Goal: Task Accomplishment & Management: Manage account settings

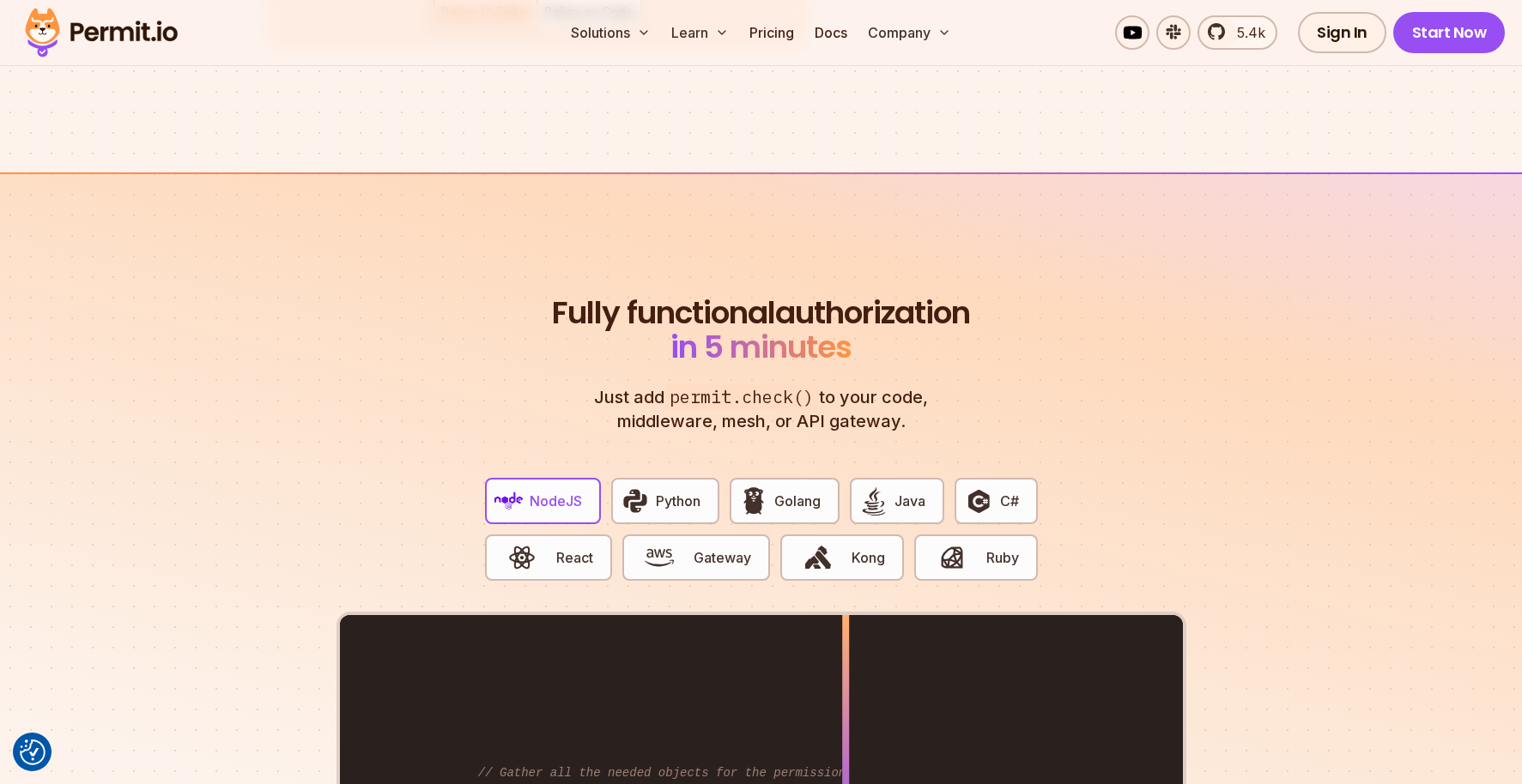
scroll to position [3014, 0]
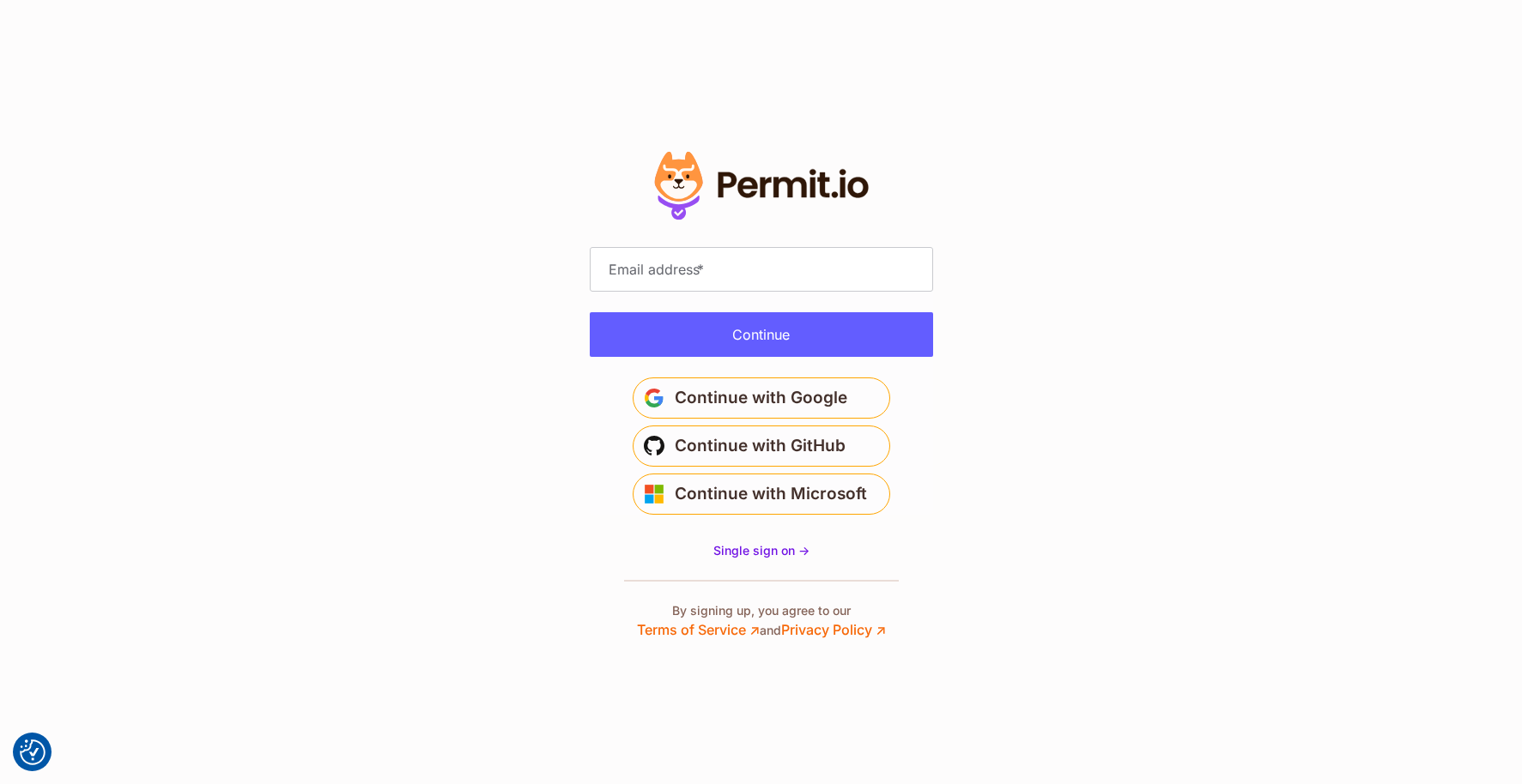
click at [687, 277] on label "Email address *" at bounding box center [656, 268] width 106 height 22
click at [687, 277] on input "Email address *" at bounding box center [761, 269] width 343 height 45
paste input "**********"
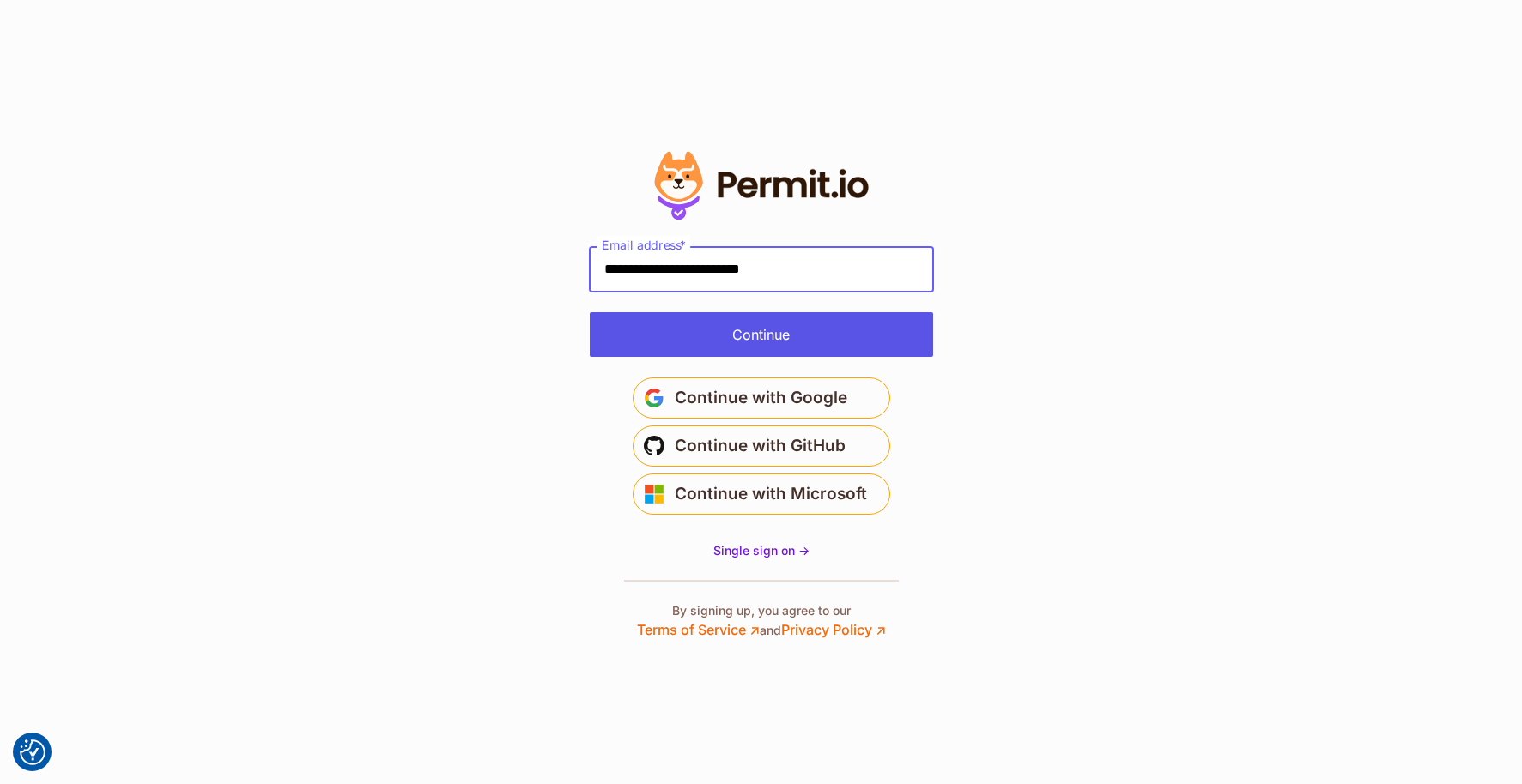
type input "**********"
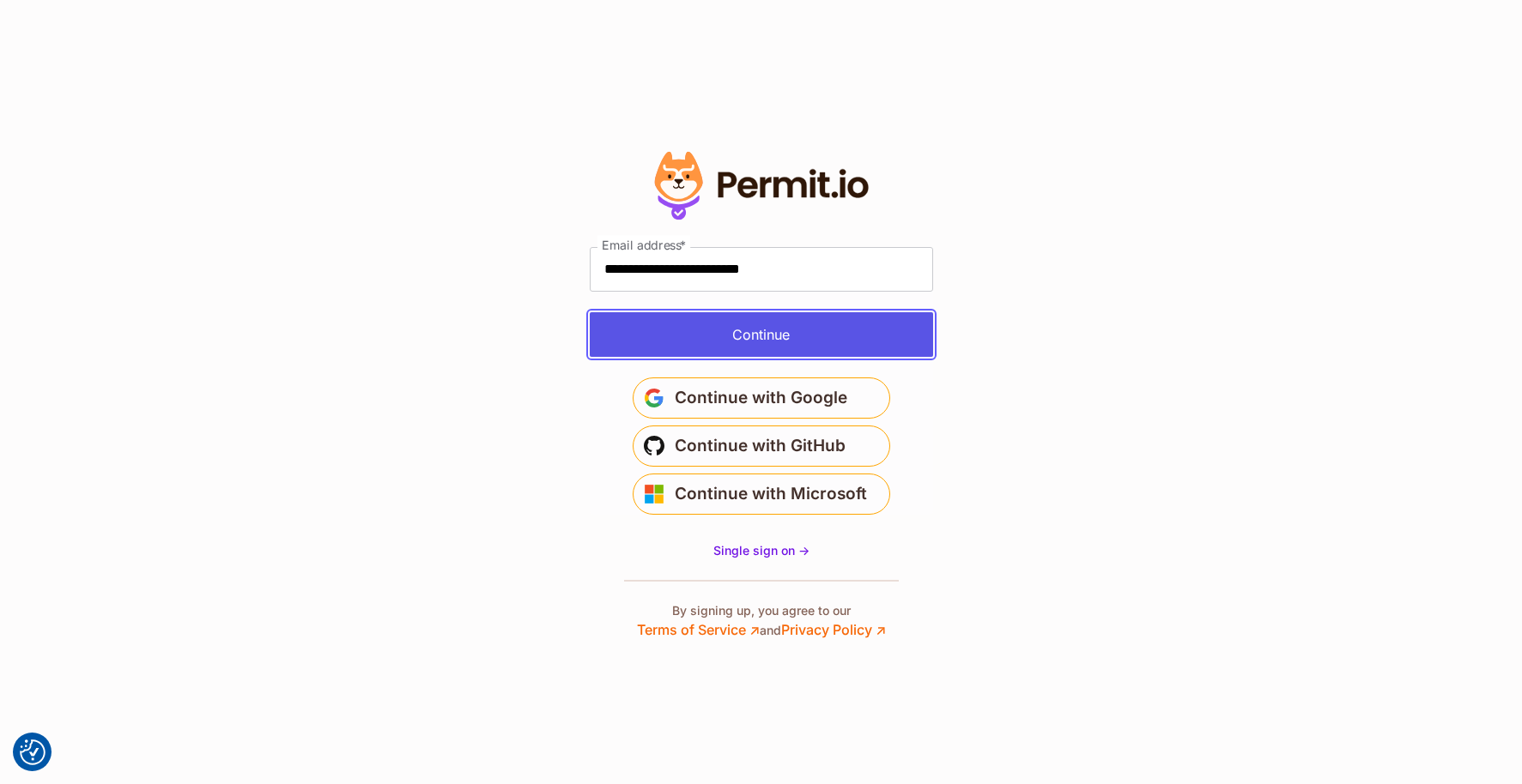
click at [700, 323] on button "Continue" at bounding box center [761, 335] width 343 height 45
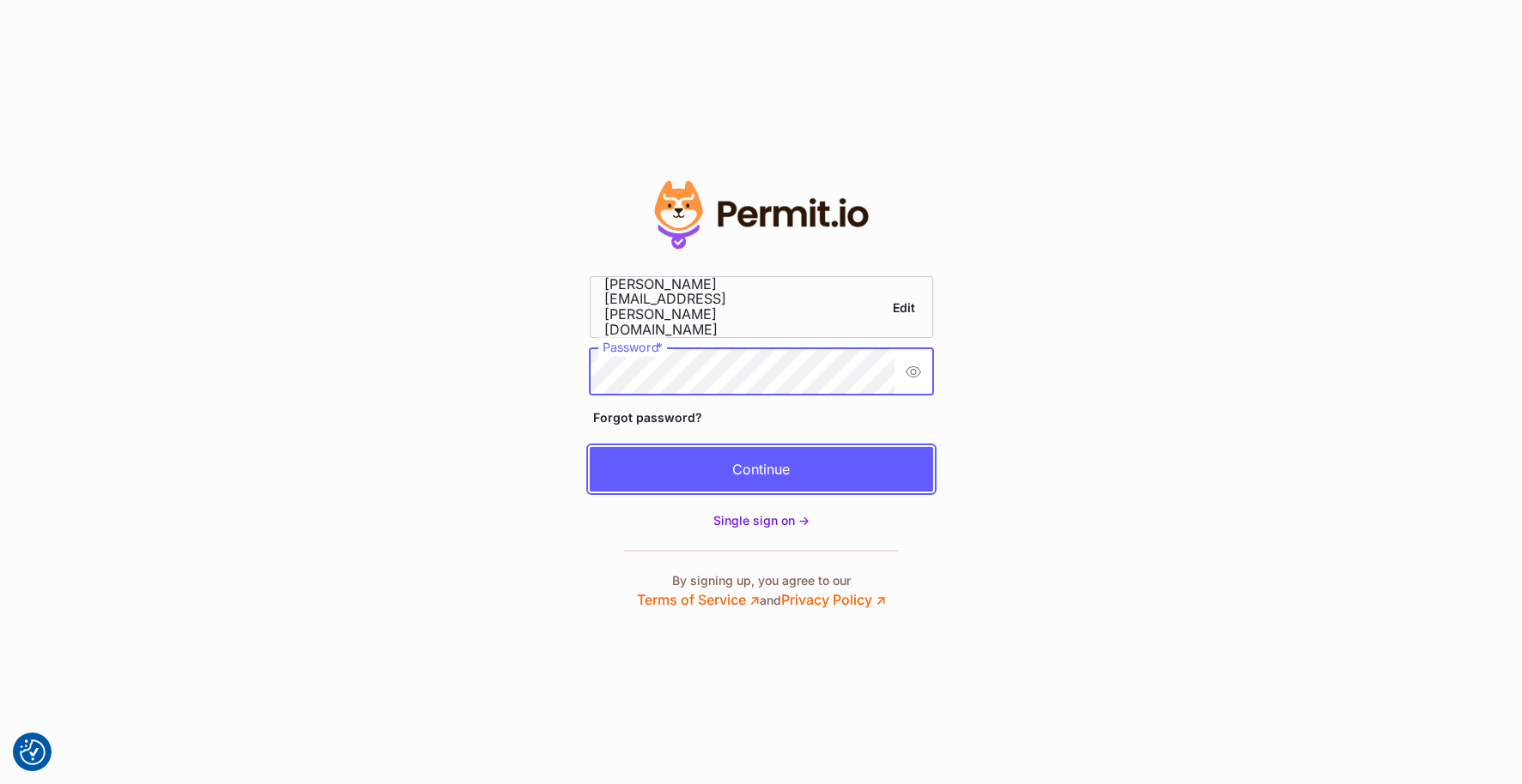
click at [842, 449] on button "Continue" at bounding box center [761, 470] width 343 height 45
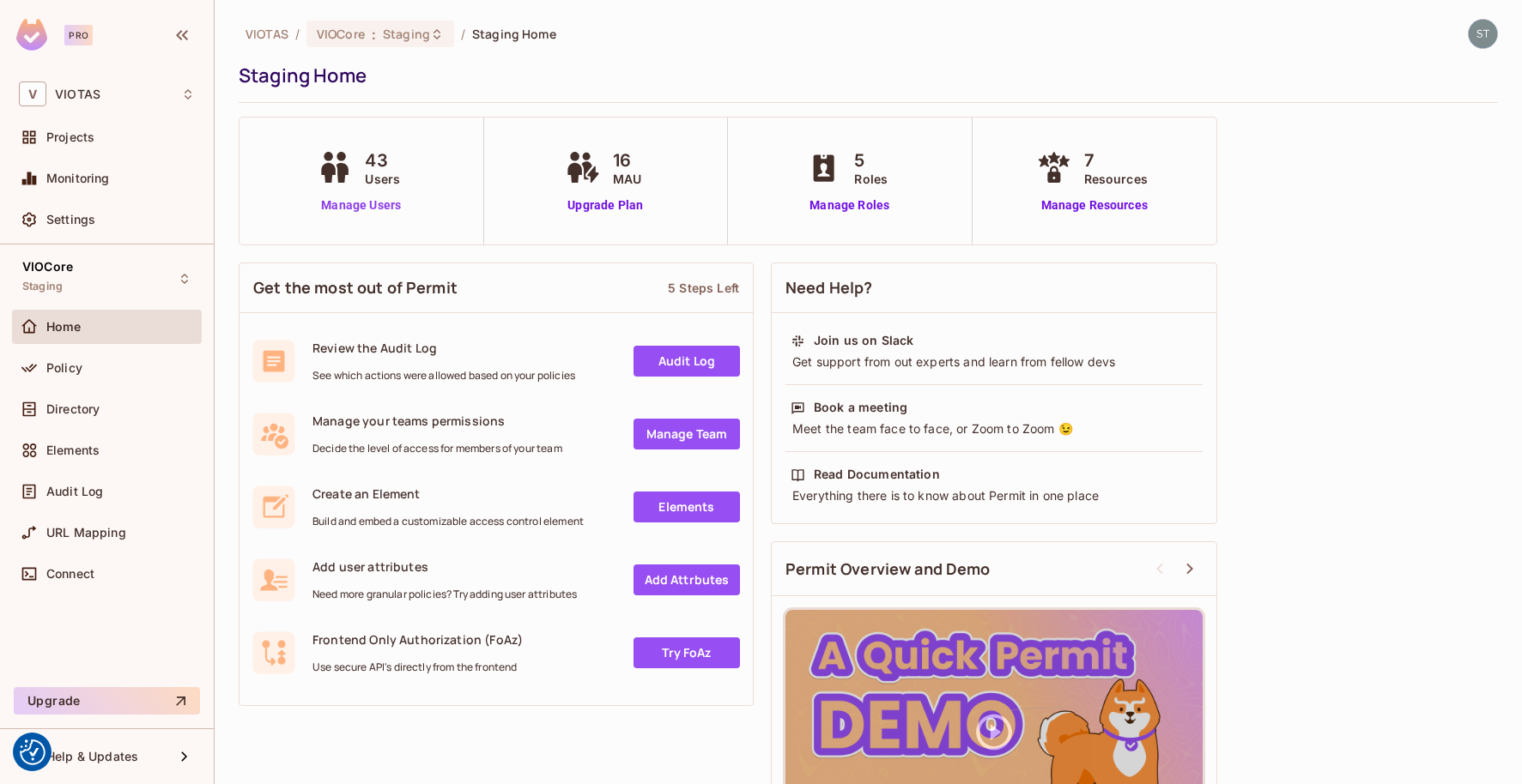
click at [353, 205] on link "Manage Users" at bounding box center [361, 205] width 96 height 18
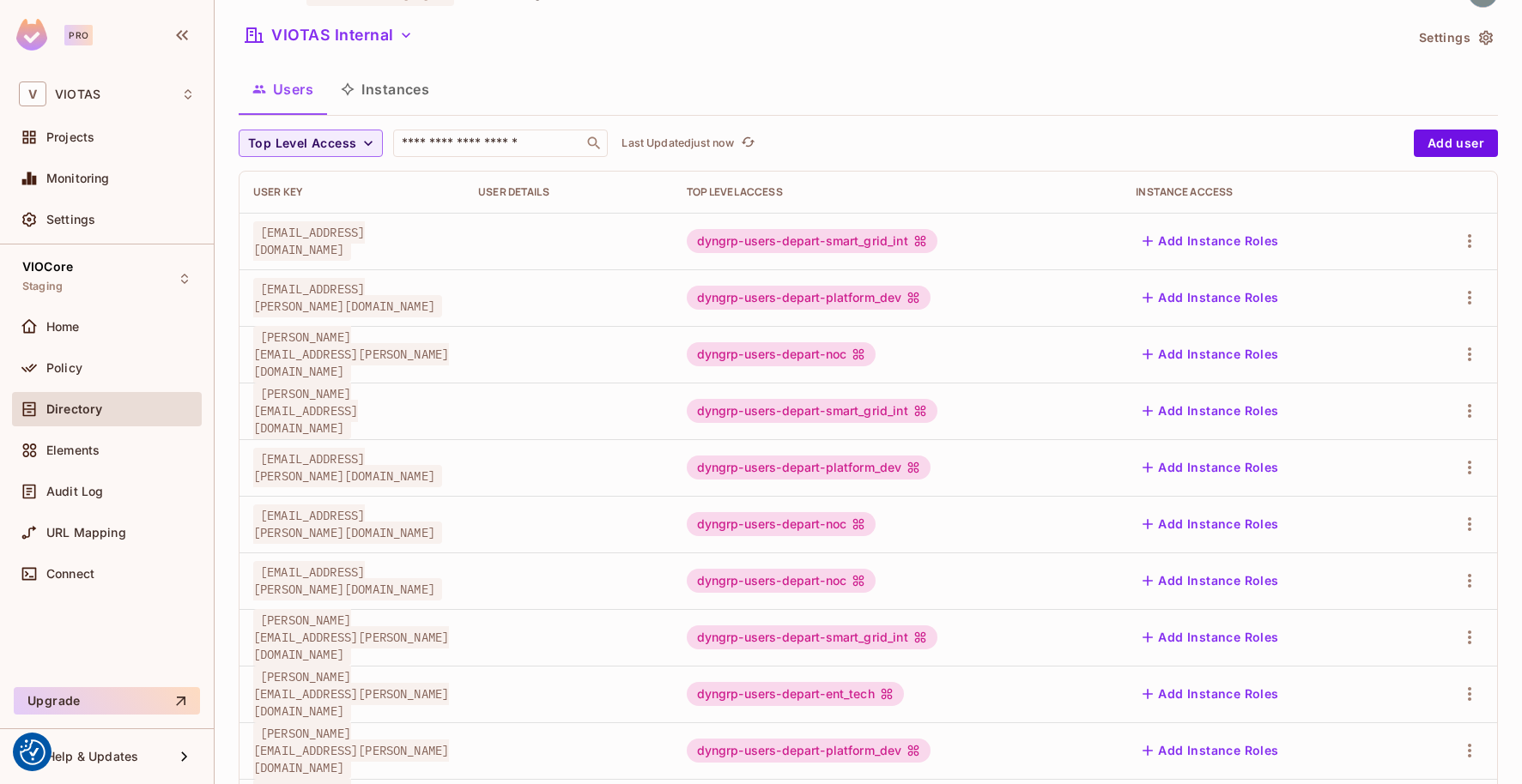
scroll to position [31, 0]
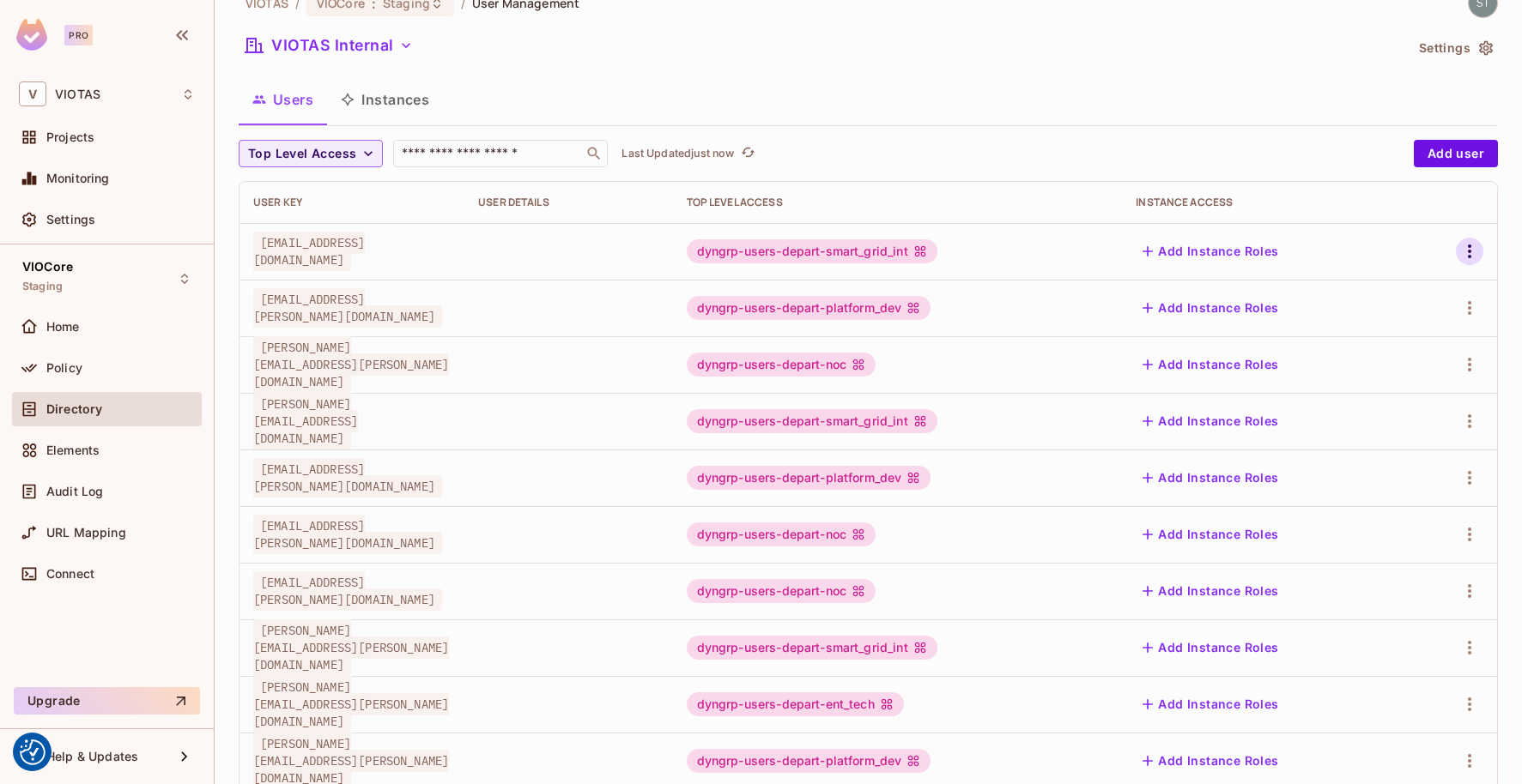
click at [1469, 243] on icon "button" at bounding box center [1469, 251] width 21 height 21
click at [1414, 322] on div "Edit Attributes" at bounding box center [1410, 329] width 85 height 18
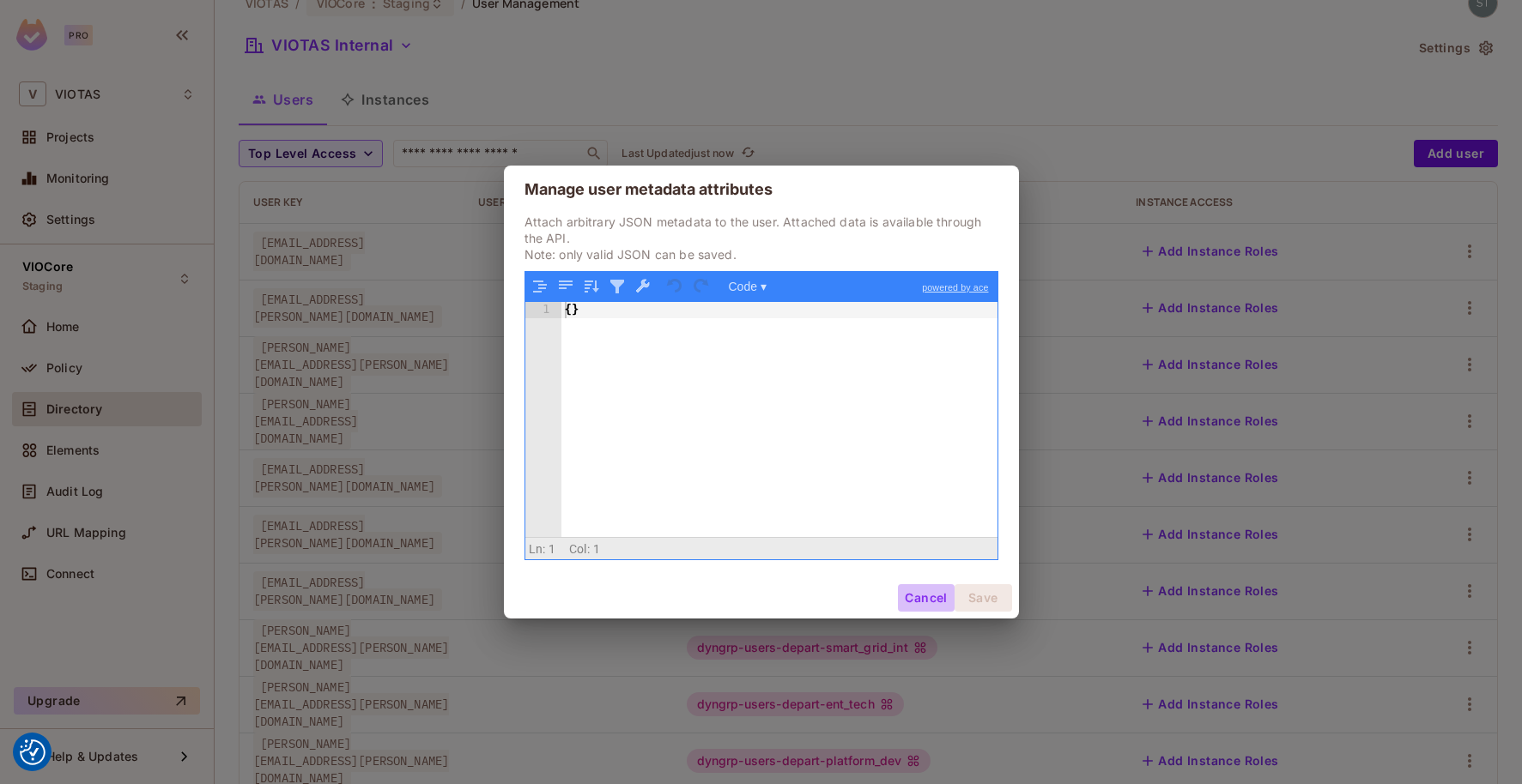
click at [915, 590] on button "Cancel" at bounding box center [925, 598] width 56 height 27
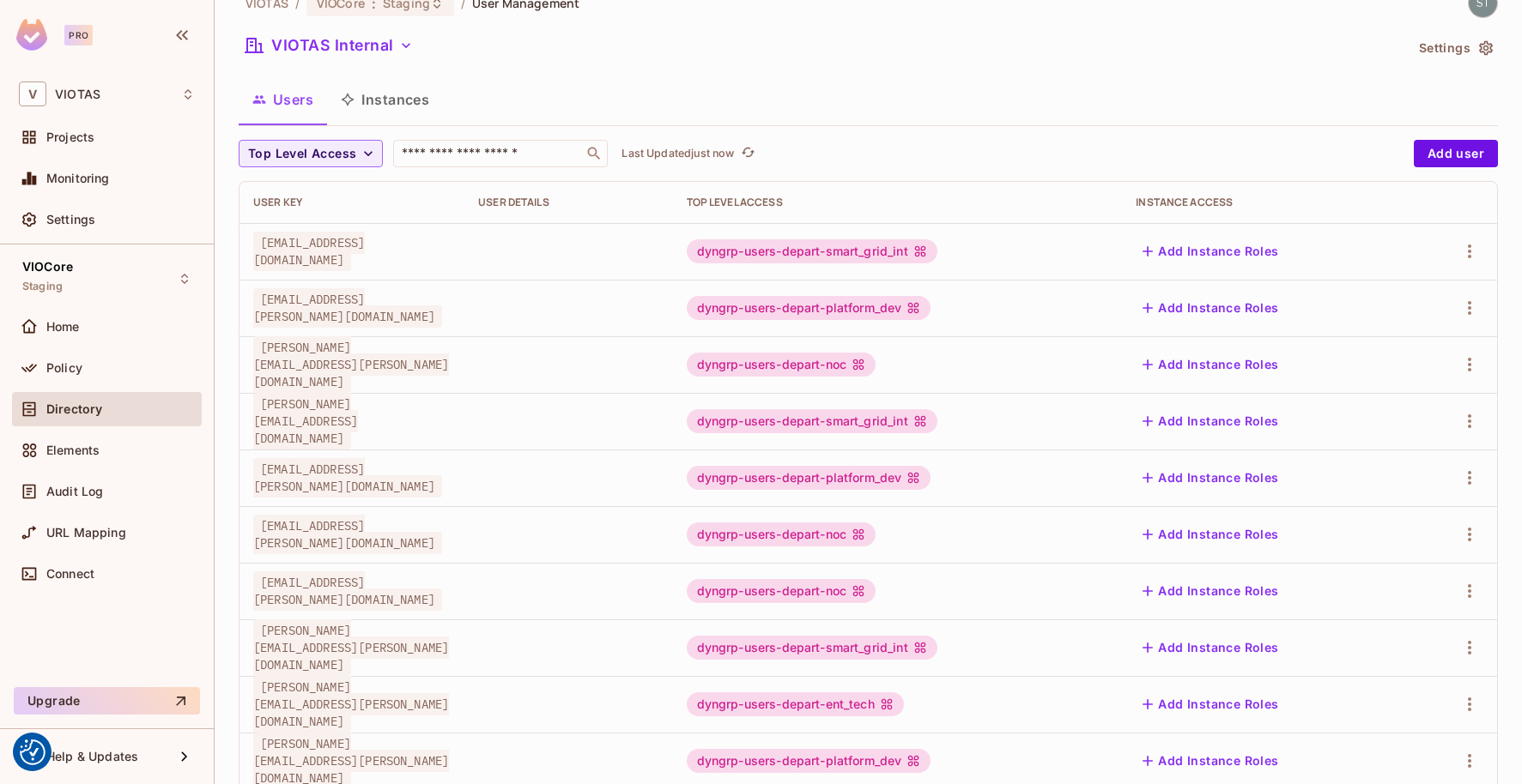
click at [925, 248] on icon at bounding box center [919, 251] width 11 height 11
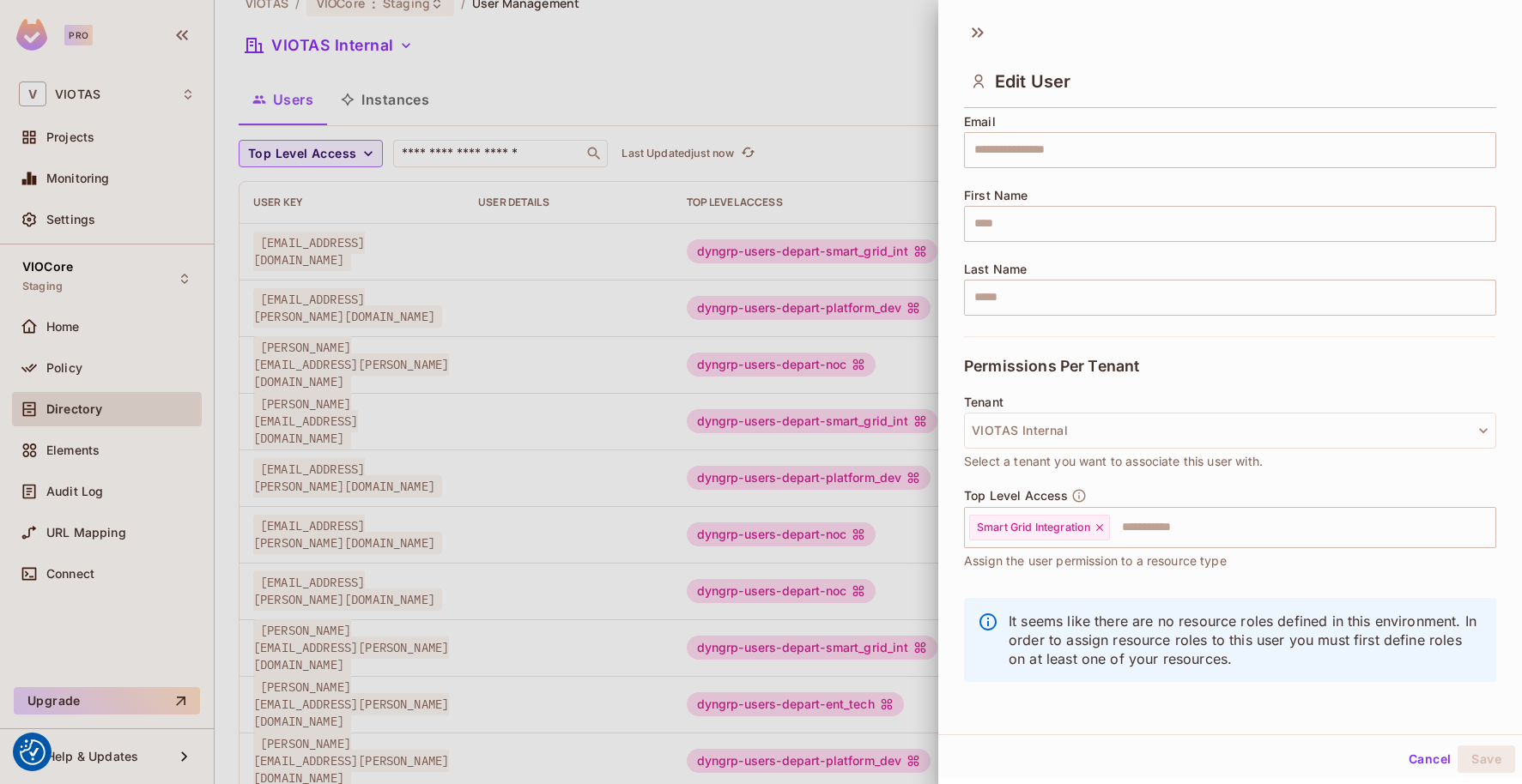
scroll to position [3, 0]
click at [837, 144] on div at bounding box center [761, 392] width 1522 height 784
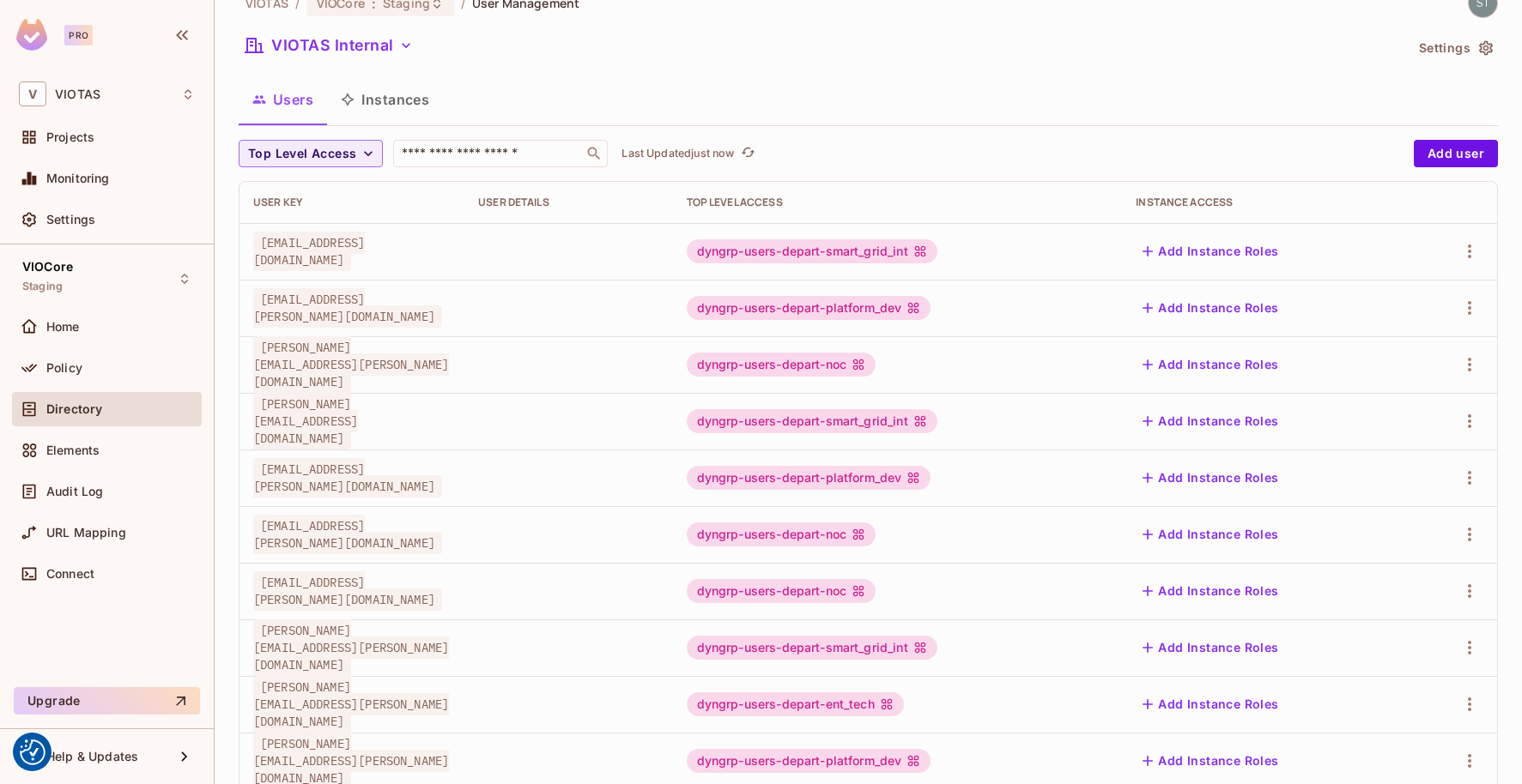
click at [837, 144] on div "Top Level Access ​ Last Updated just now" at bounding box center [822, 153] width 1166 height 27
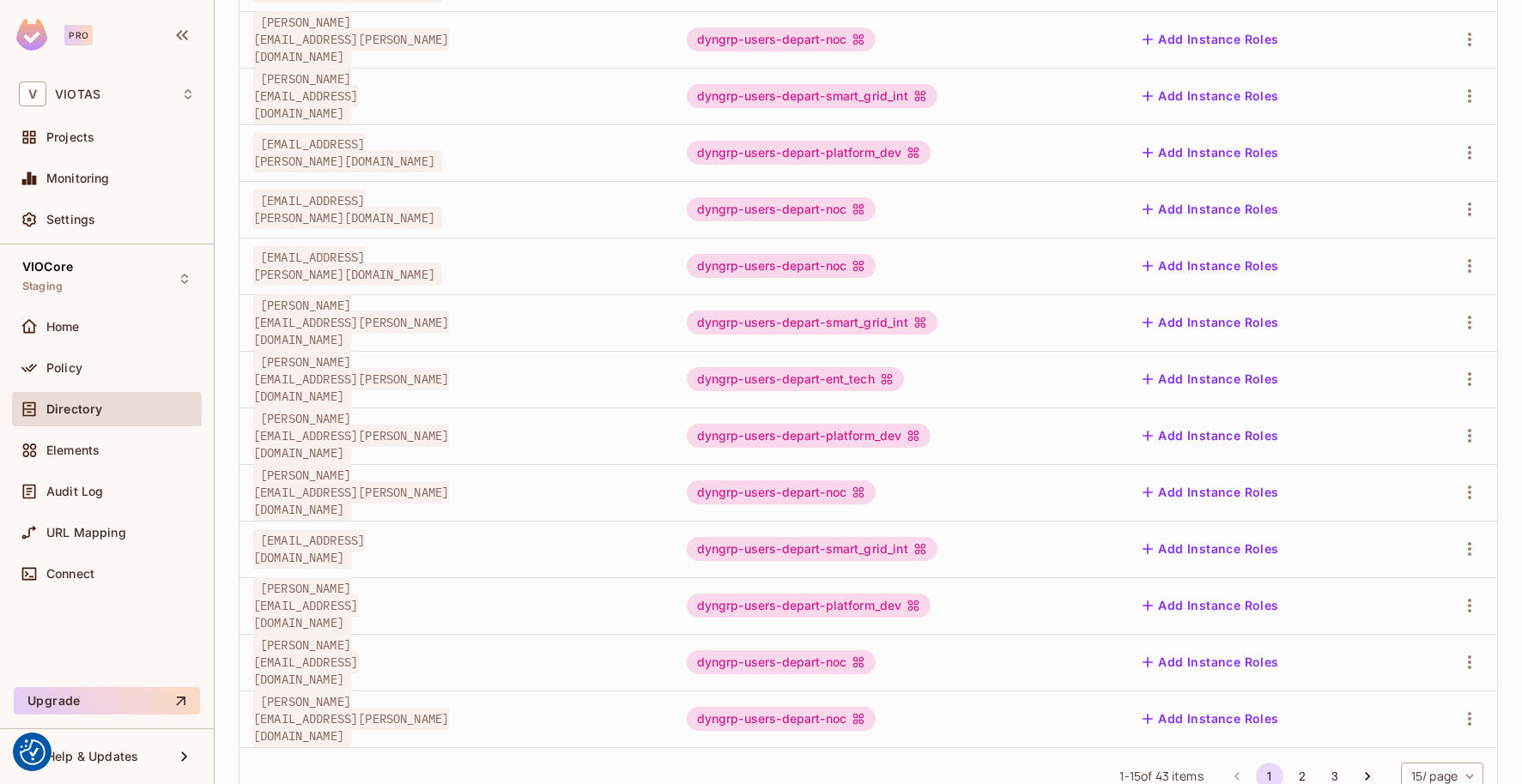
scroll to position [414, 0]
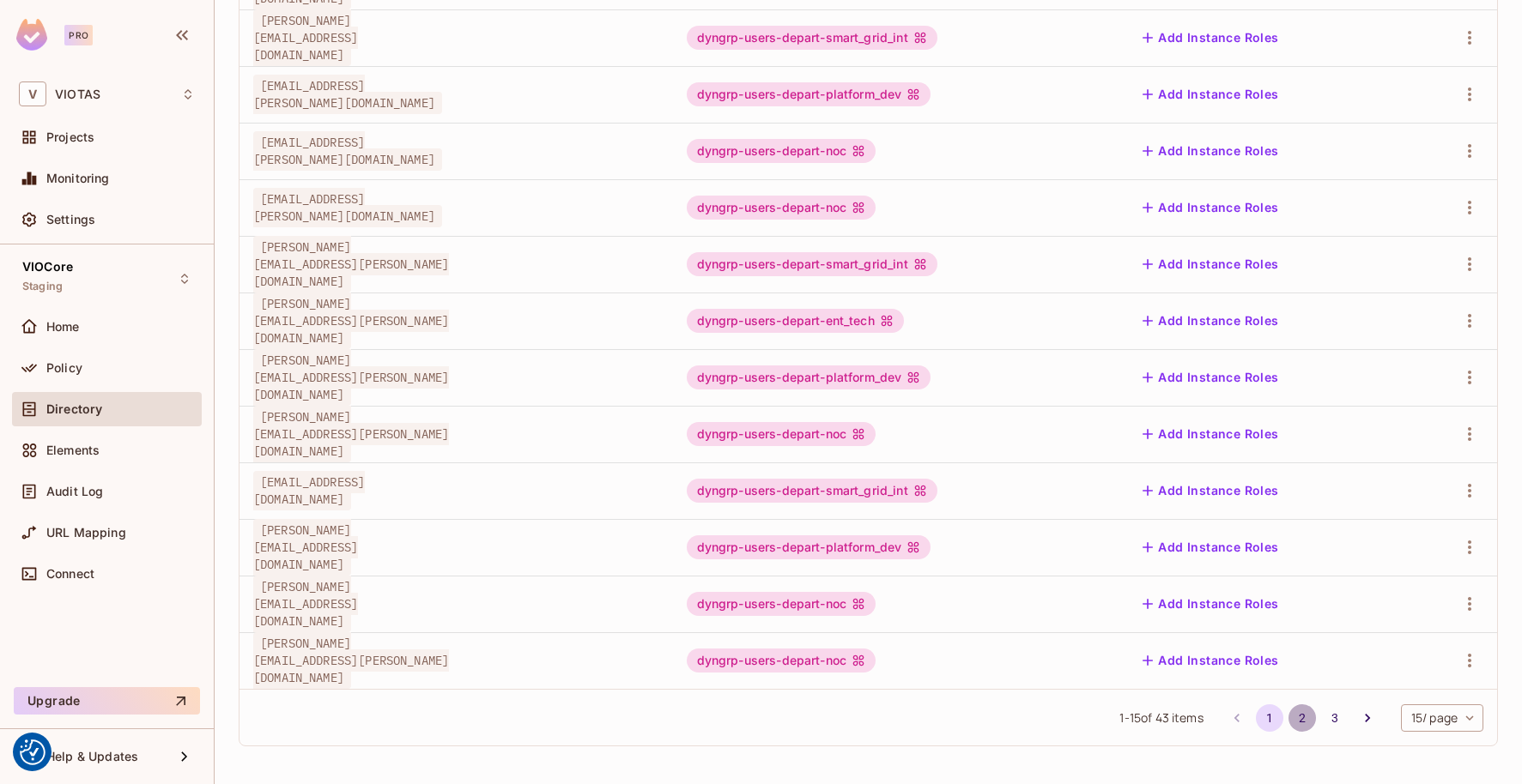
click at [1297, 715] on button "2" at bounding box center [1302, 718] width 27 height 27
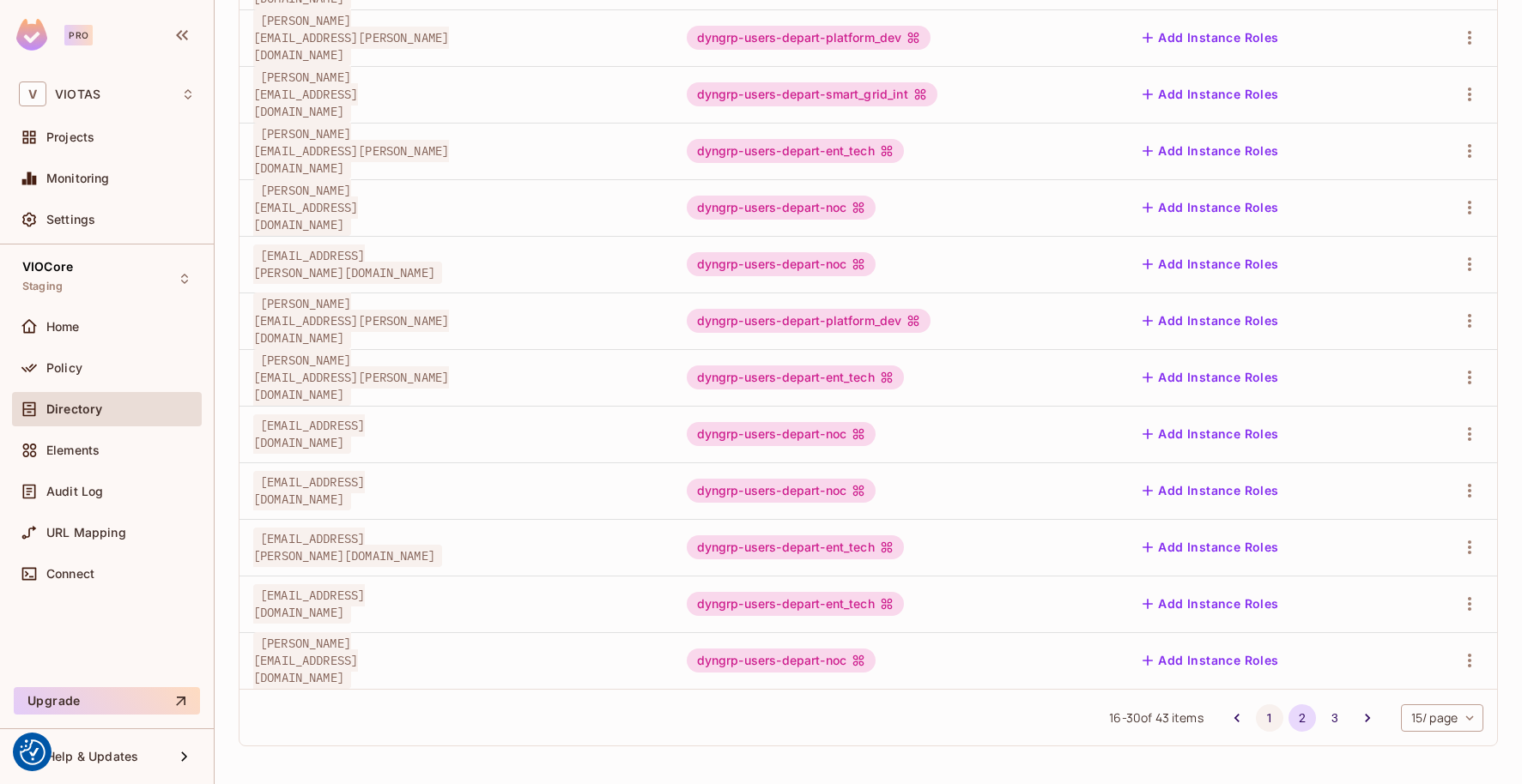
click at [1262, 721] on button "1" at bounding box center [1269, 718] width 27 height 27
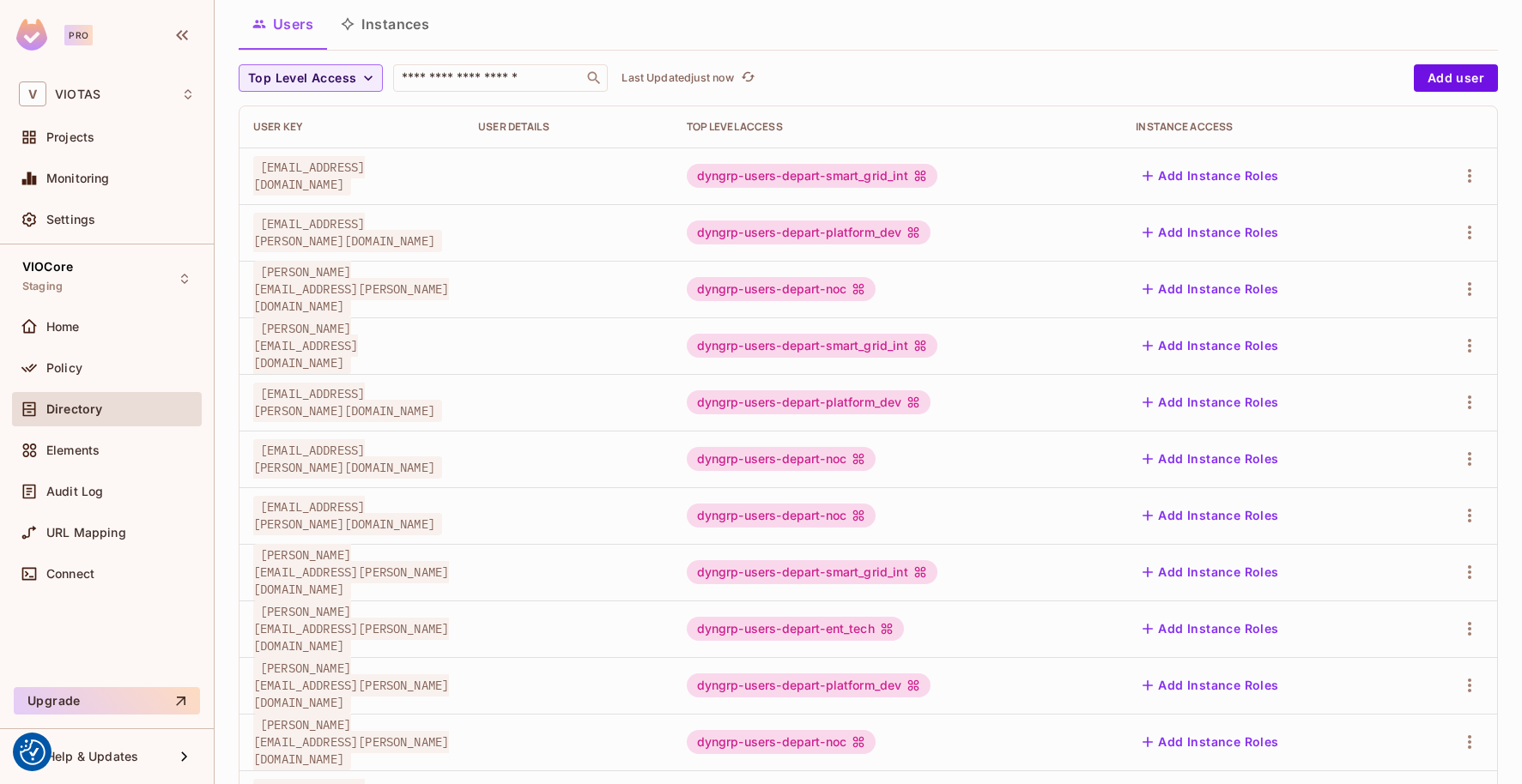
scroll to position [0, 0]
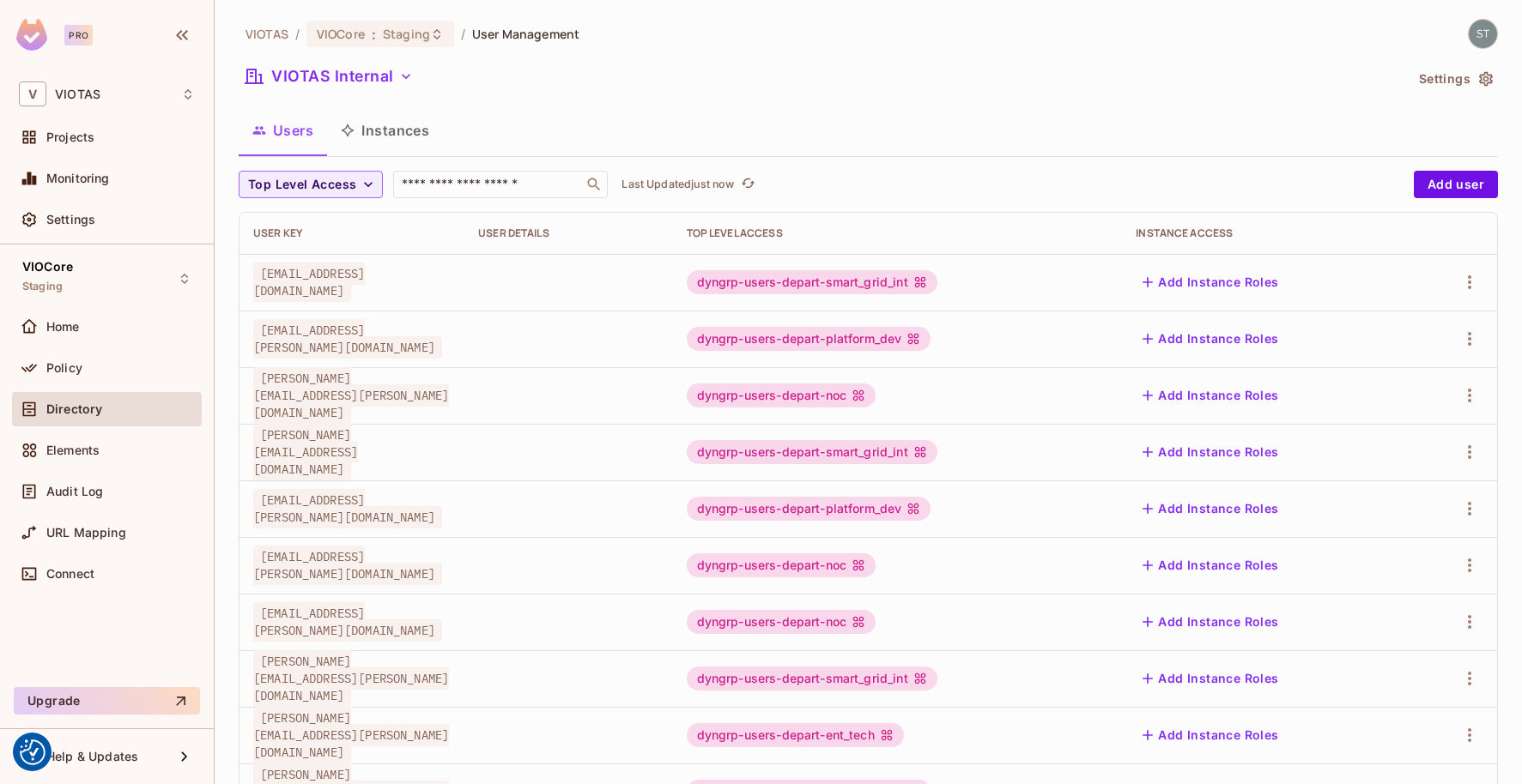
click at [372, 130] on button "Instances" at bounding box center [385, 131] width 116 height 43
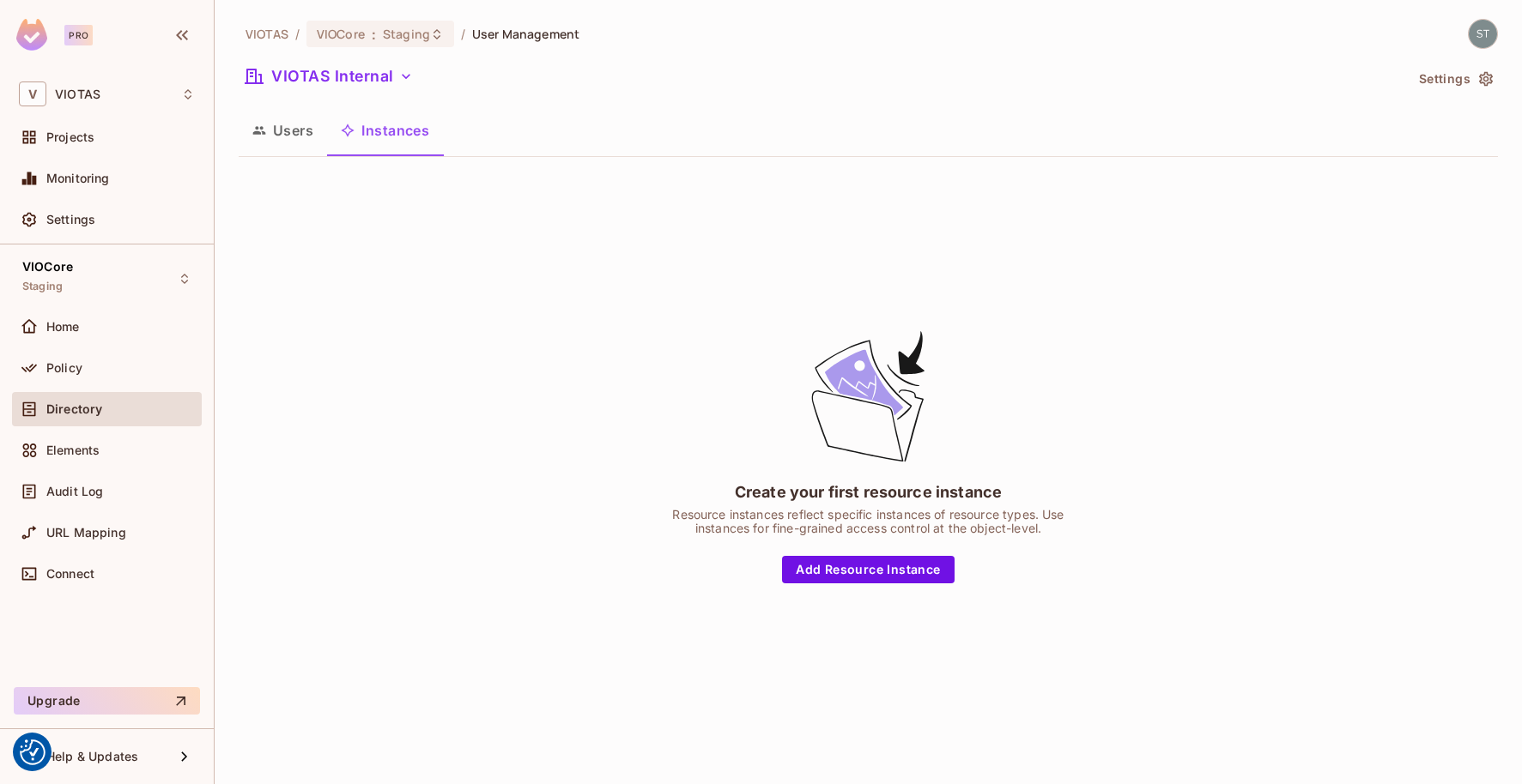
click at [296, 132] on button "Users" at bounding box center [282, 131] width 88 height 43
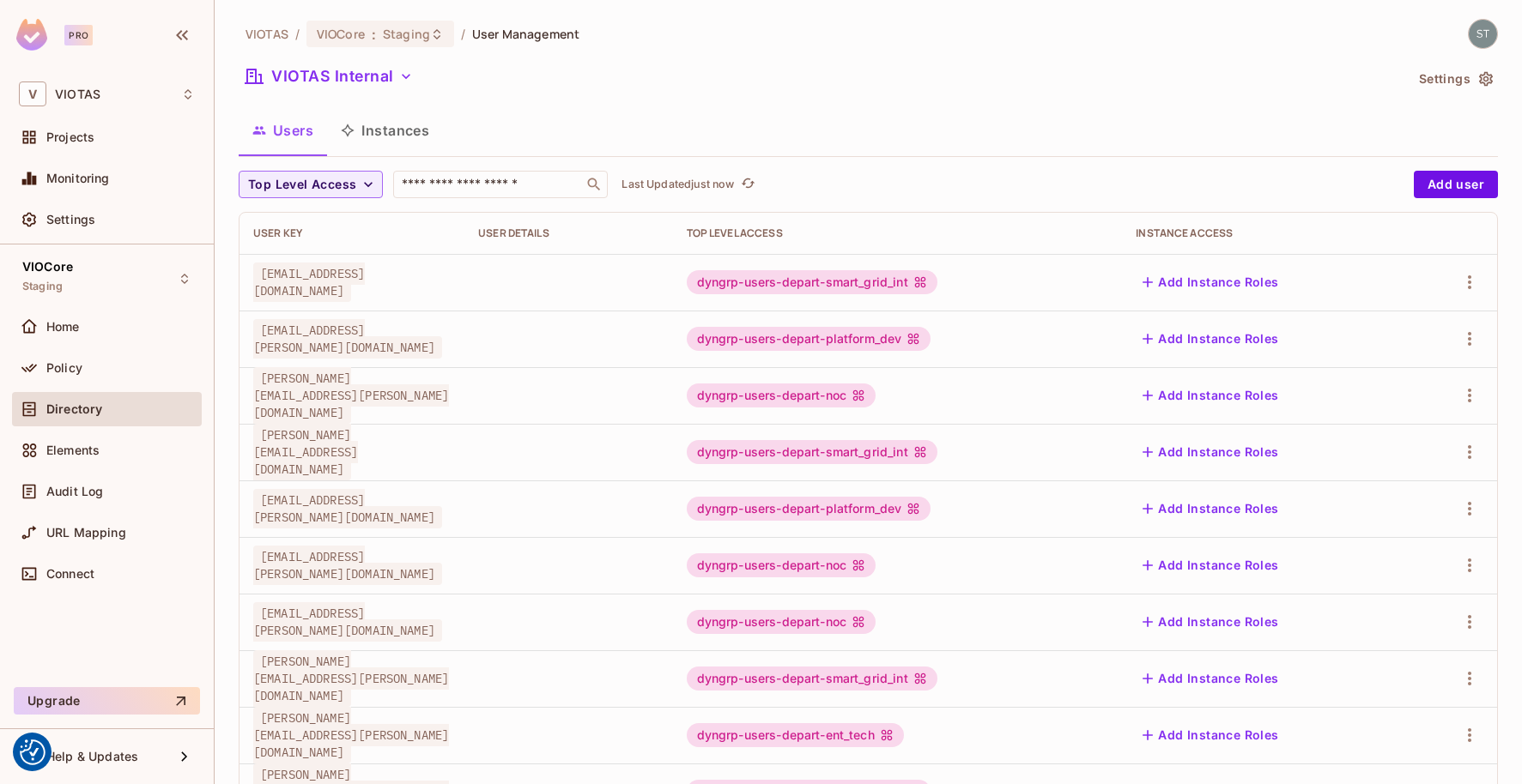
click at [1437, 81] on button "Settings" at bounding box center [1455, 79] width 86 height 27
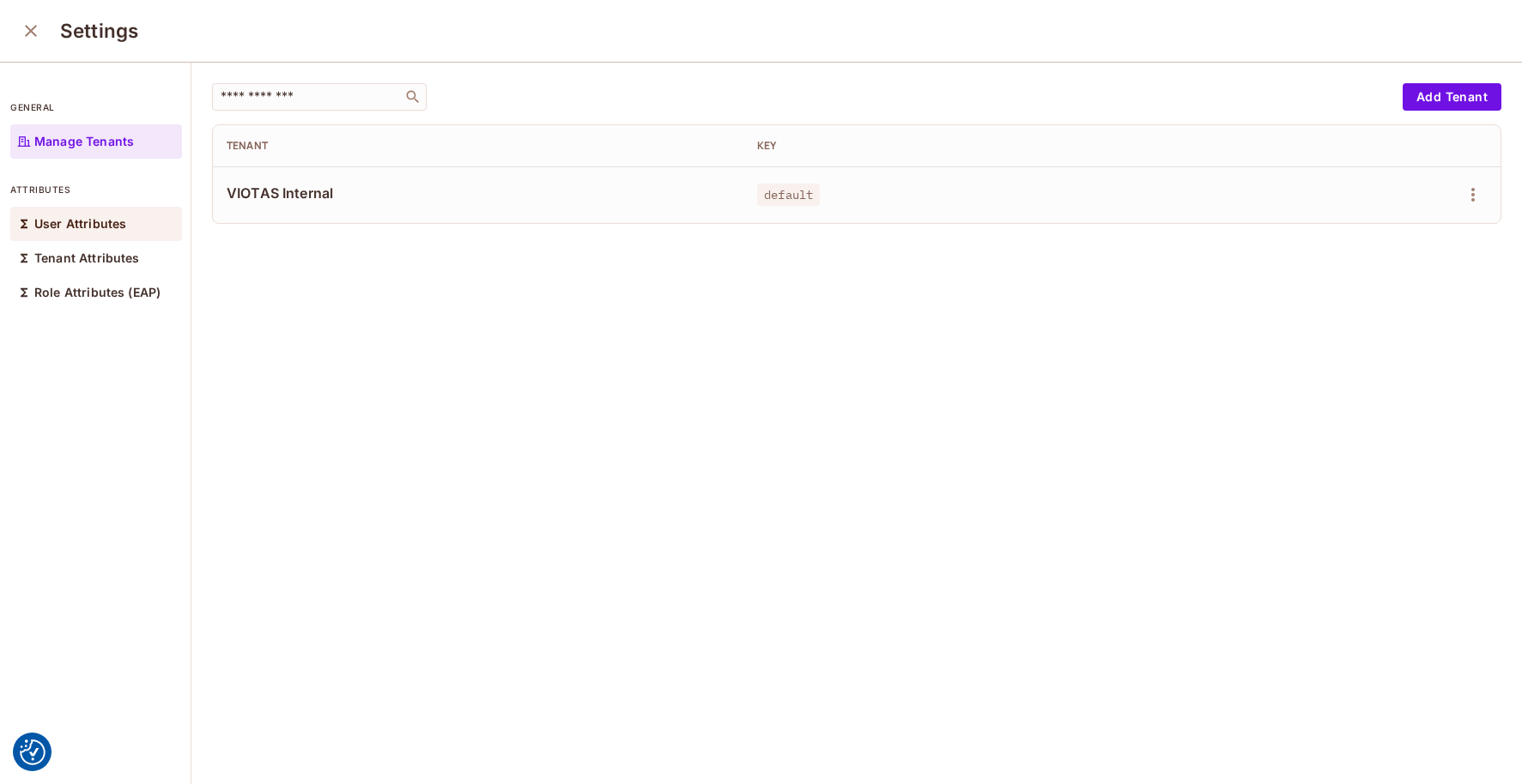
click at [52, 227] on p "User Attributes" at bounding box center [80, 224] width 92 height 14
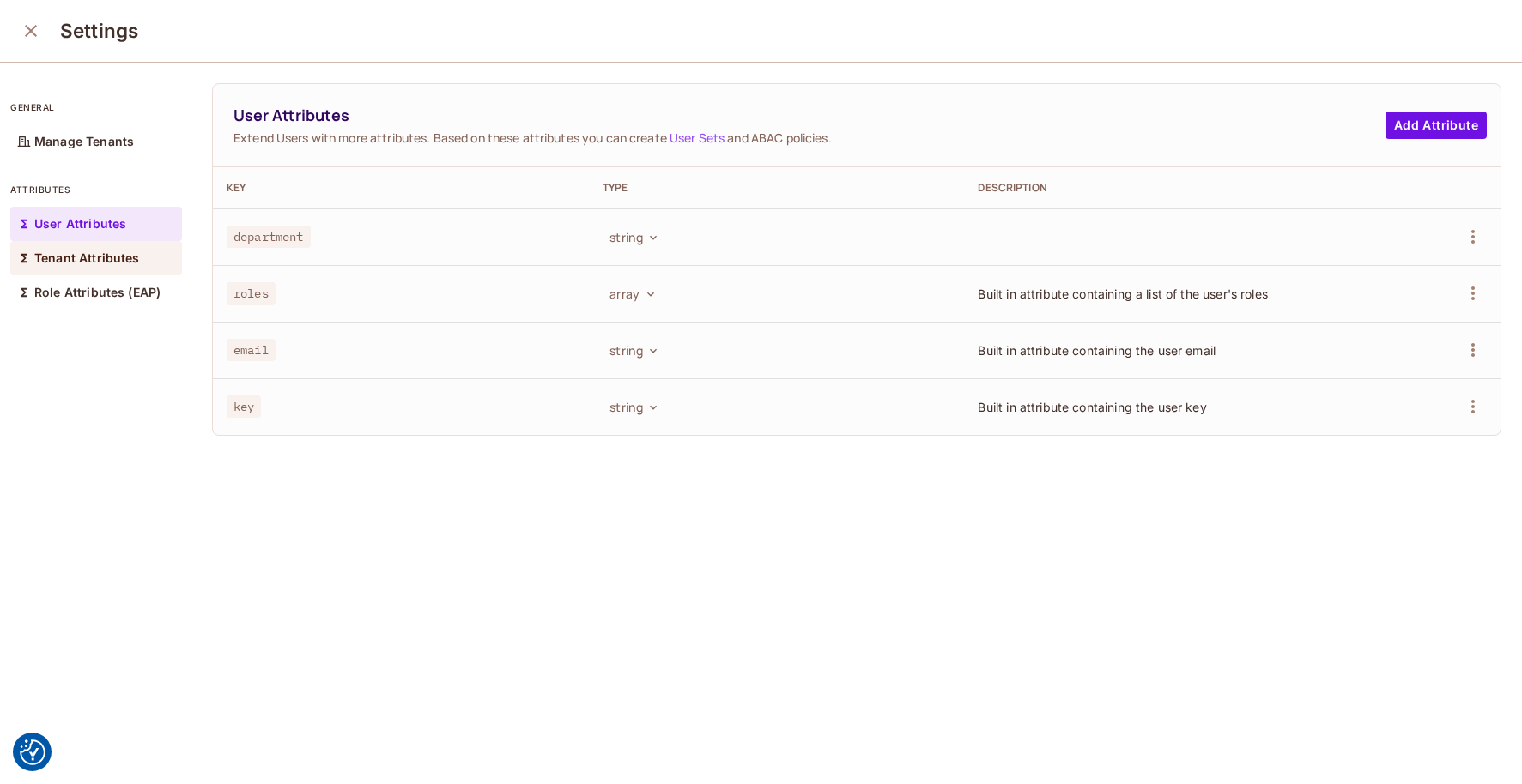
click at [54, 253] on p "Tenant Attributes" at bounding box center [87, 258] width 106 height 14
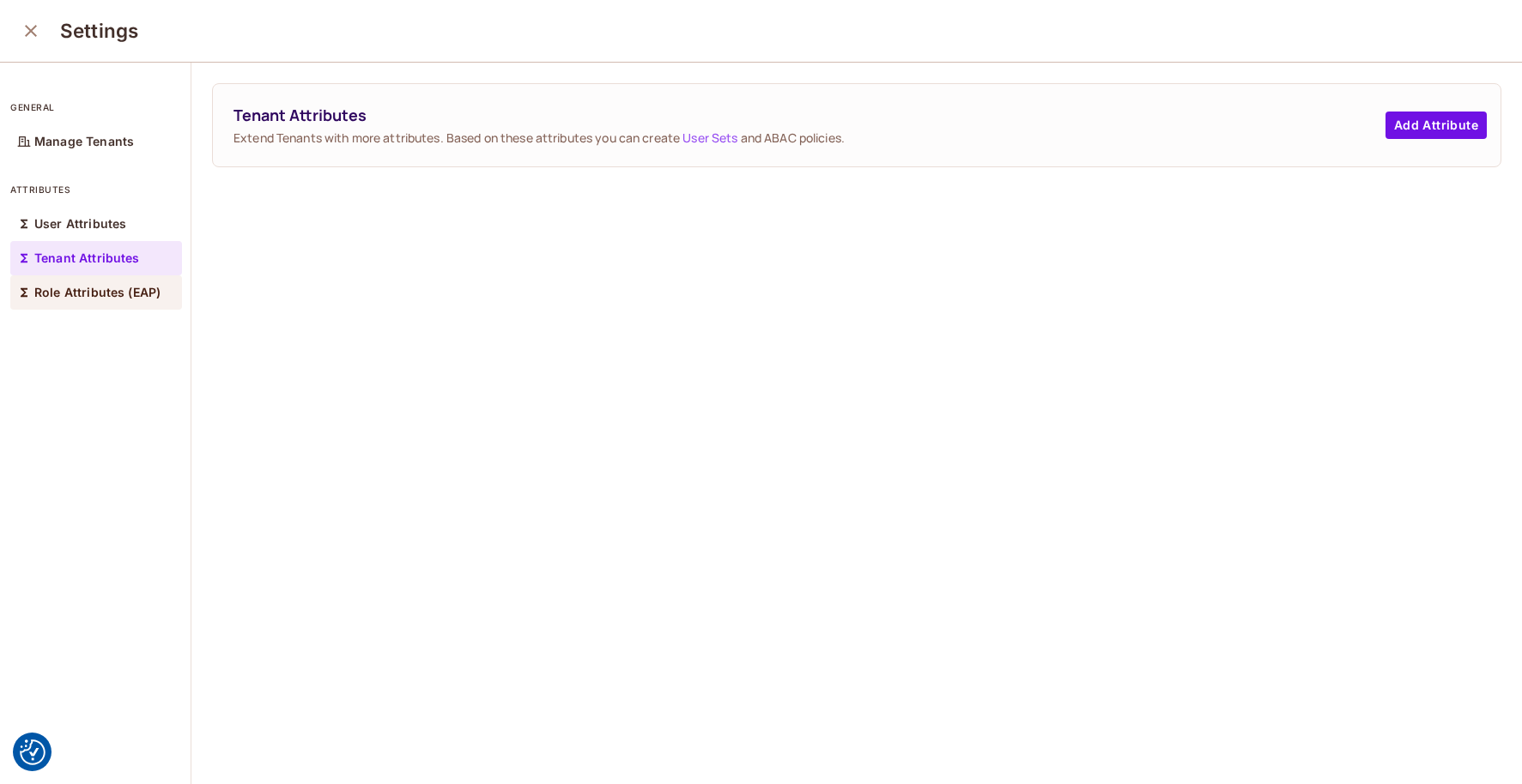
click at [57, 293] on p "Role Attributes (EAP)" at bounding box center [97, 293] width 126 height 14
click at [53, 143] on p "Manage Tenants" at bounding box center [84, 142] width 100 height 14
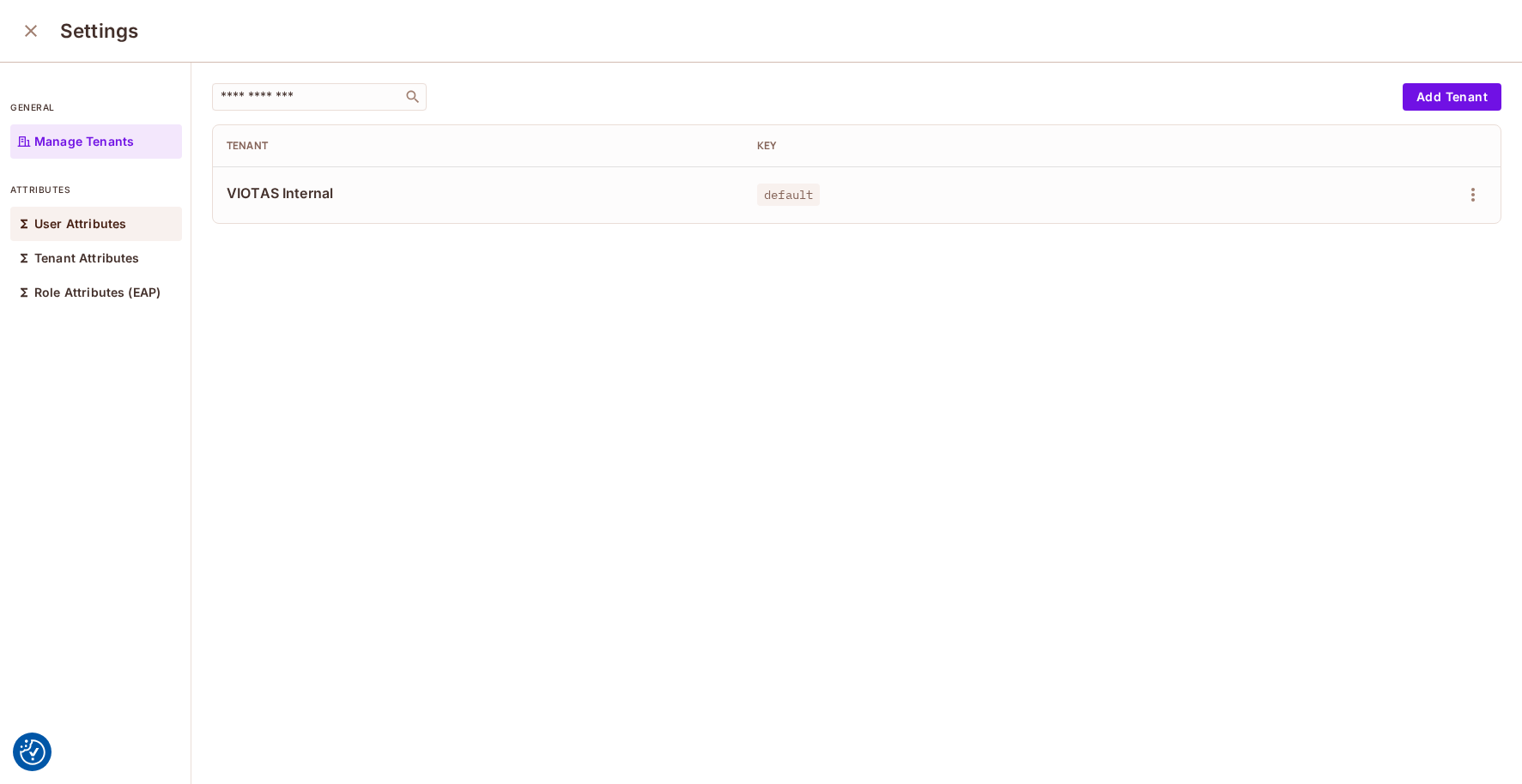
click at [80, 218] on p "User Attributes" at bounding box center [80, 224] width 92 height 14
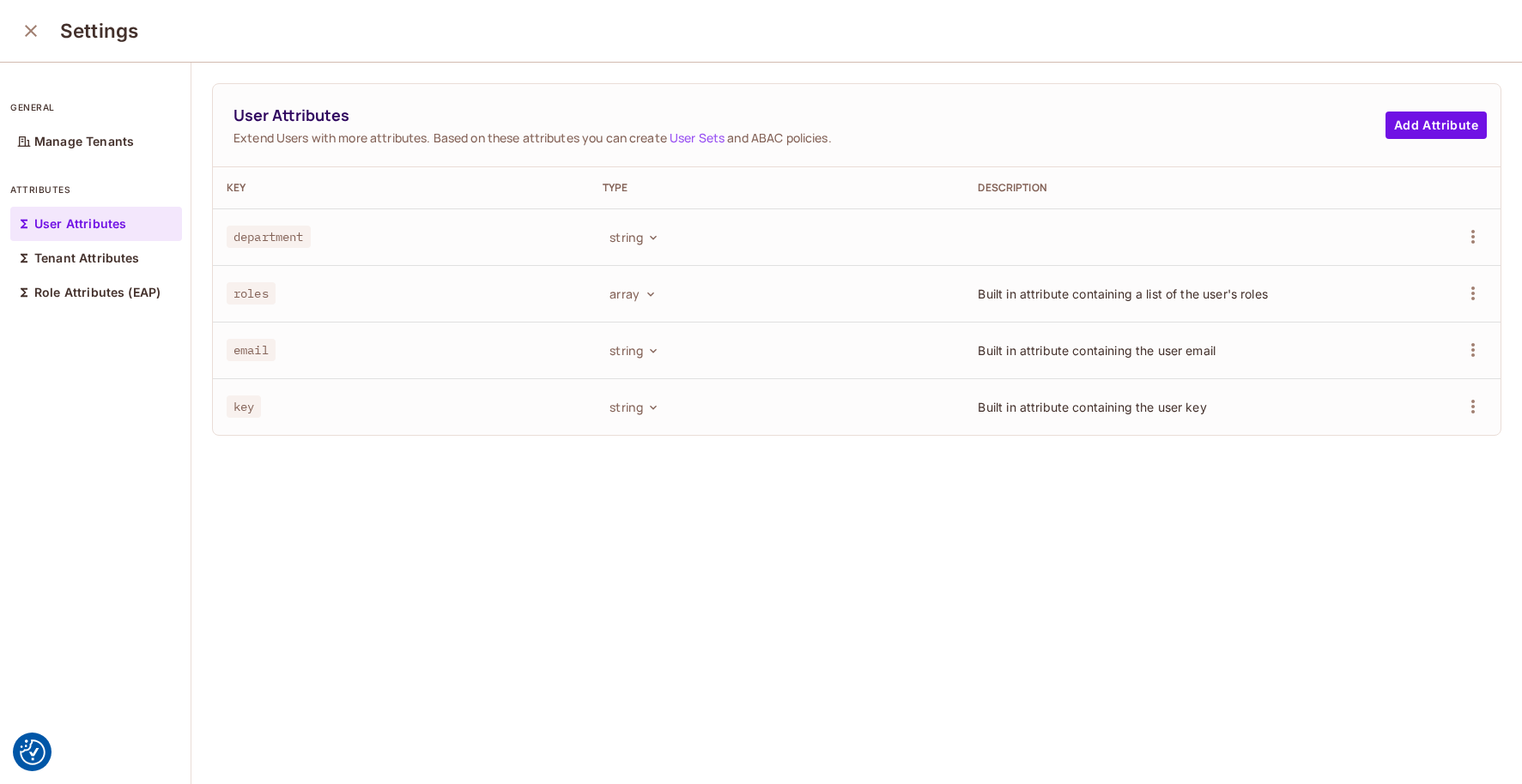
click at [37, 29] on icon "close" at bounding box center [30, 30] width 21 height 21
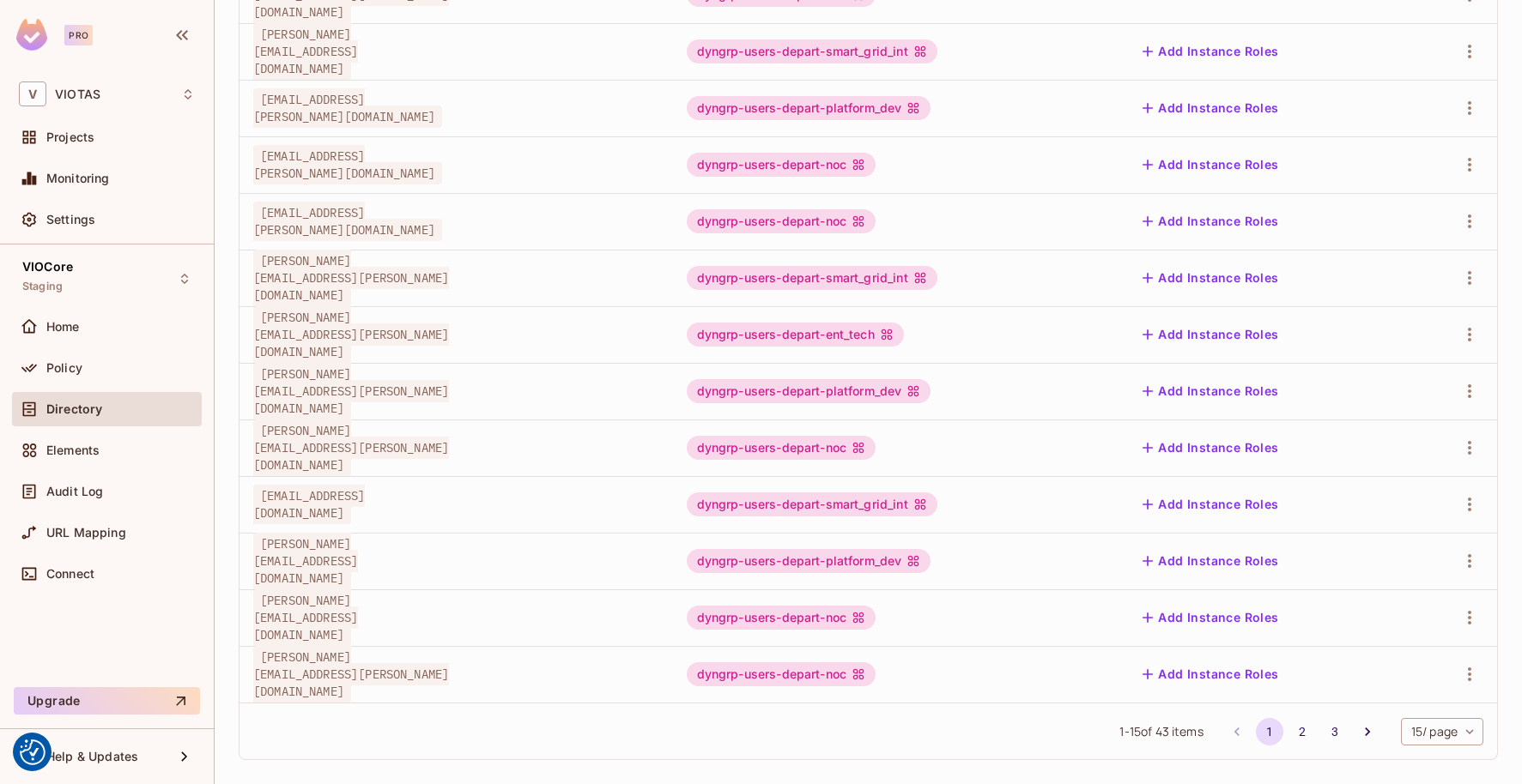
scroll to position [414, 0]
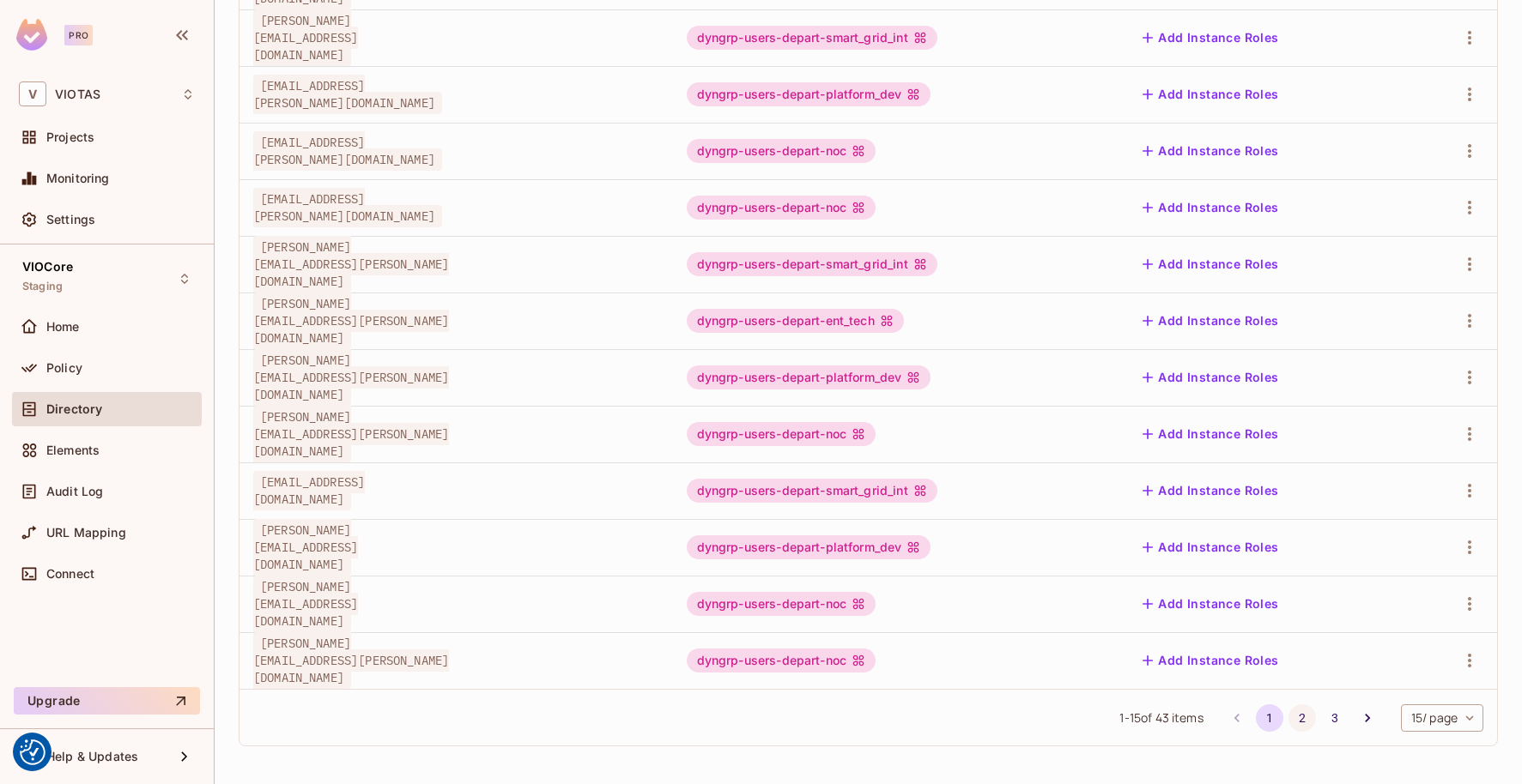
click at [1295, 714] on button "2" at bounding box center [1302, 718] width 27 height 27
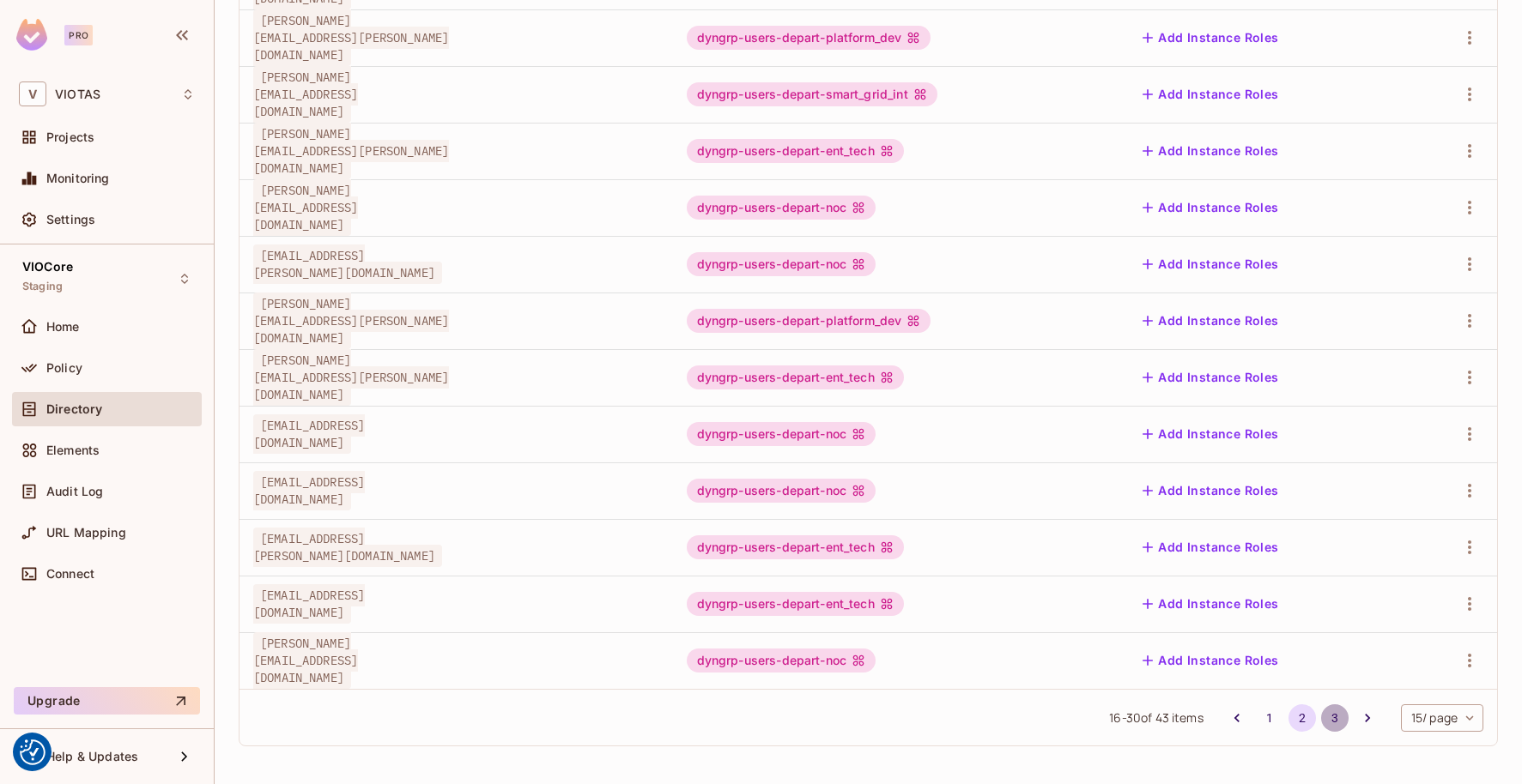
click at [1328, 722] on button "3" at bounding box center [1334, 718] width 27 height 27
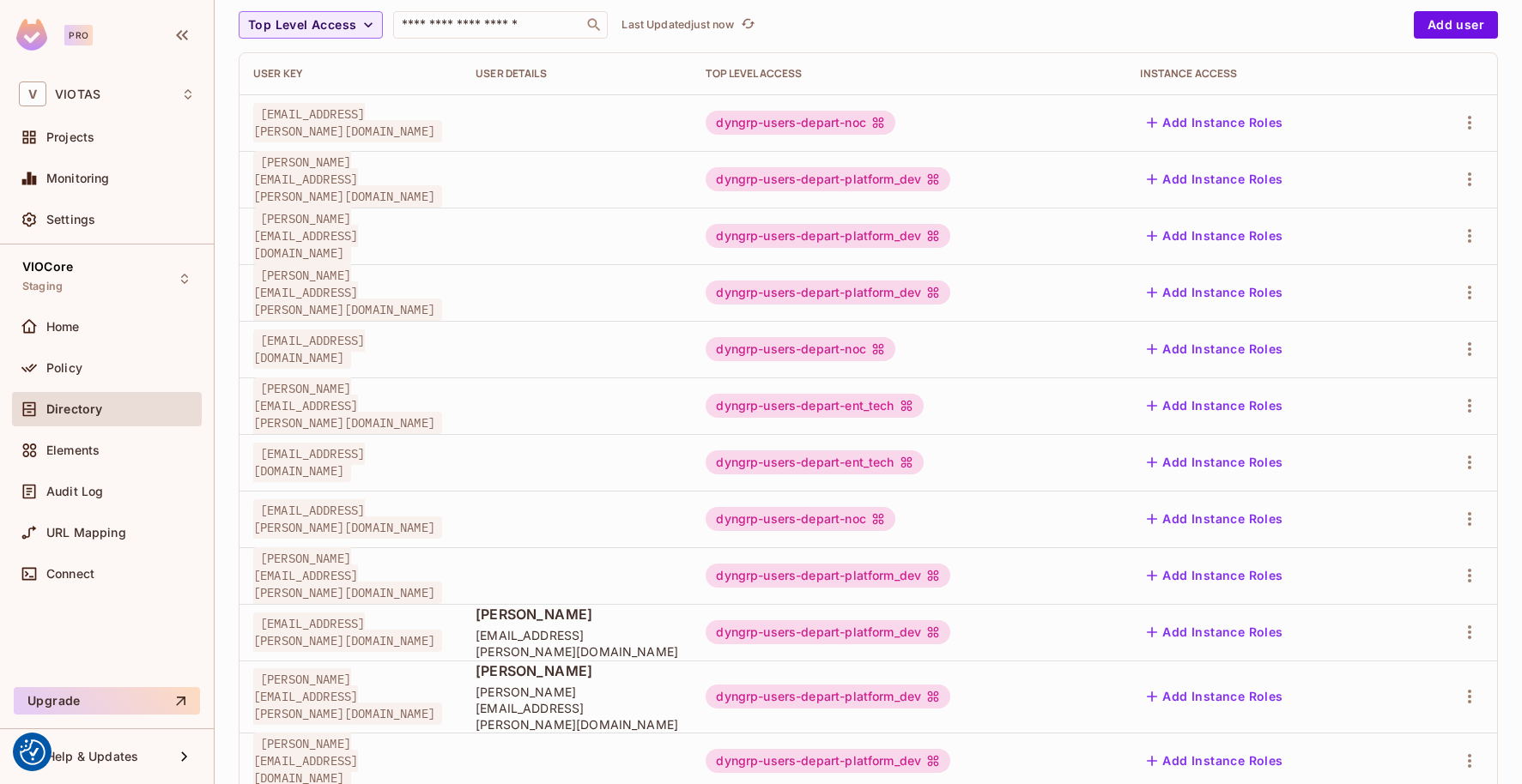
scroll to position [0, 0]
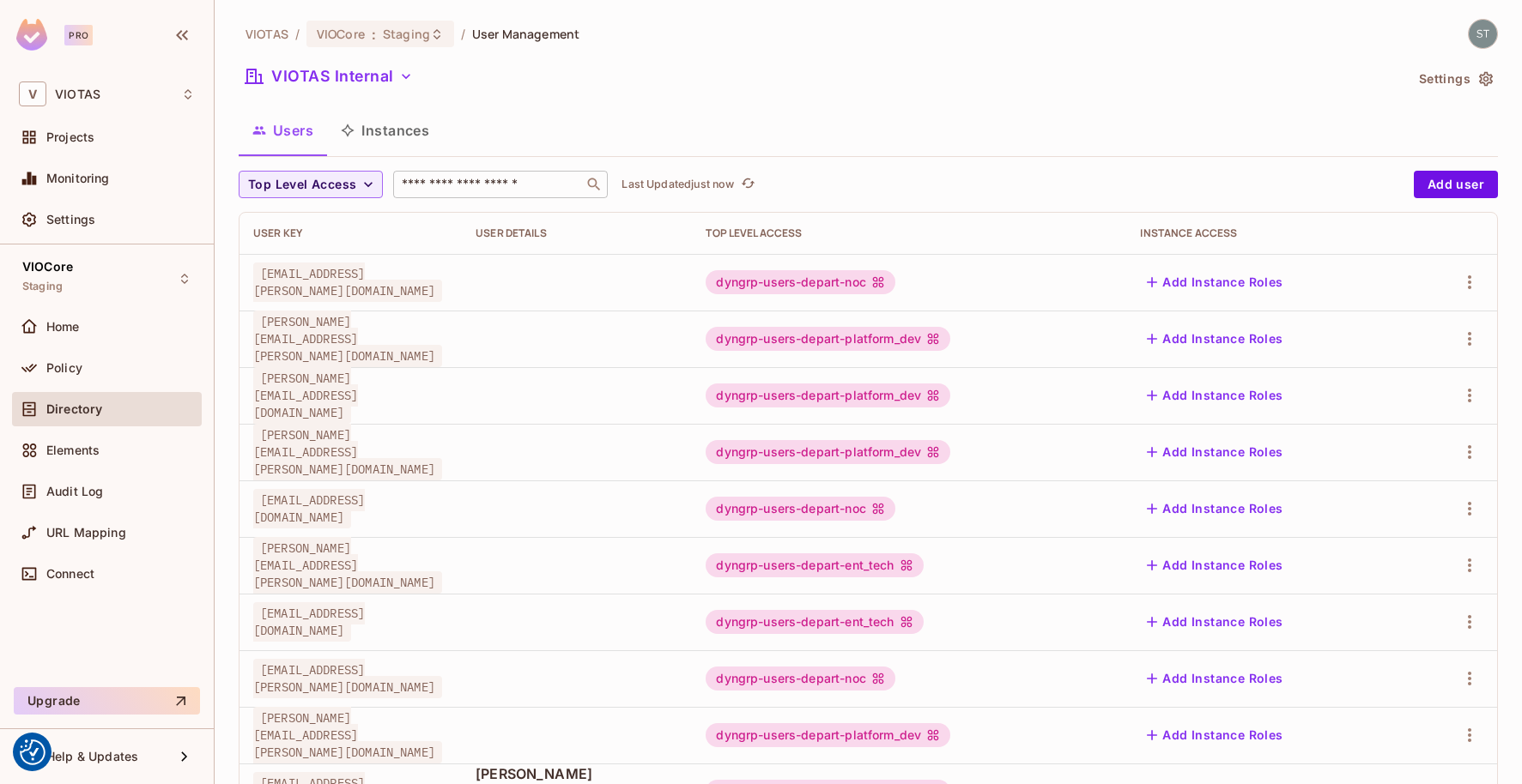
click at [498, 187] on input "text" at bounding box center [488, 185] width 181 height 18
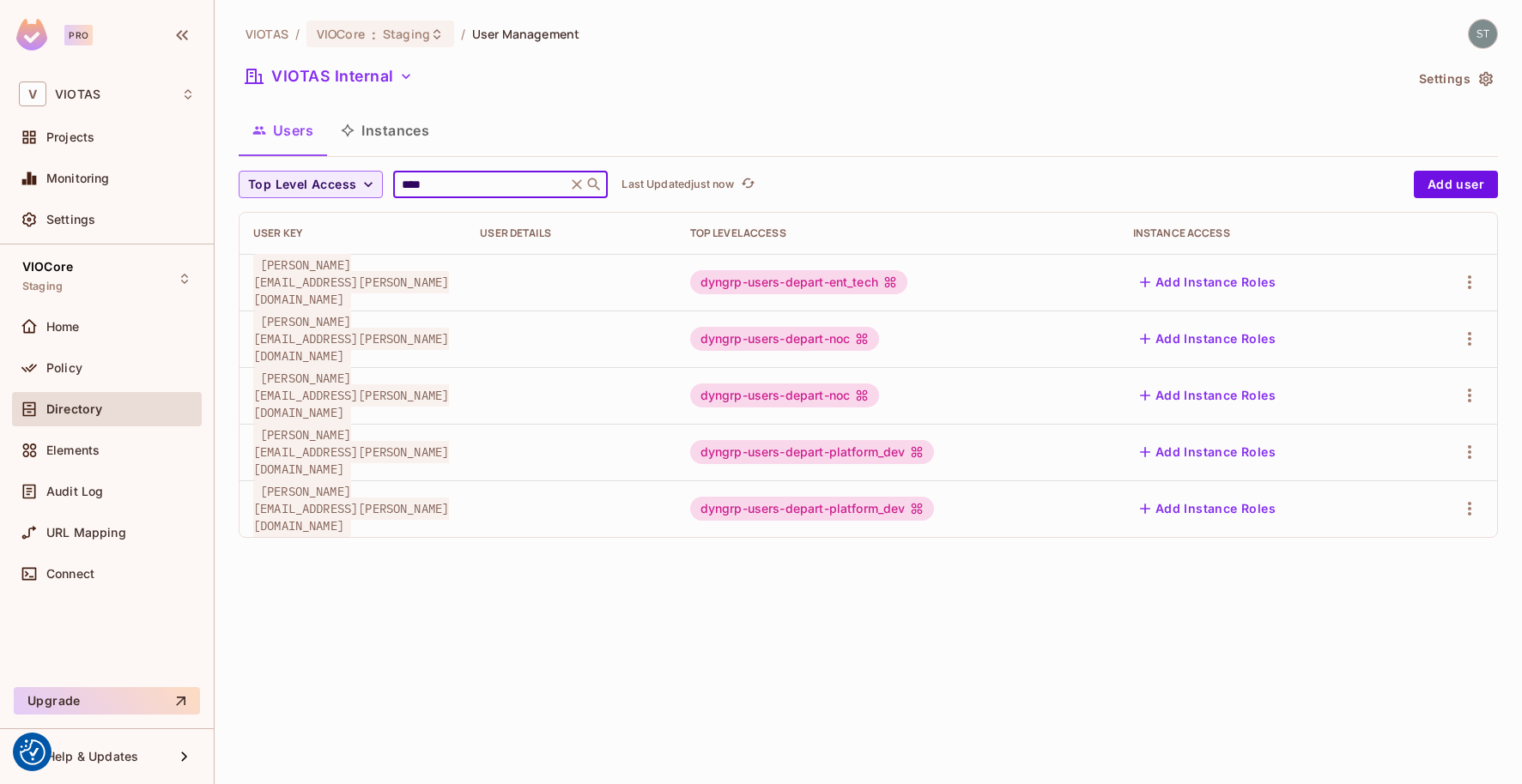
type input "****"
click at [598, 276] on td at bounding box center [571, 282] width 209 height 57
click at [1469, 285] on icon "button" at bounding box center [1469, 282] width 21 height 21
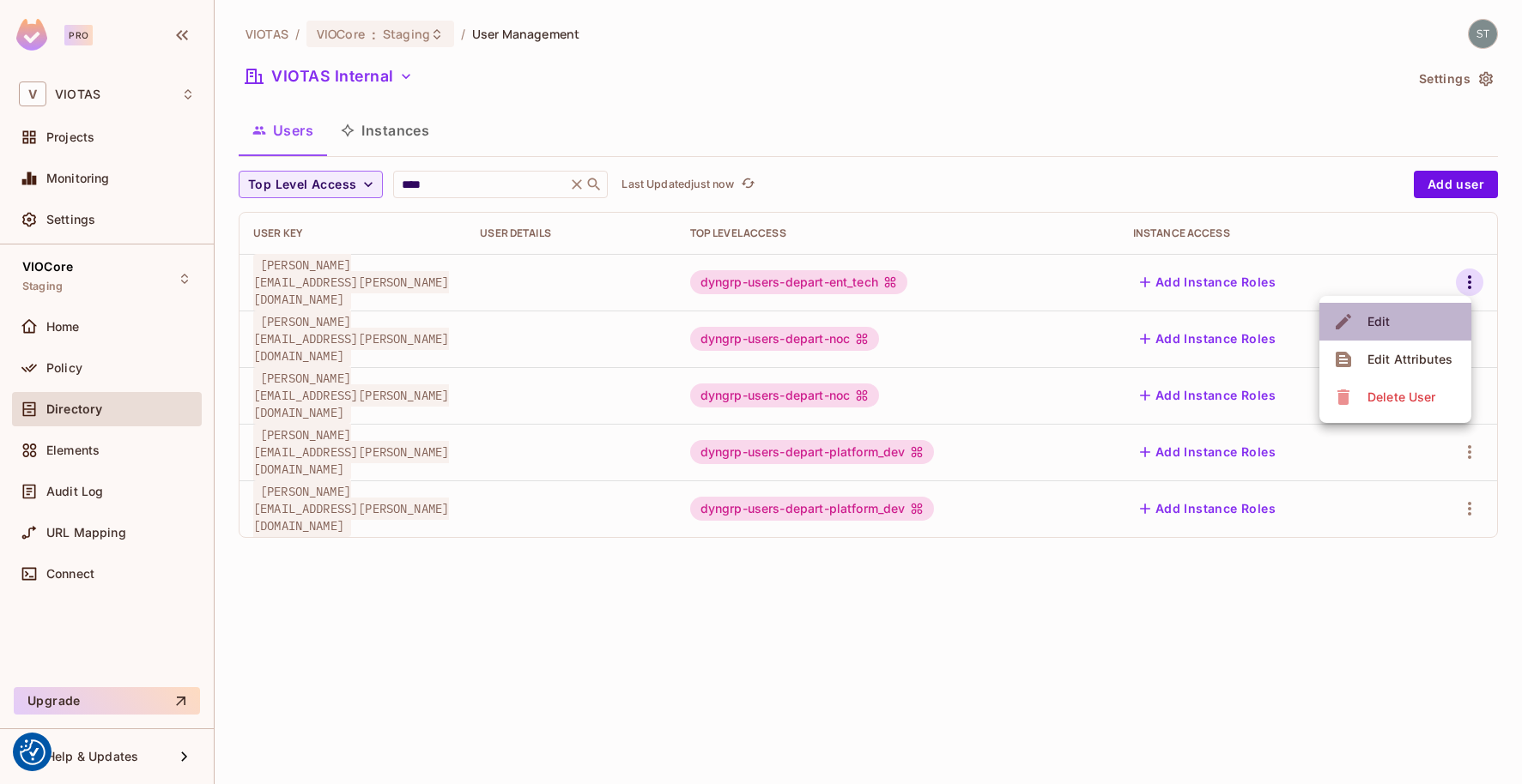
click at [1404, 311] on li "Edit" at bounding box center [1395, 321] width 152 height 38
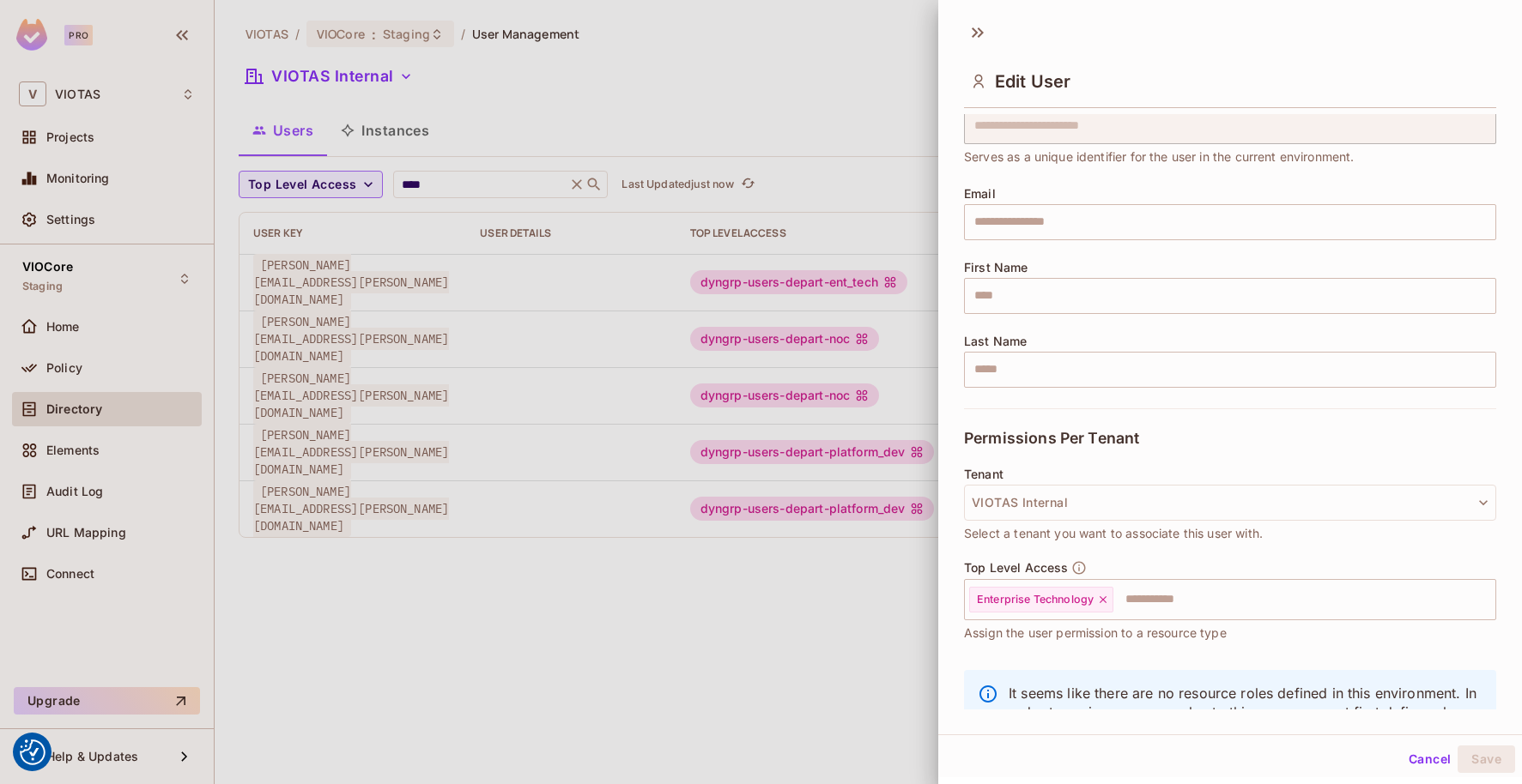
scroll to position [144, 0]
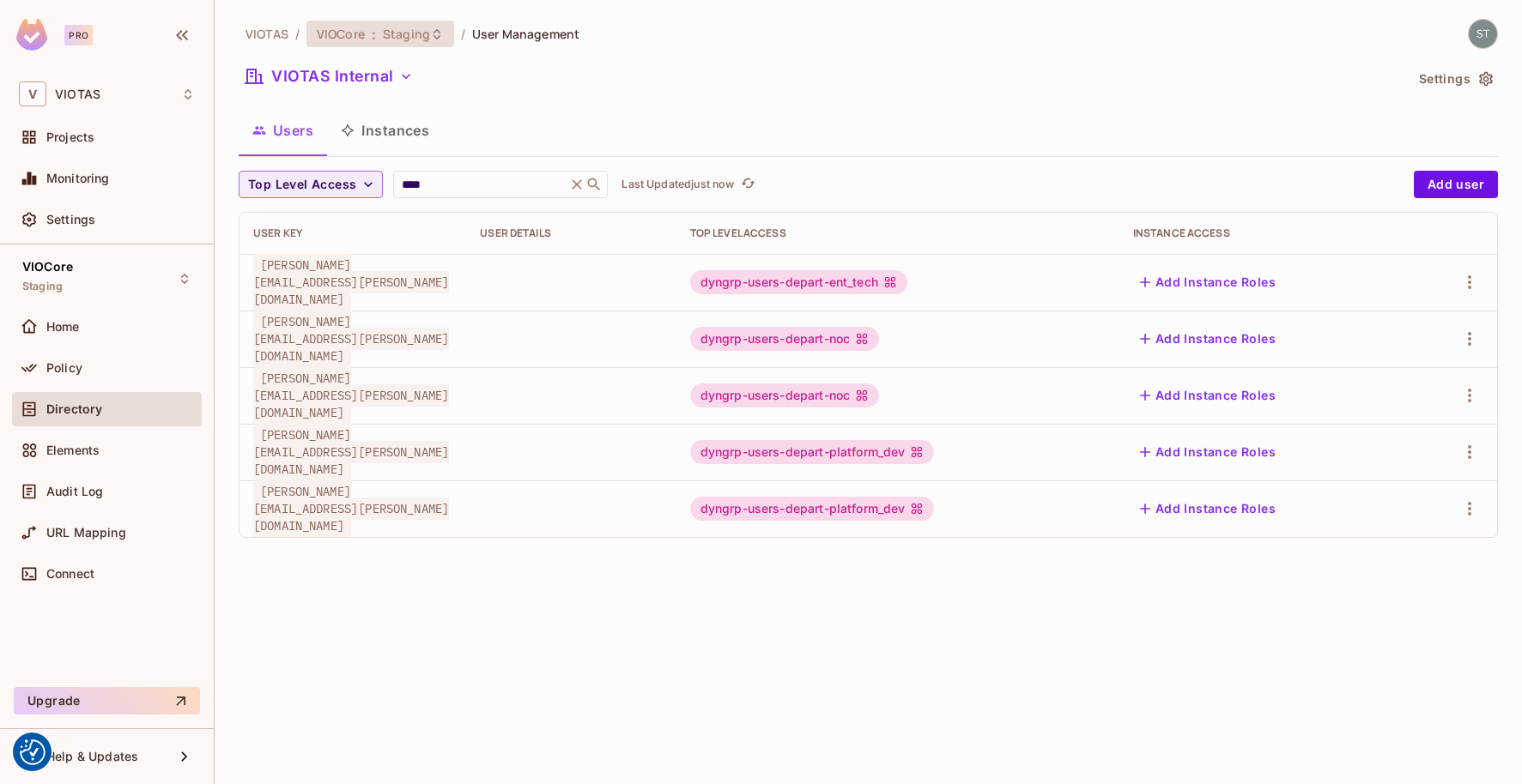
click at [432, 33] on icon at bounding box center [437, 34] width 14 height 14
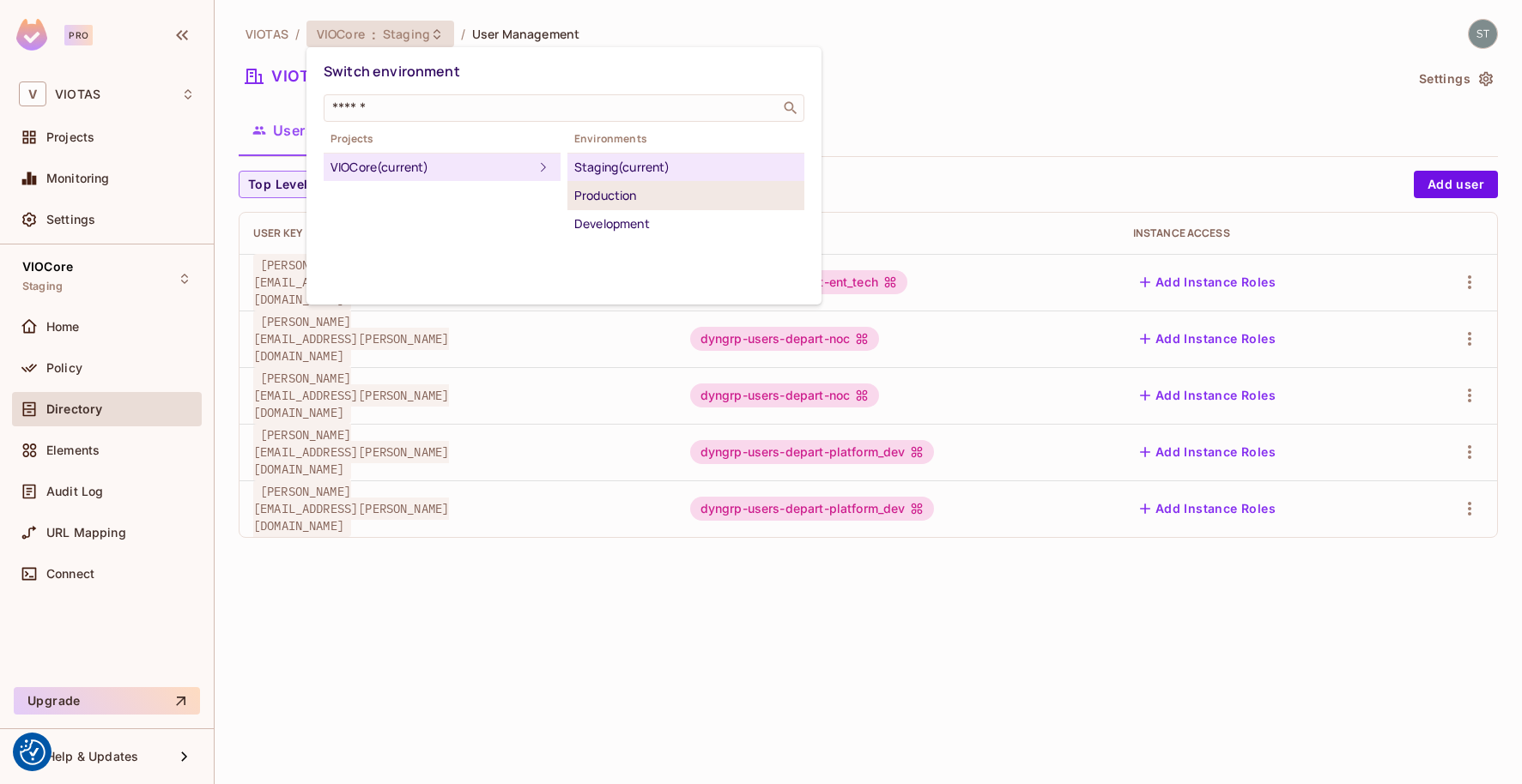
click at [610, 199] on div "Production" at bounding box center [686, 195] width 223 height 21
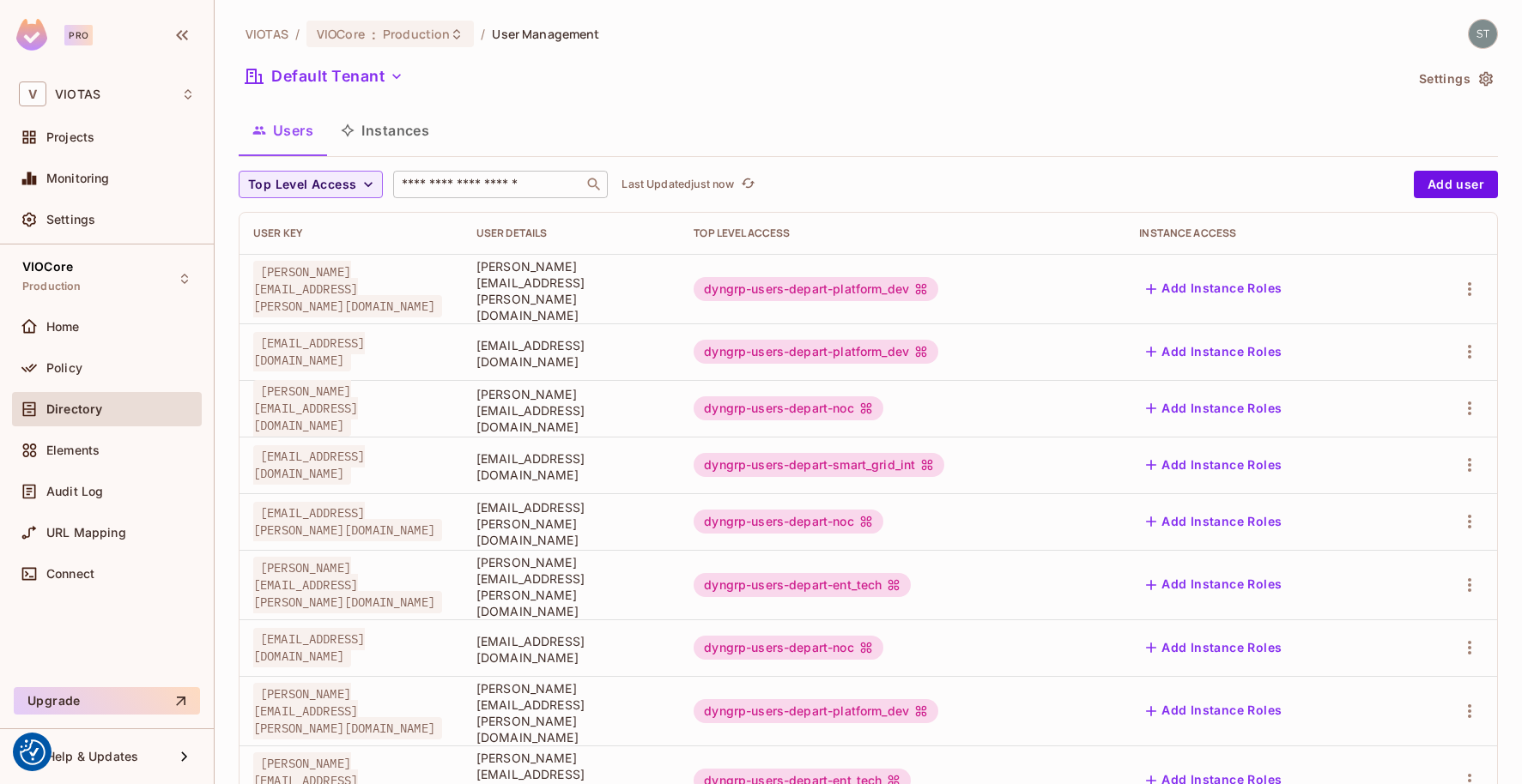
click at [487, 179] on input "text" at bounding box center [488, 185] width 181 height 18
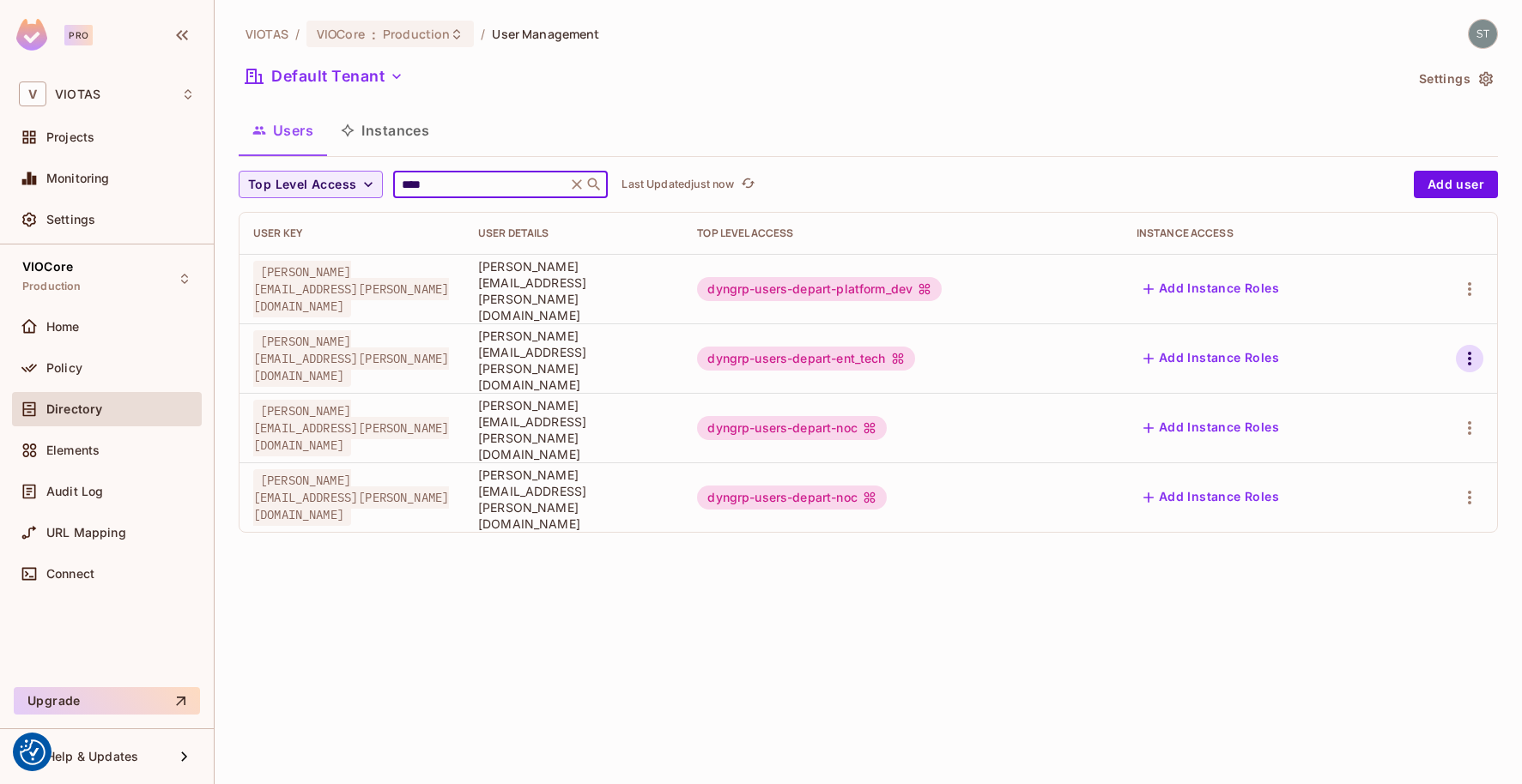
type input "****"
click at [1466, 349] on icon "button" at bounding box center [1469, 358] width 21 height 21
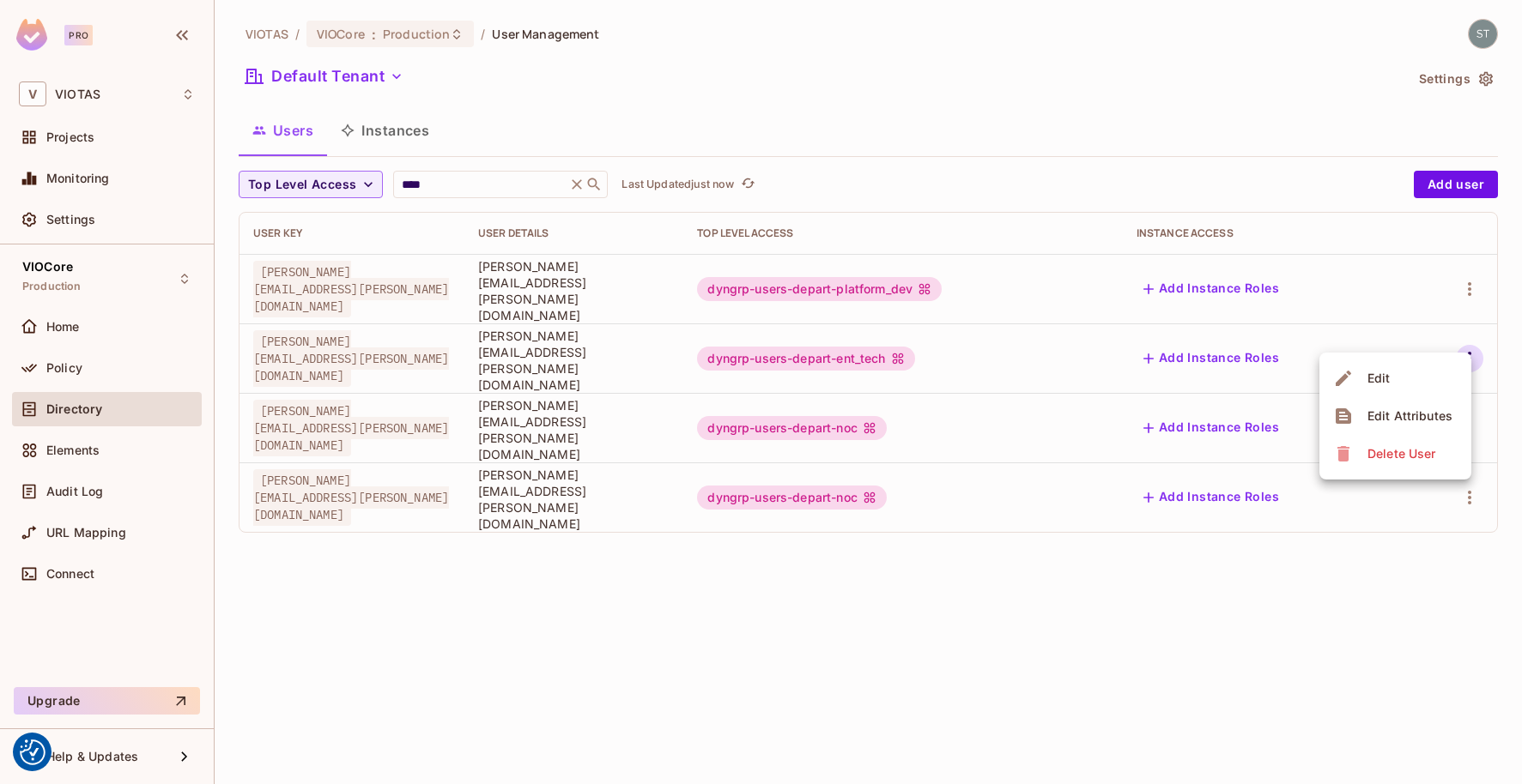
click at [1436, 414] on div "Edit Attributes" at bounding box center [1410, 416] width 85 height 18
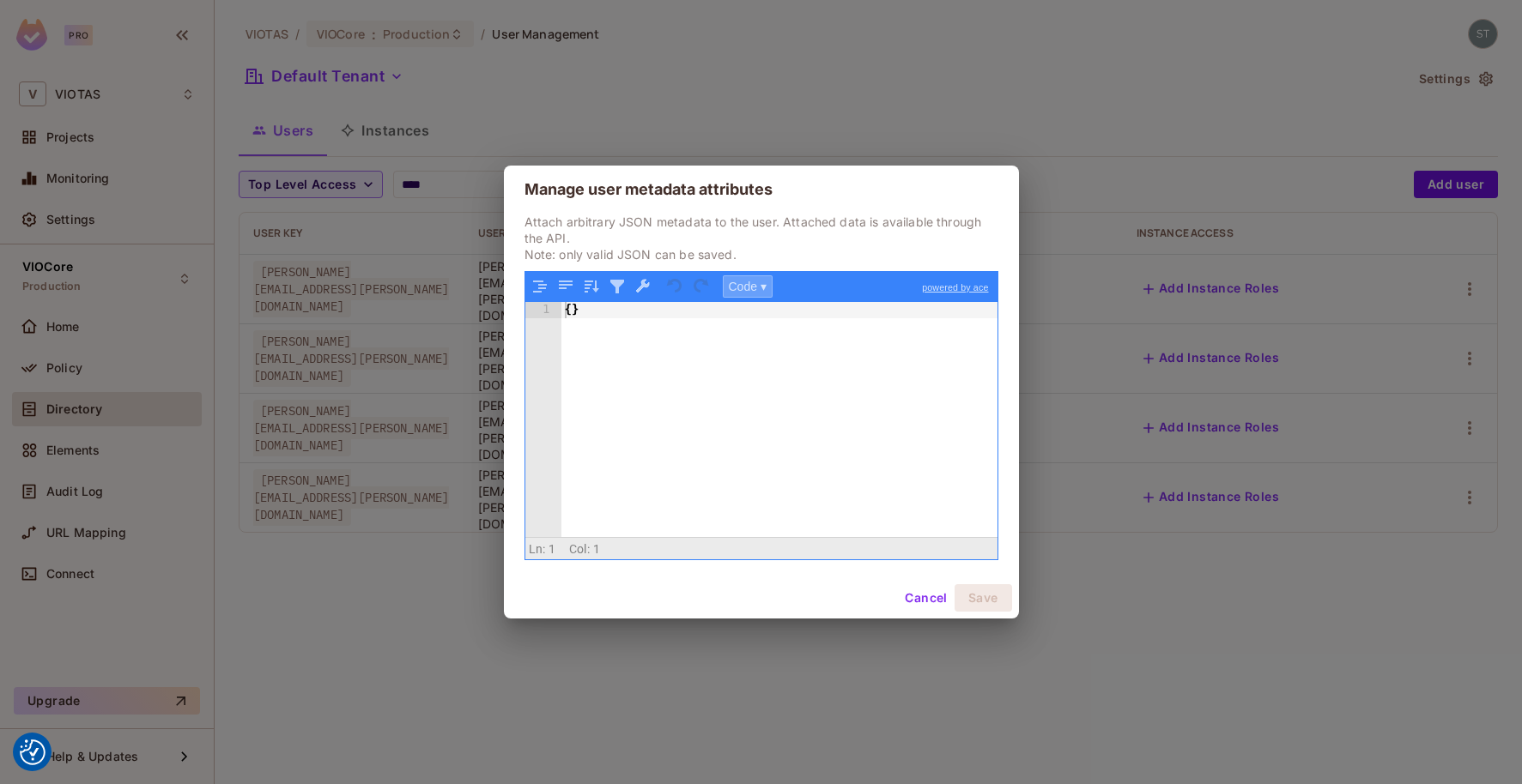
click at [760, 289] on button "Code ▾" at bounding box center [747, 286] width 50 height 22
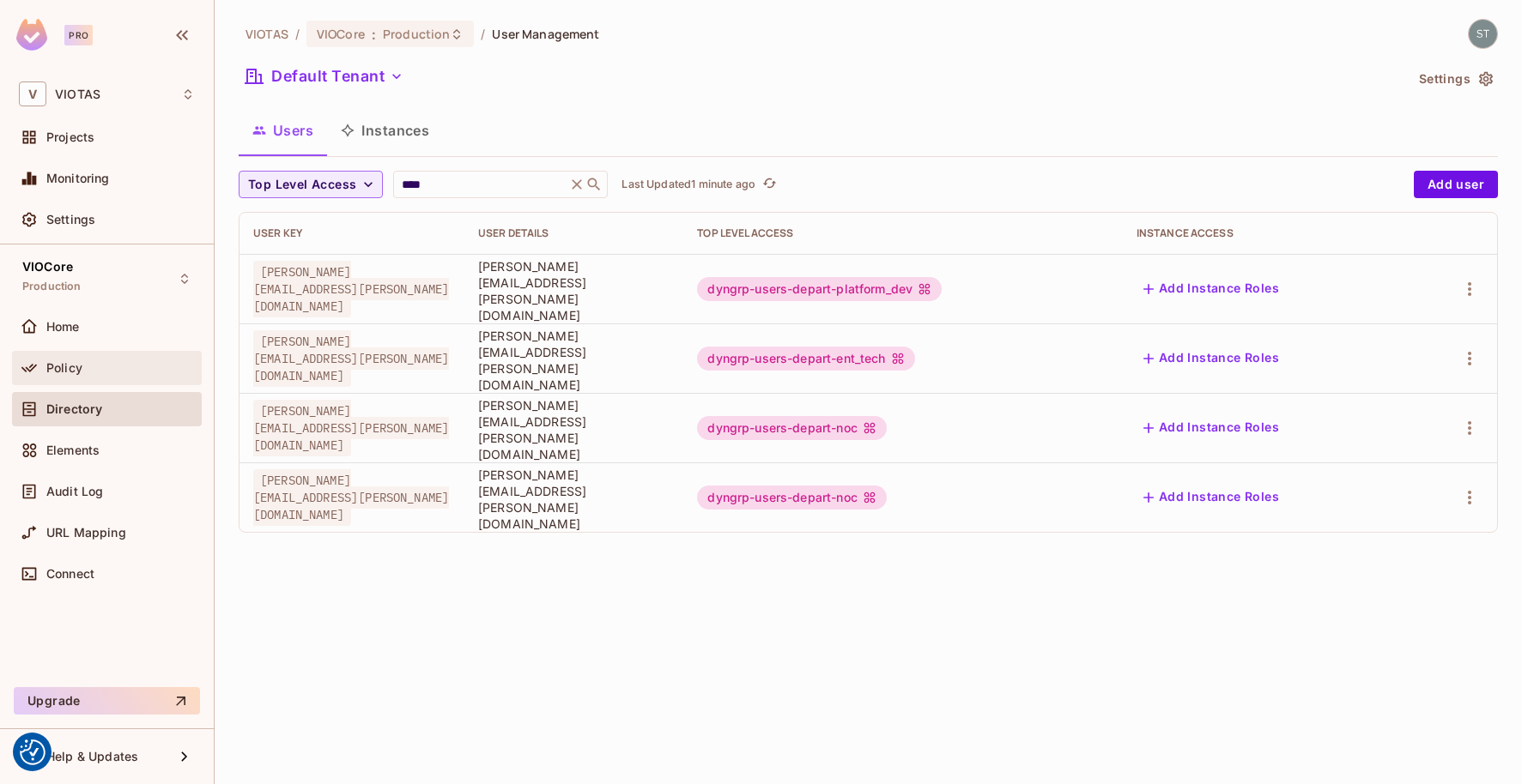
click at [55, 378] on div "Policy" at bounding box center [106, 367] width 190 height 34
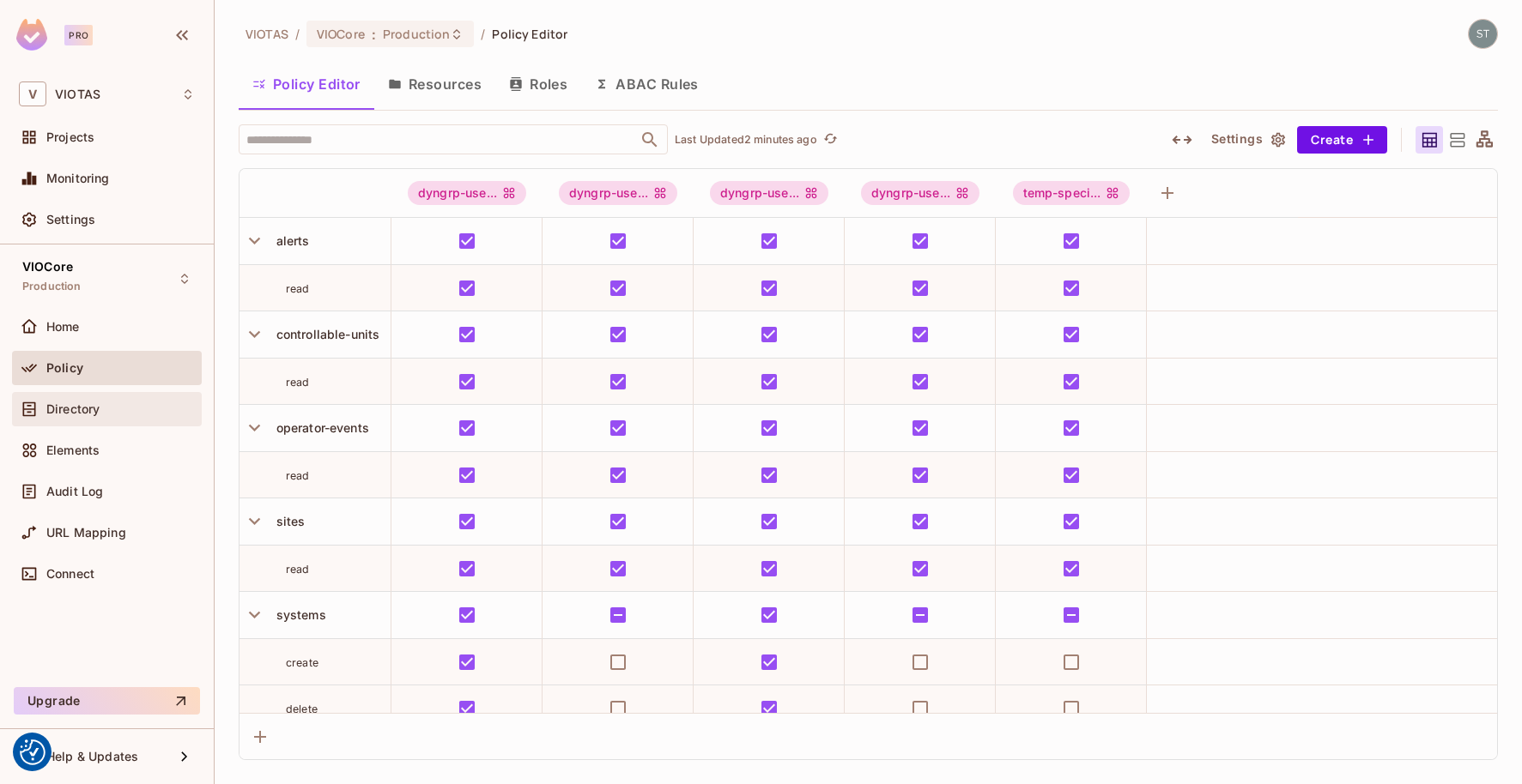
click at [114, 403] on div "Directory" at bounding box center [120, 409] width 148 height 14
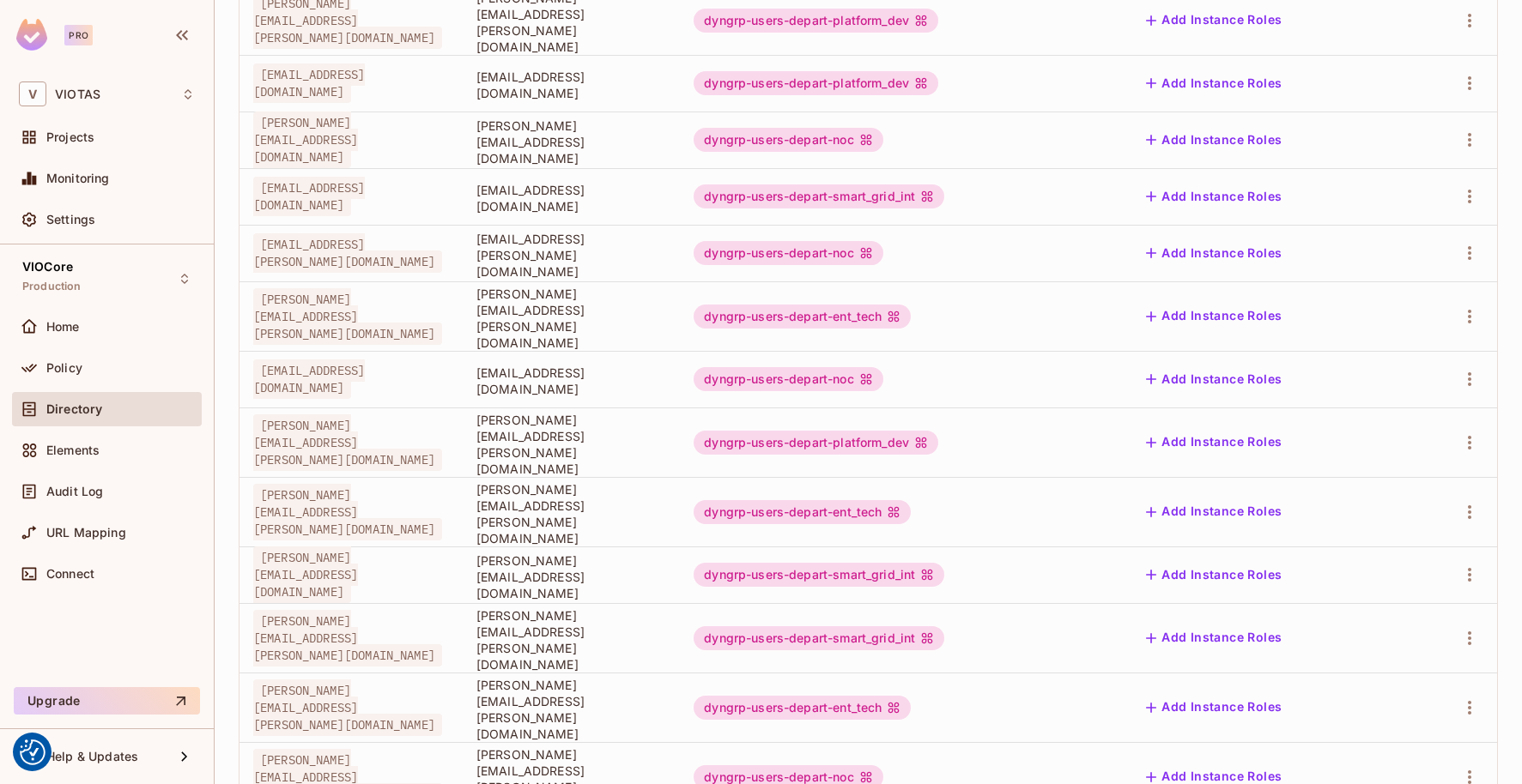
scroll to position [246, 0]
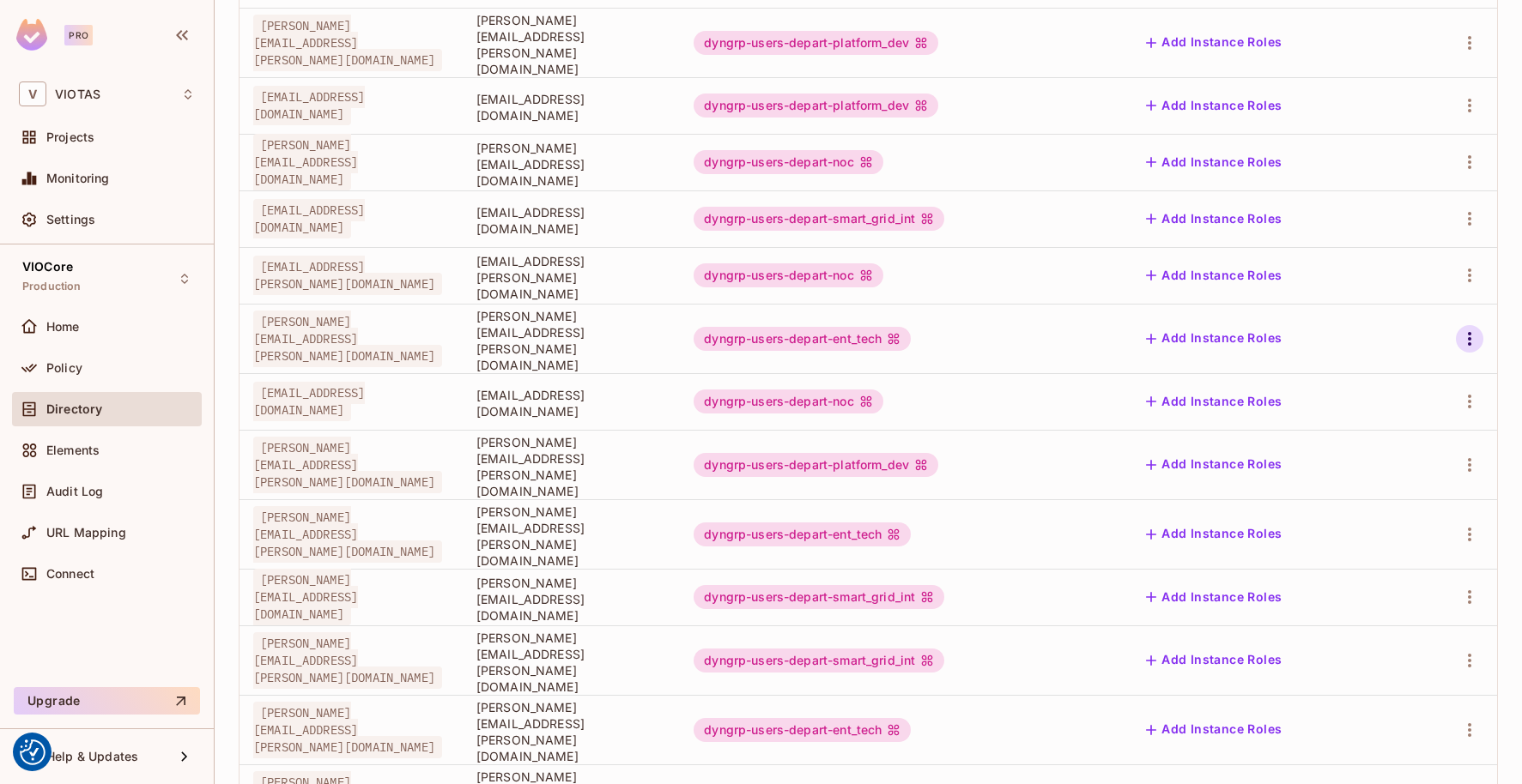
click at [1474, 329] on icon "button" at bounding box center [1469, 339] width 21 height 21
click at [791, 399] on div at bounding box center [761, 392] width 1522 height 784
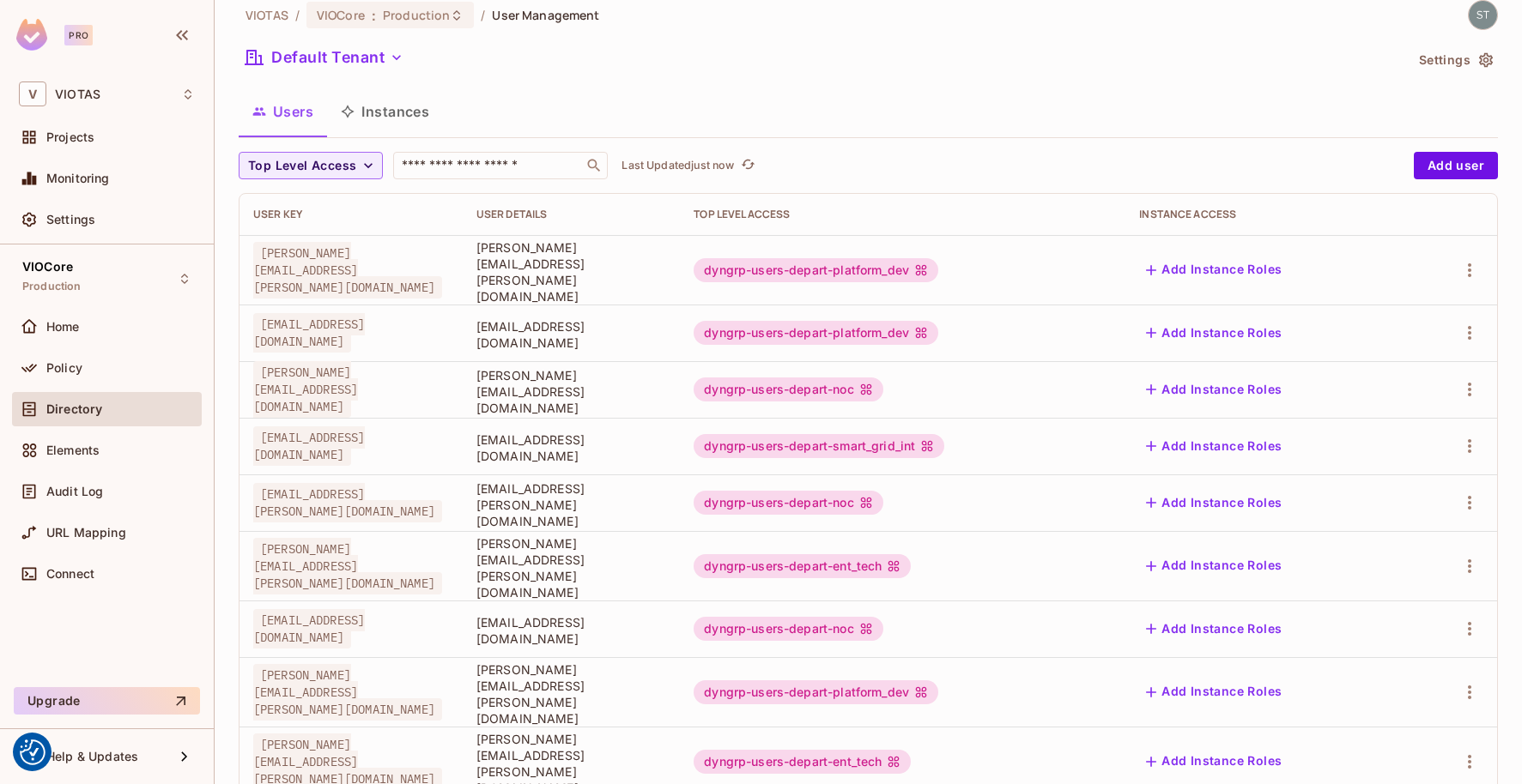
scroll to position [0, 0]
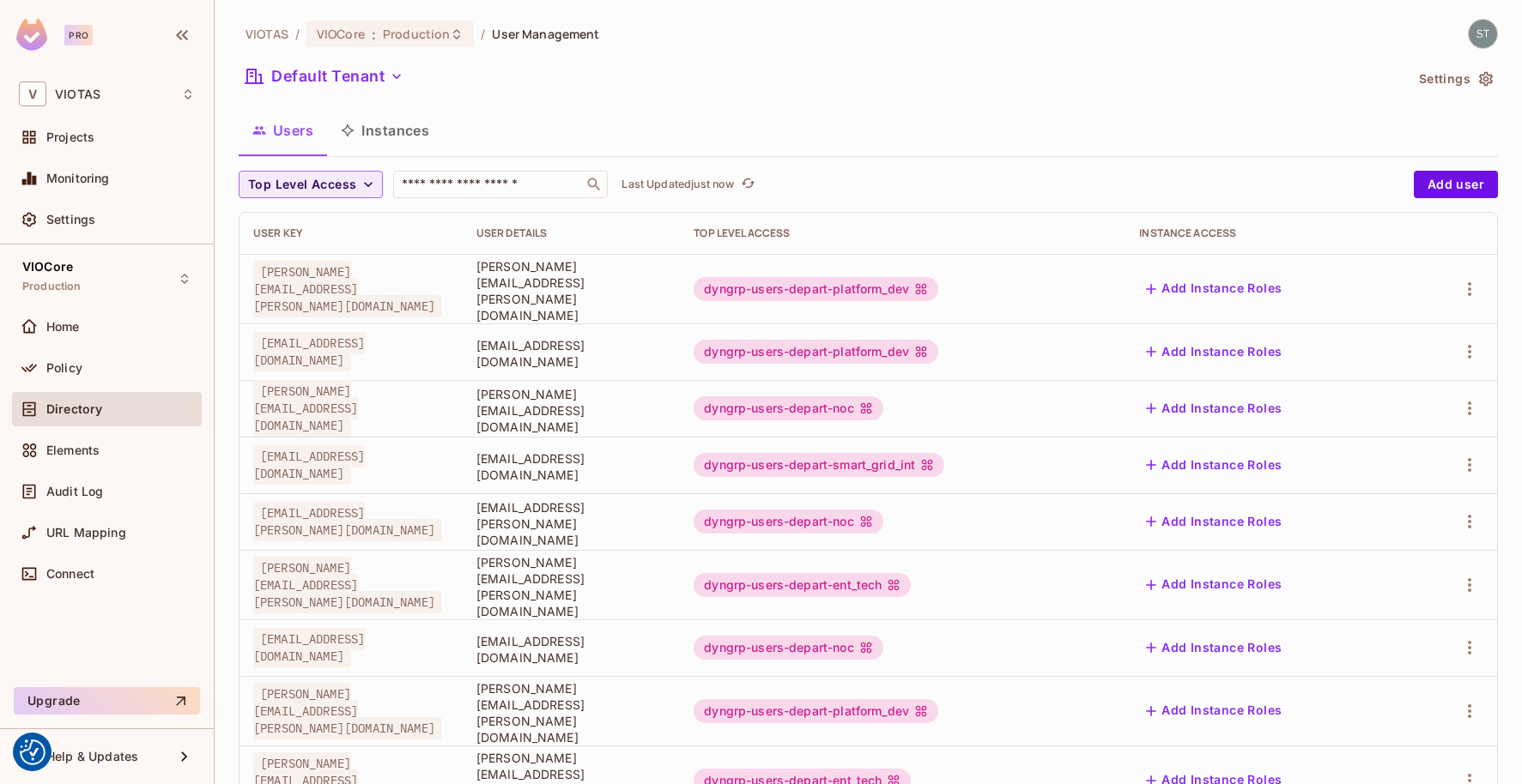
click at [409, 131] on button "Instances" at bounding box center [385, 131] width 116 height 43
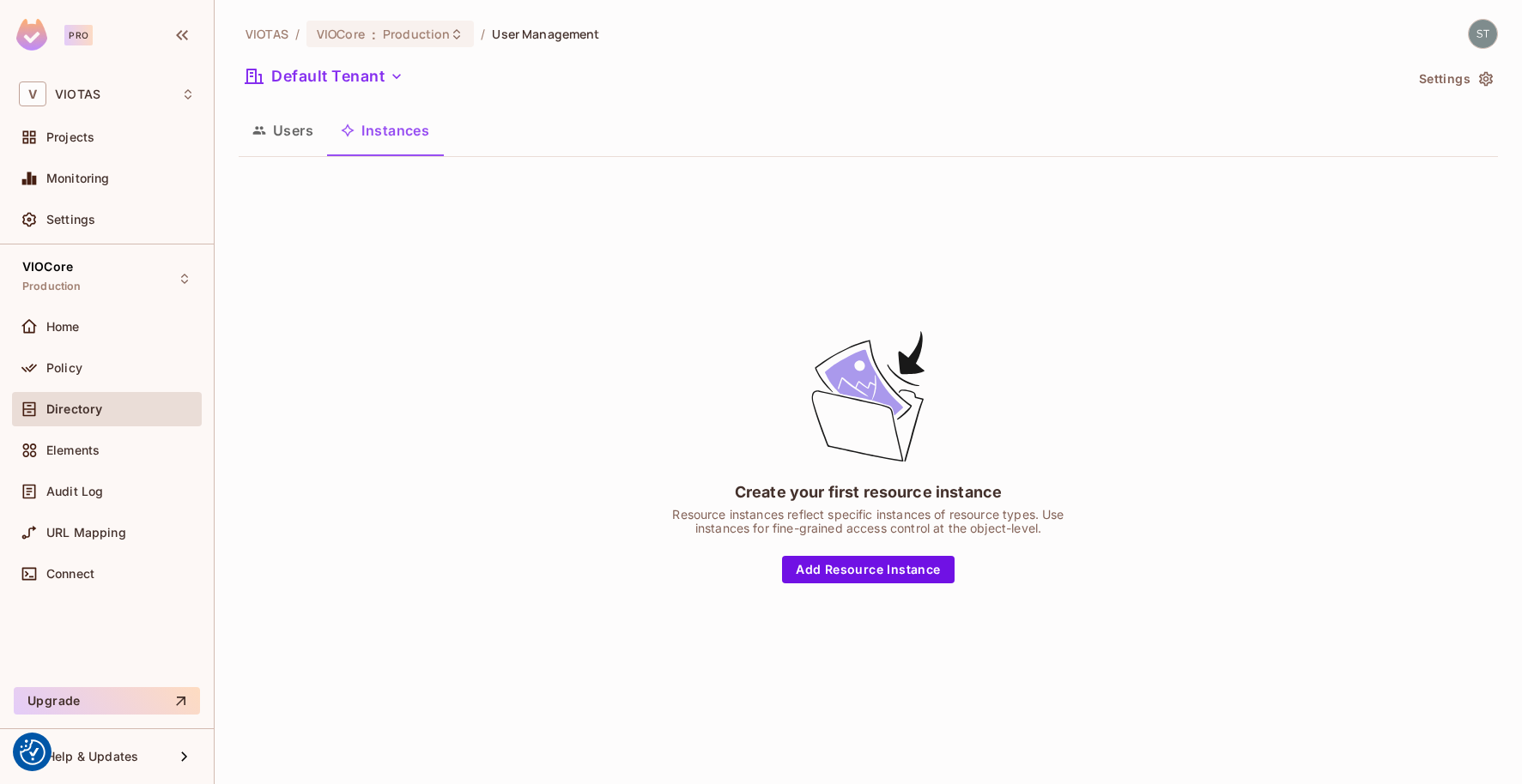
click at [287, 127] on button "Users" at bounding box center [282, 131] width 88 height 43
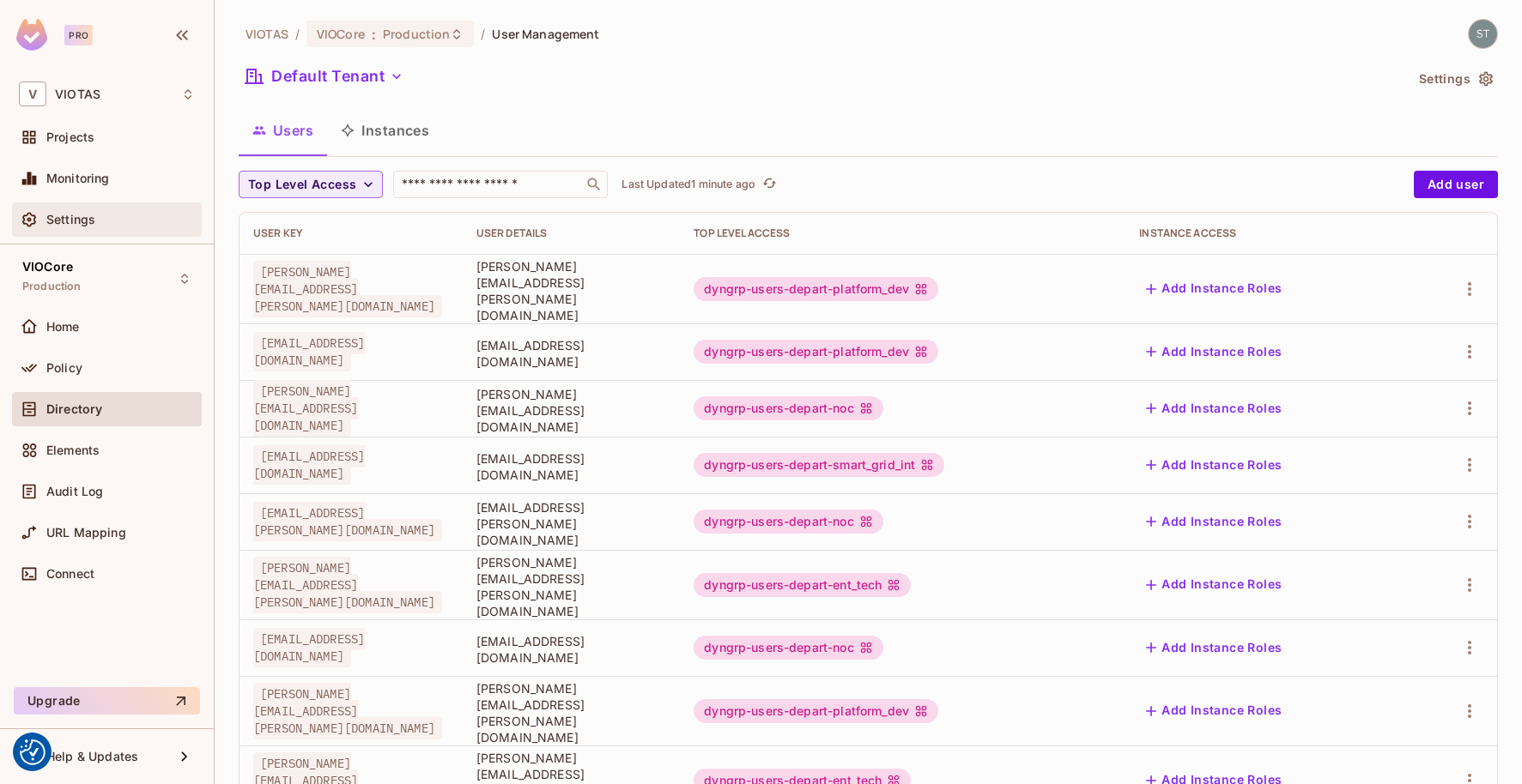
click at [76, 221] on span "Settings" at bounding box center [70, 220] width 49 height 14
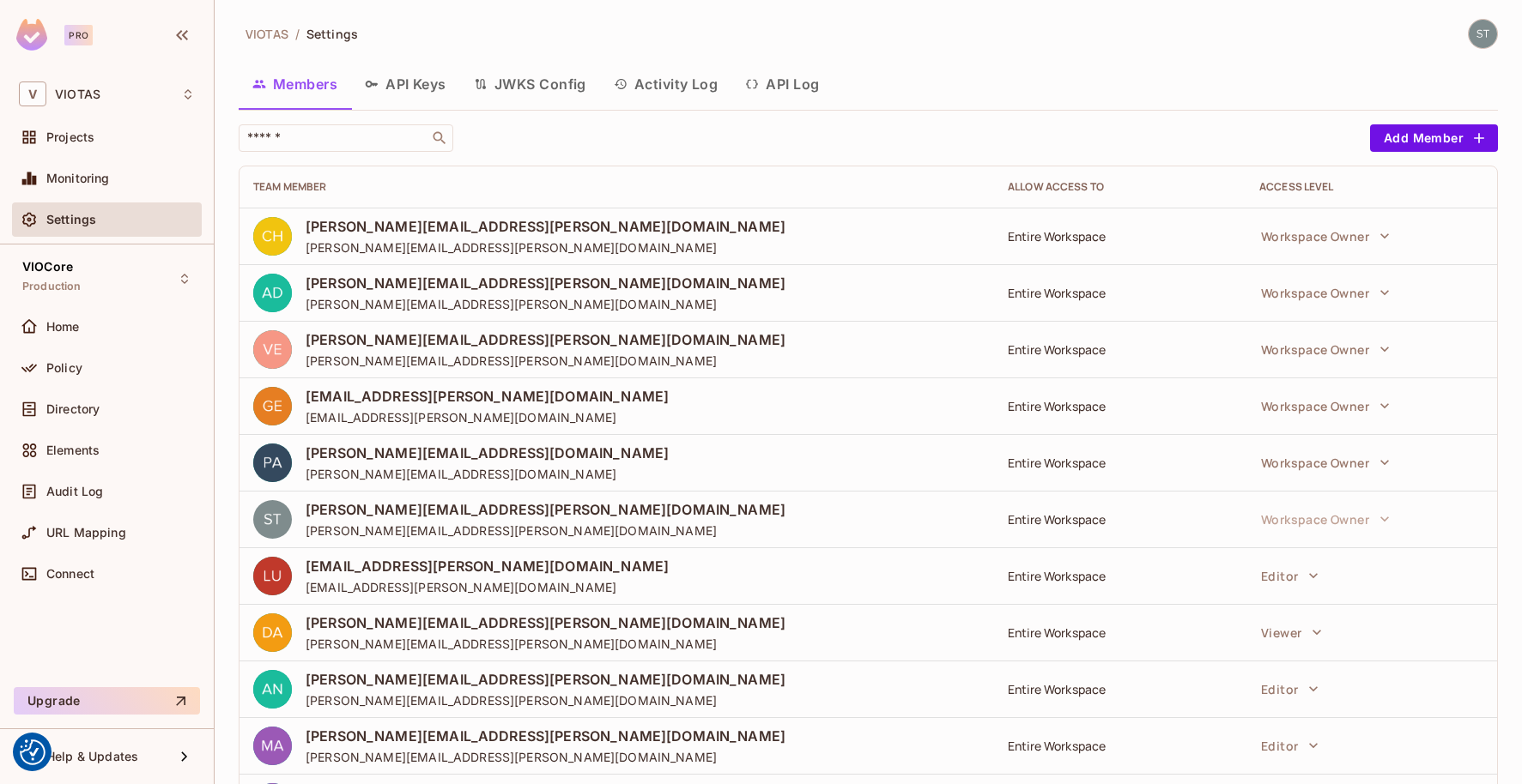
click at [412, 79] on button "API Keys" at bounding box center [405, 84] width 109 height 43
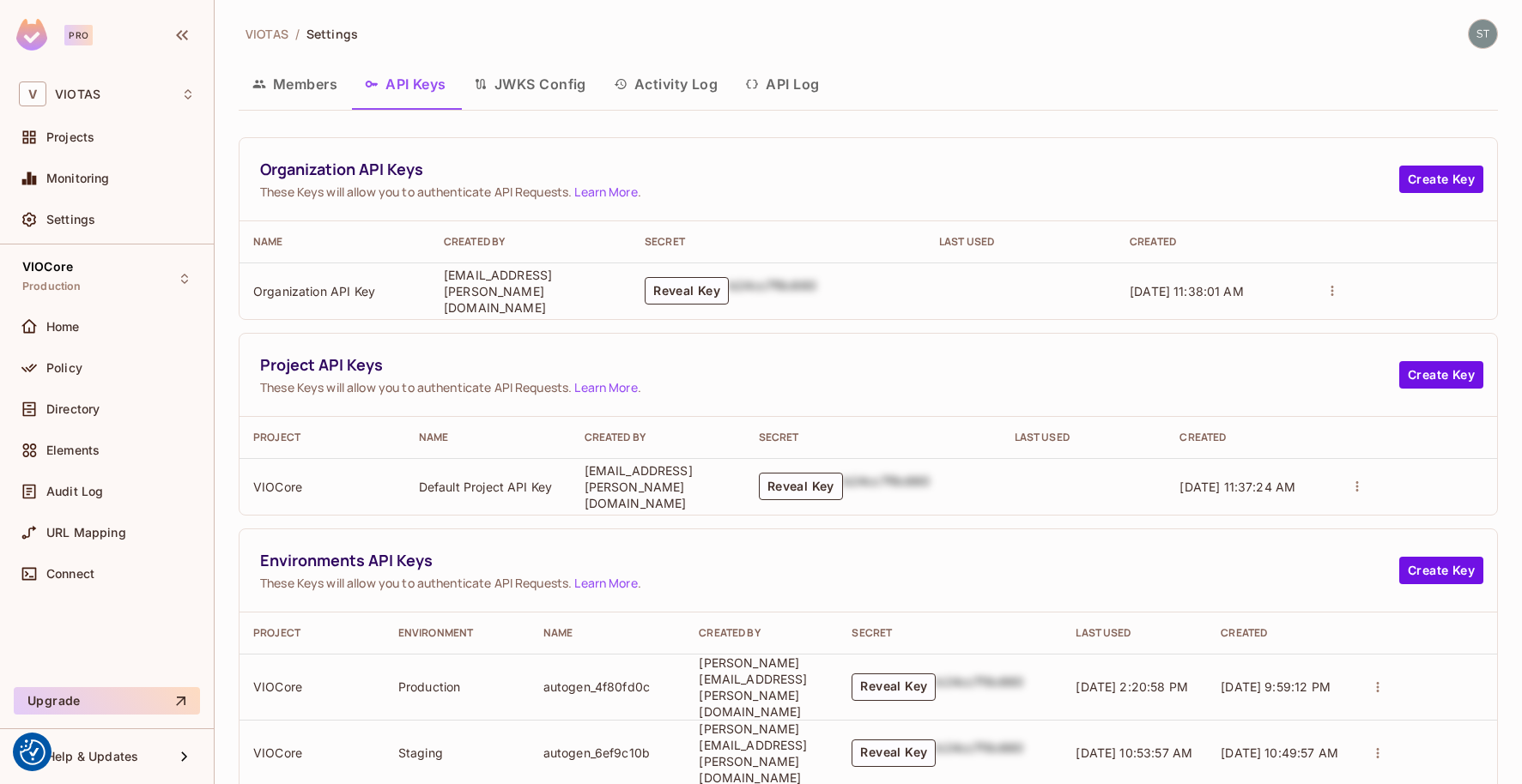
click at [520, 81] on button "JWKS Config" at bounding box center [529, 84] width 140 height 43
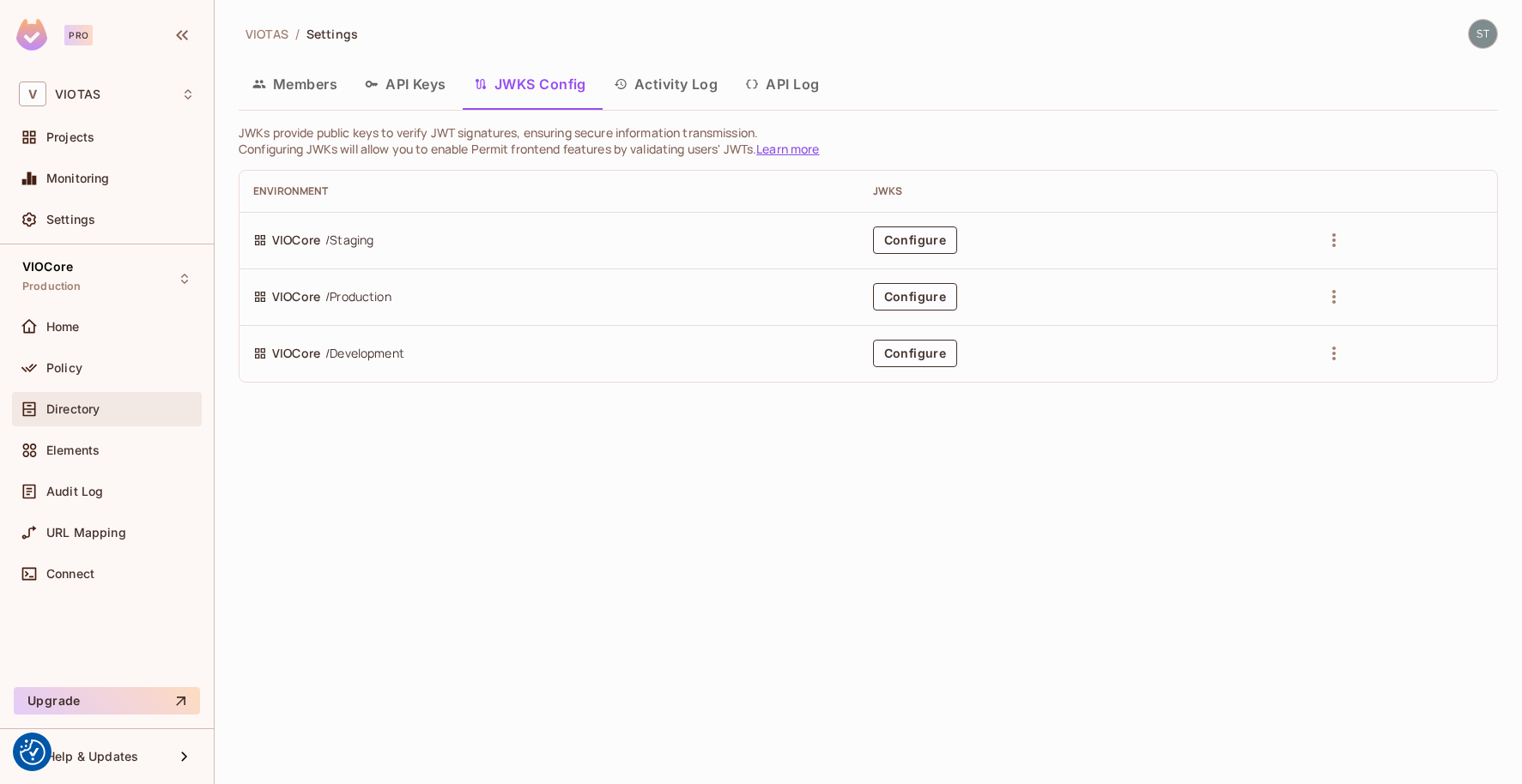
click at [70, 419] on div "Directory" at bounding box center [106, 409] width 176 height 21
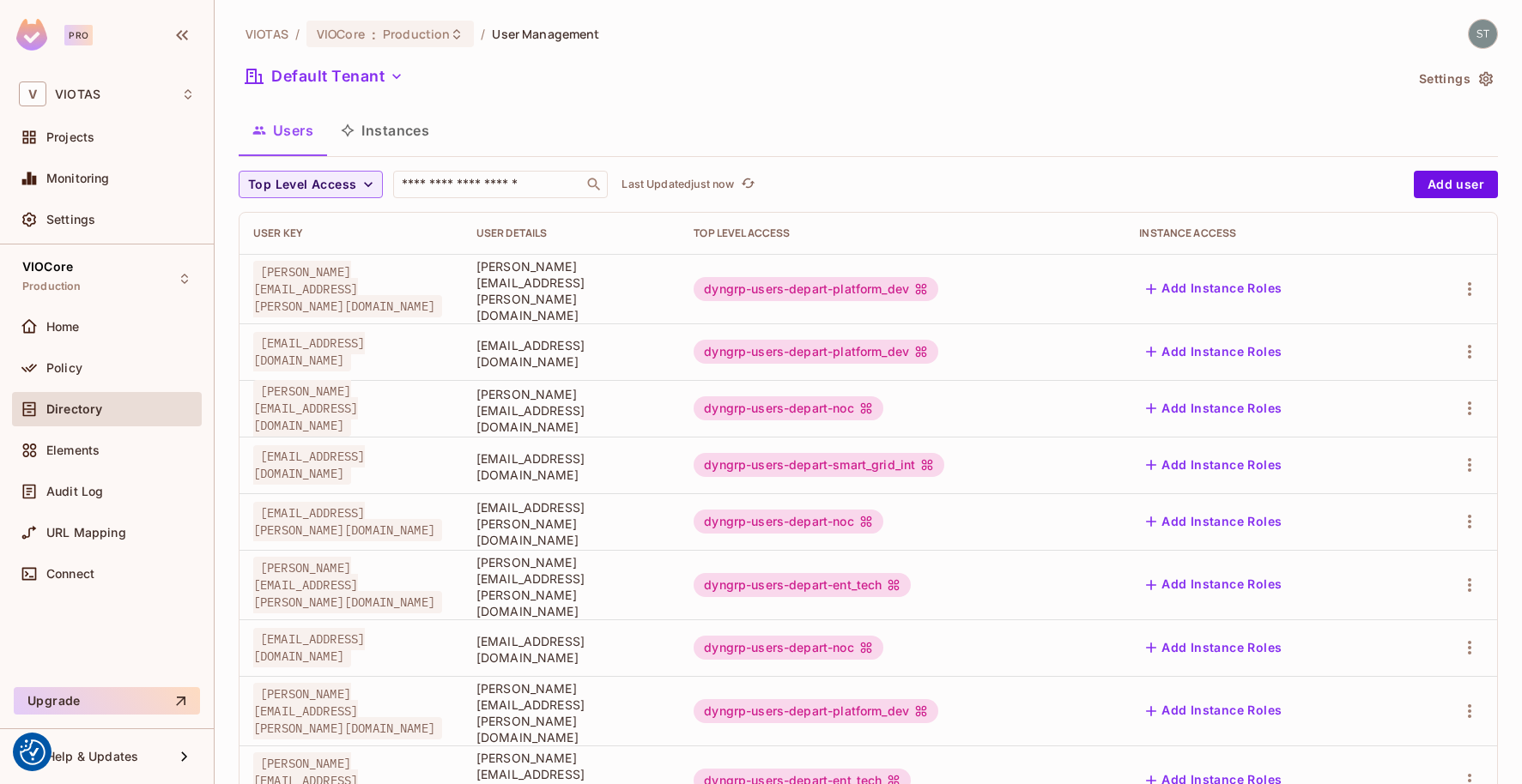
click at [1441, 88] on button "Settings" at bounding box center [1455, 79] width 86 height 27
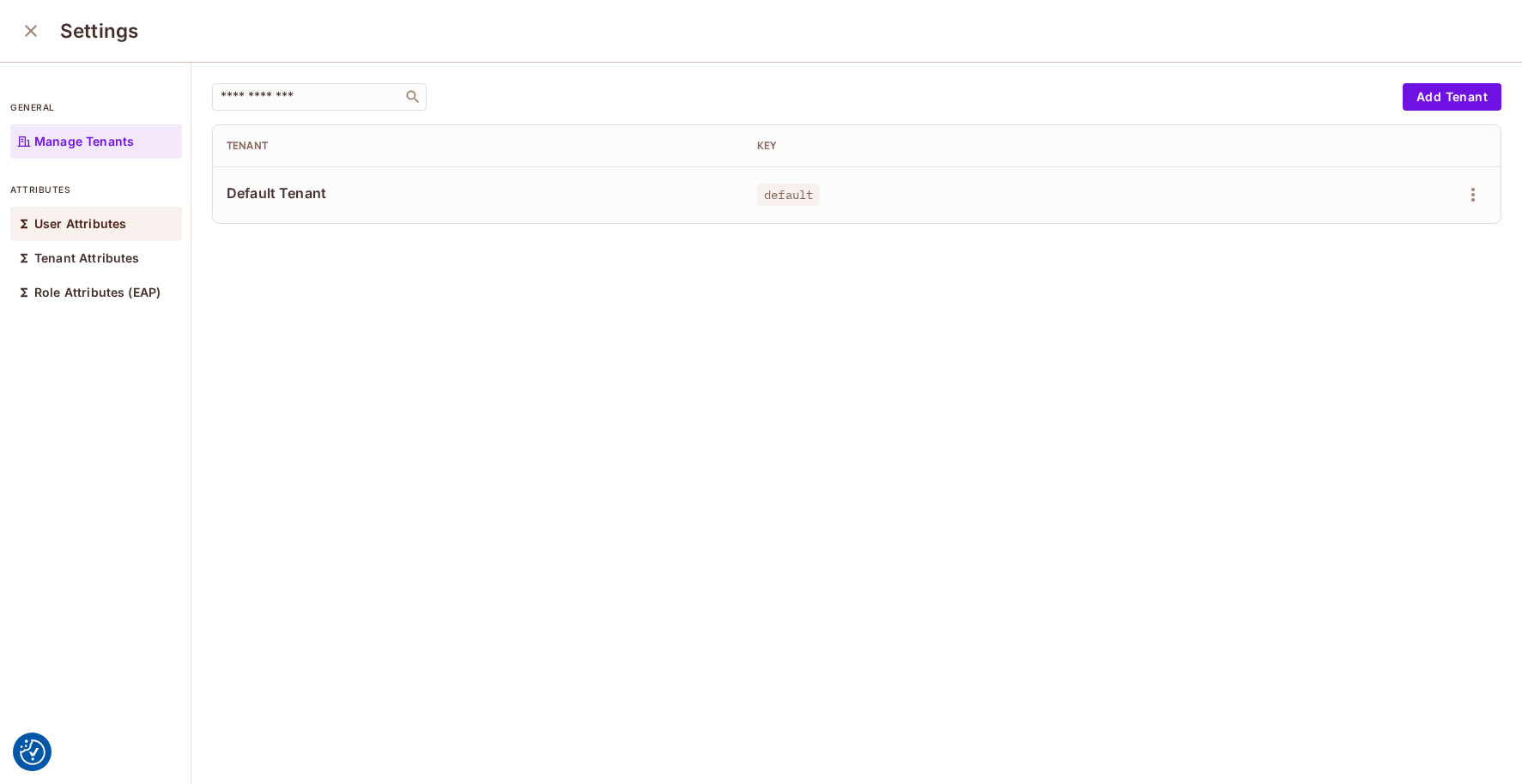
click at [106, 227] on p "User Attributes" at bounding box center [80, 224] width 92 height 14
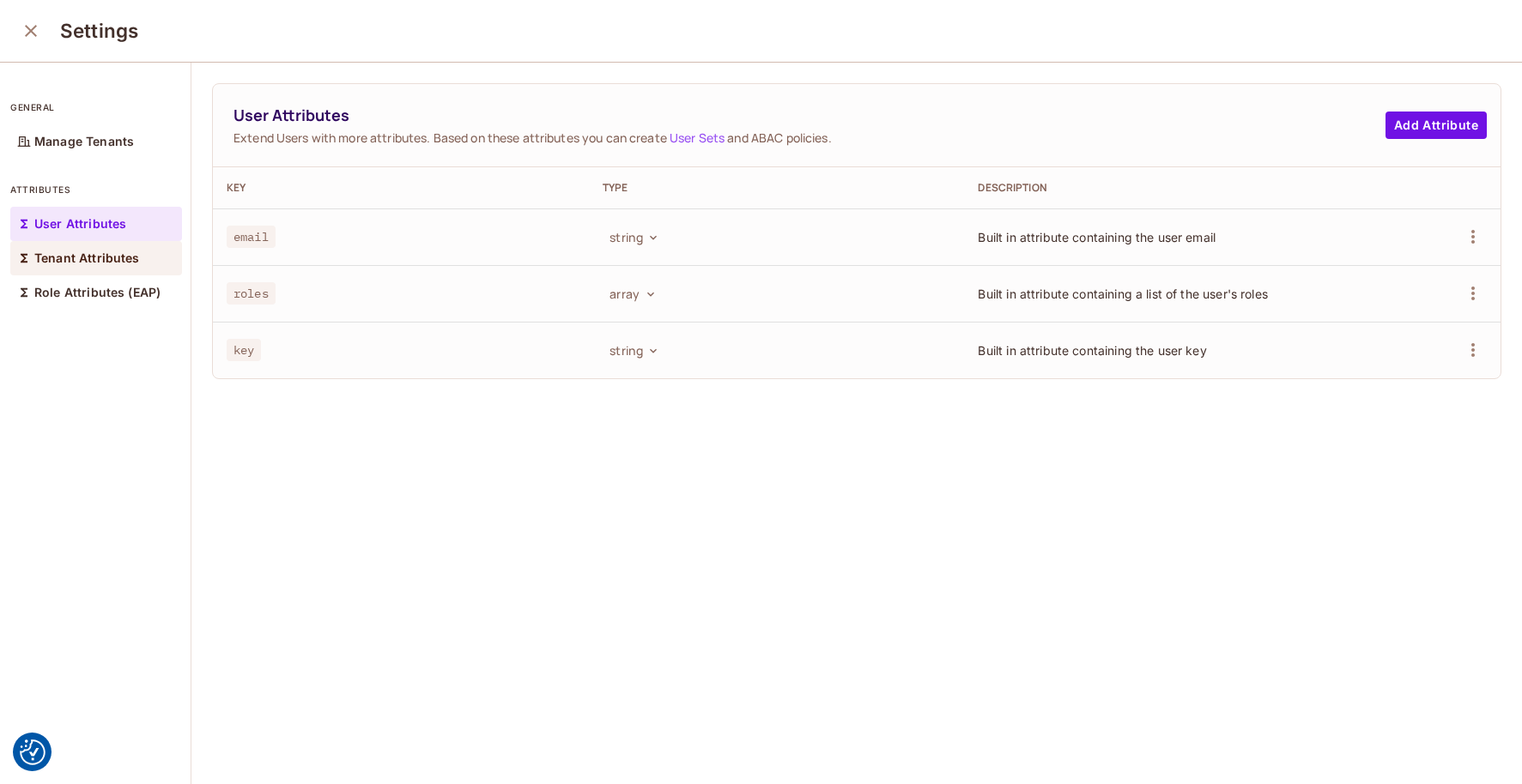
click at [98, 245] on div "Tenant Attributes" at bounding box center [97, 258] width 172 height 34
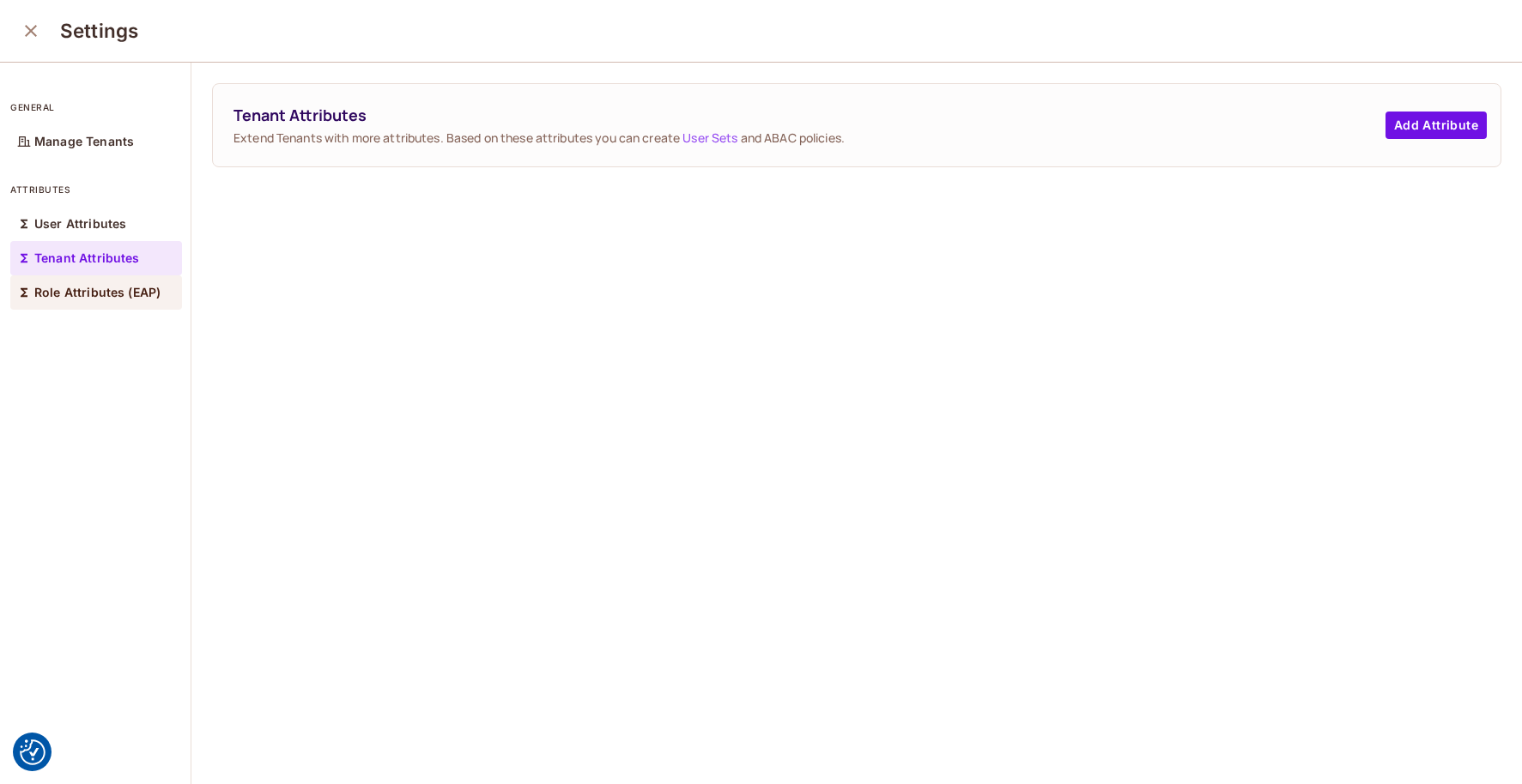
click at [93, 293] on p "Role Attributes (EAP)" at bounding box center [97, 293] width 126 height 14
click at [93, 264] on p "Tenant Attributes" at bounding box center [87, 258] width 106 height 14
click at [96, 232] on div "User Attributes" at bounding box center [97, 224] width 172 height 34
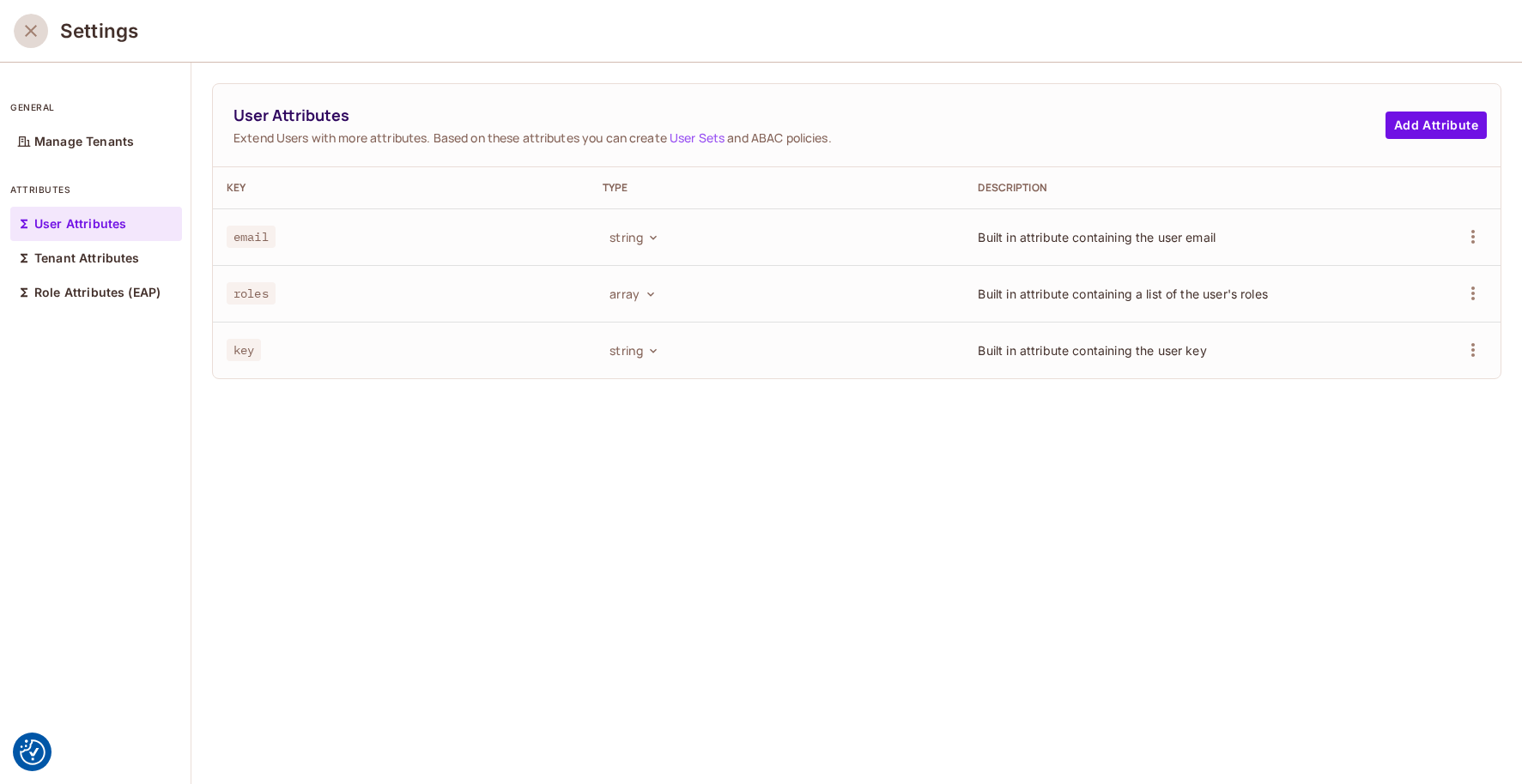
click at [32, 27] on icon "close" at bounding box center [30, 30] width 21 height 21
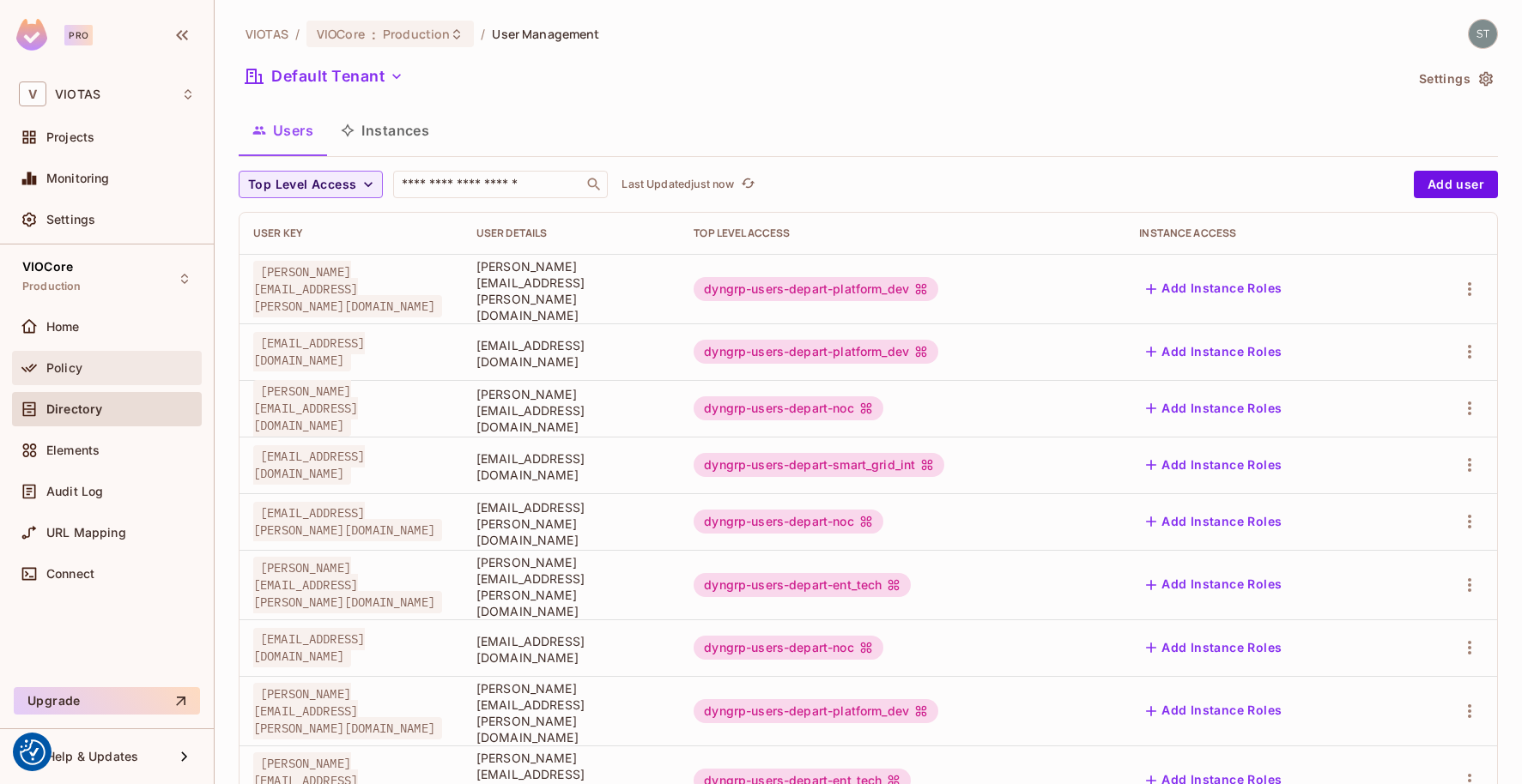
click at [58, 367] on span "Policy" at bounding box center [63, 368] width 36 height 14
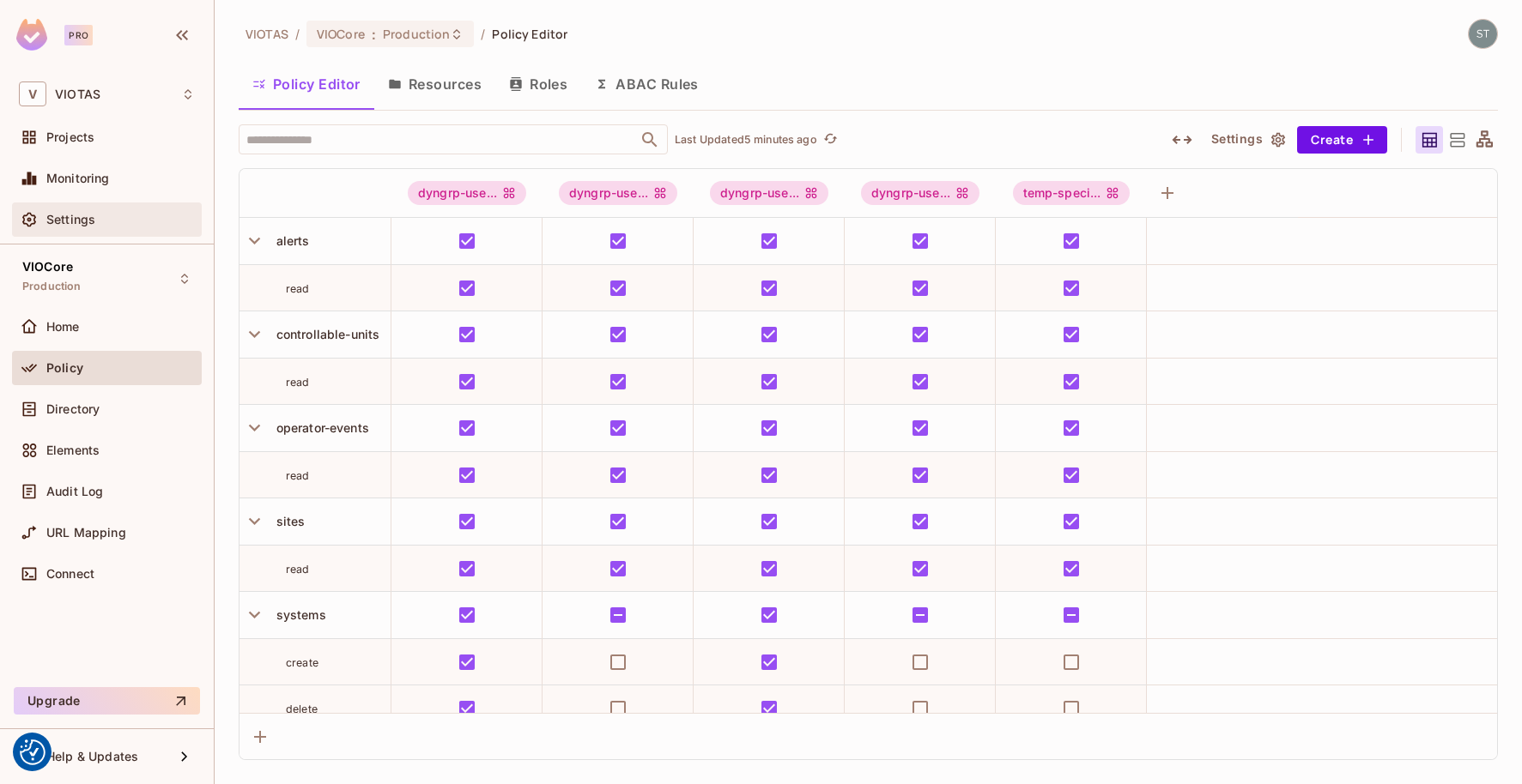
click at [62, 215] on span "Settings" at bounding box center [70, 220] width 49 height 14
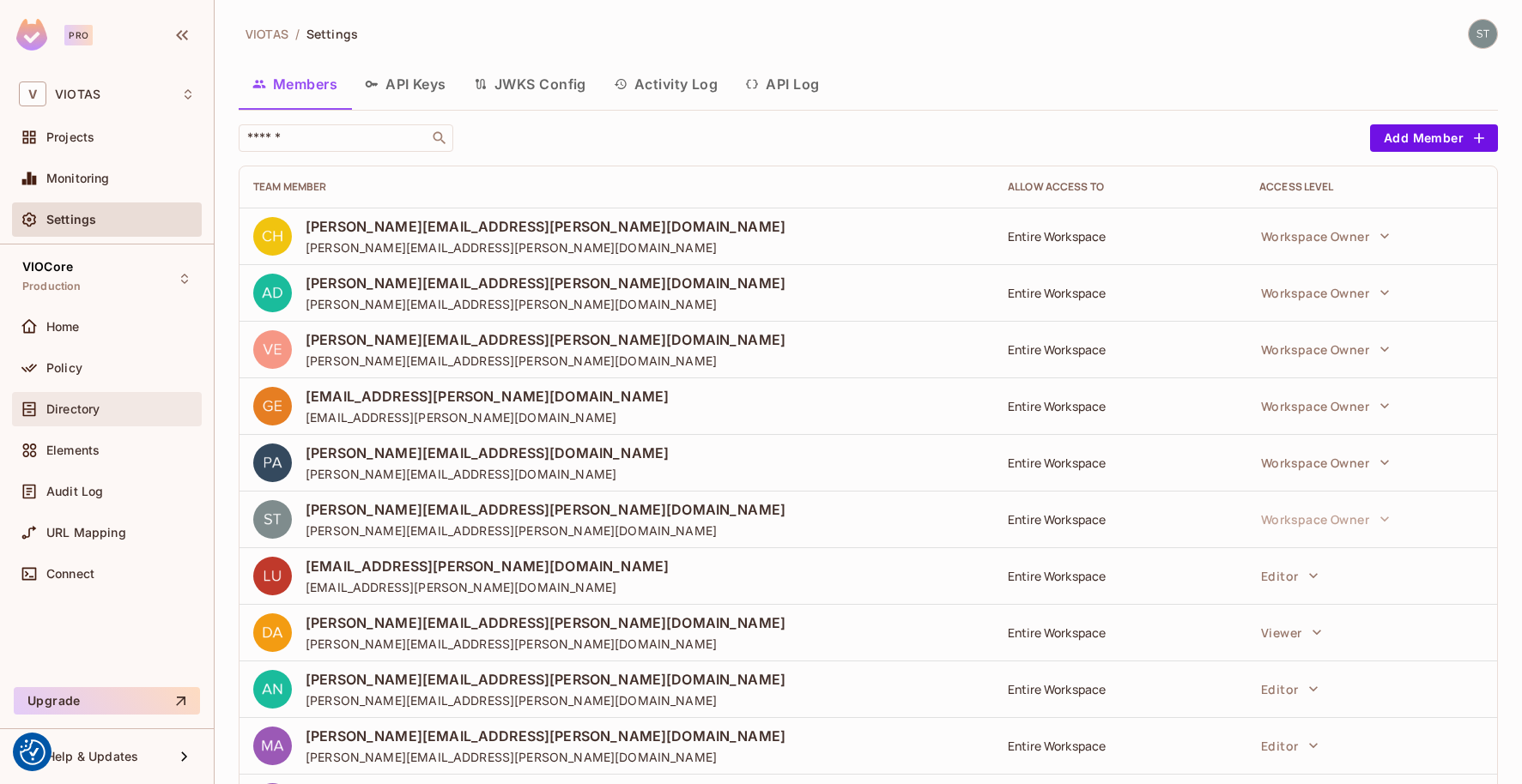
click at [72, 416] on div "Directory" at bounding box center [106, 409] width 176 height 21
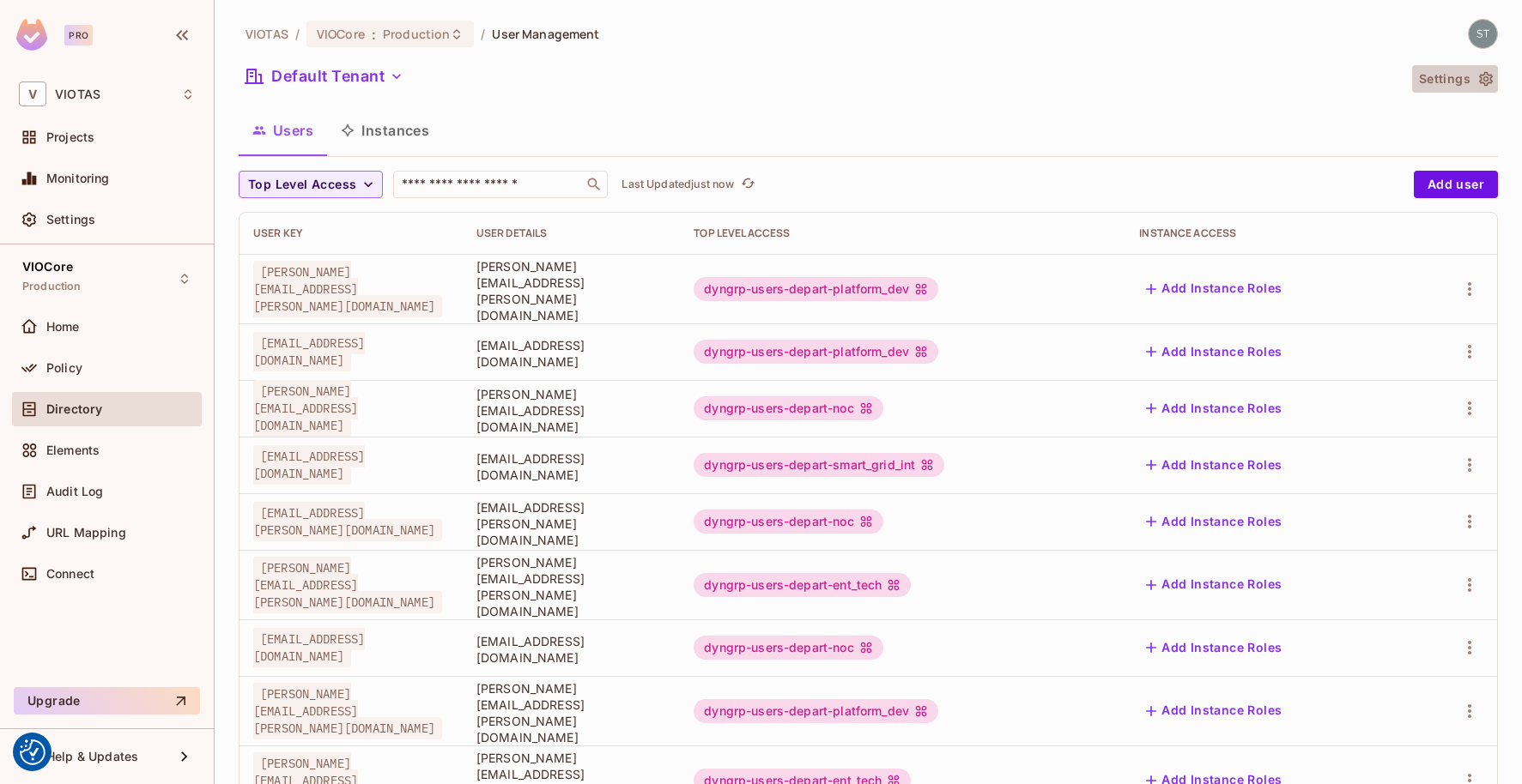
click at [1446, 81] on button "Settings" at bounding box center [1455, 79] width 86 height 27
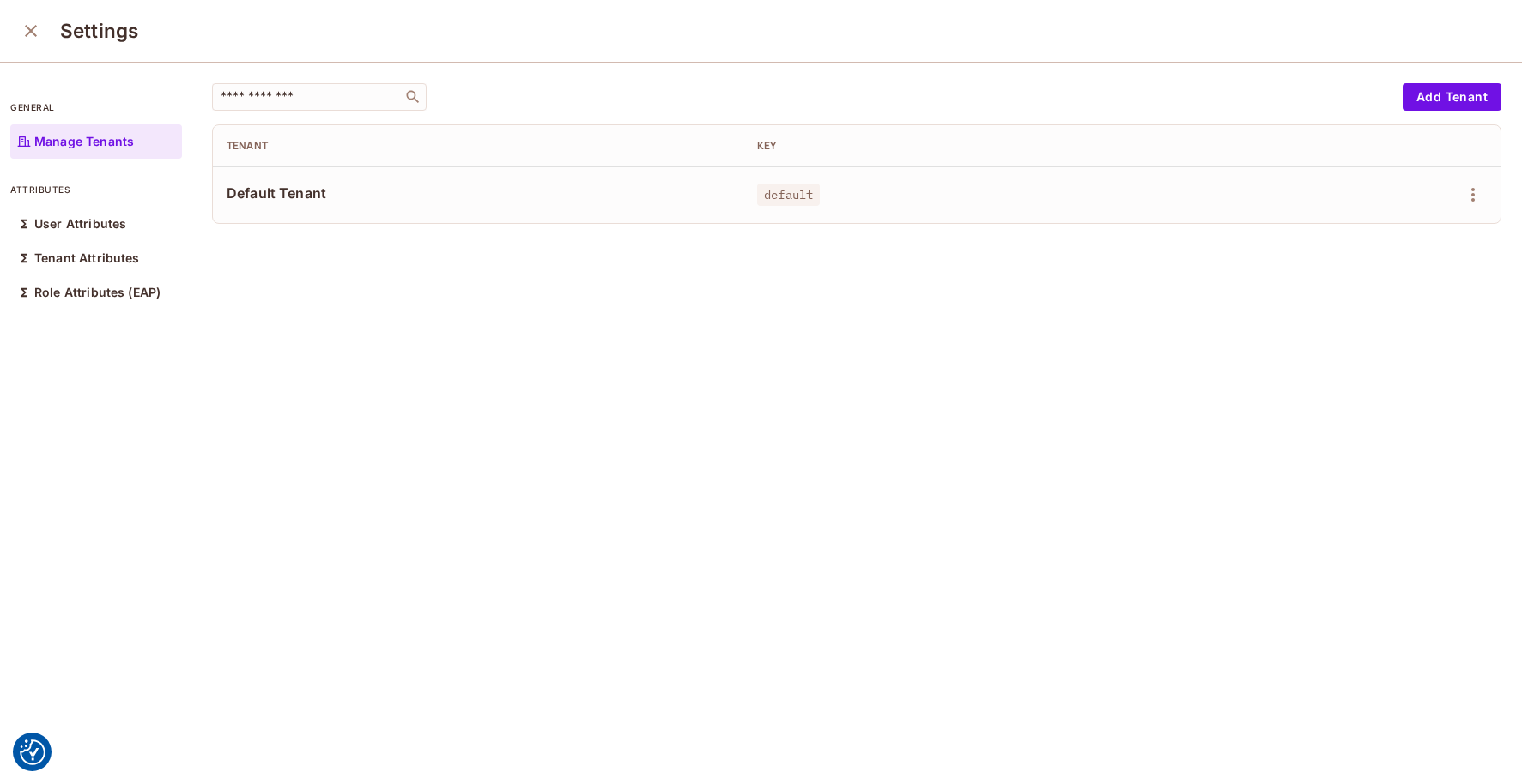
click at [267, 198] on span "Default Tenant" at bounding box center [478, 192] width 503 height 19
click at [42, 227] on p "User Attributes" at bounding box center [80, 224] width 92 height 14
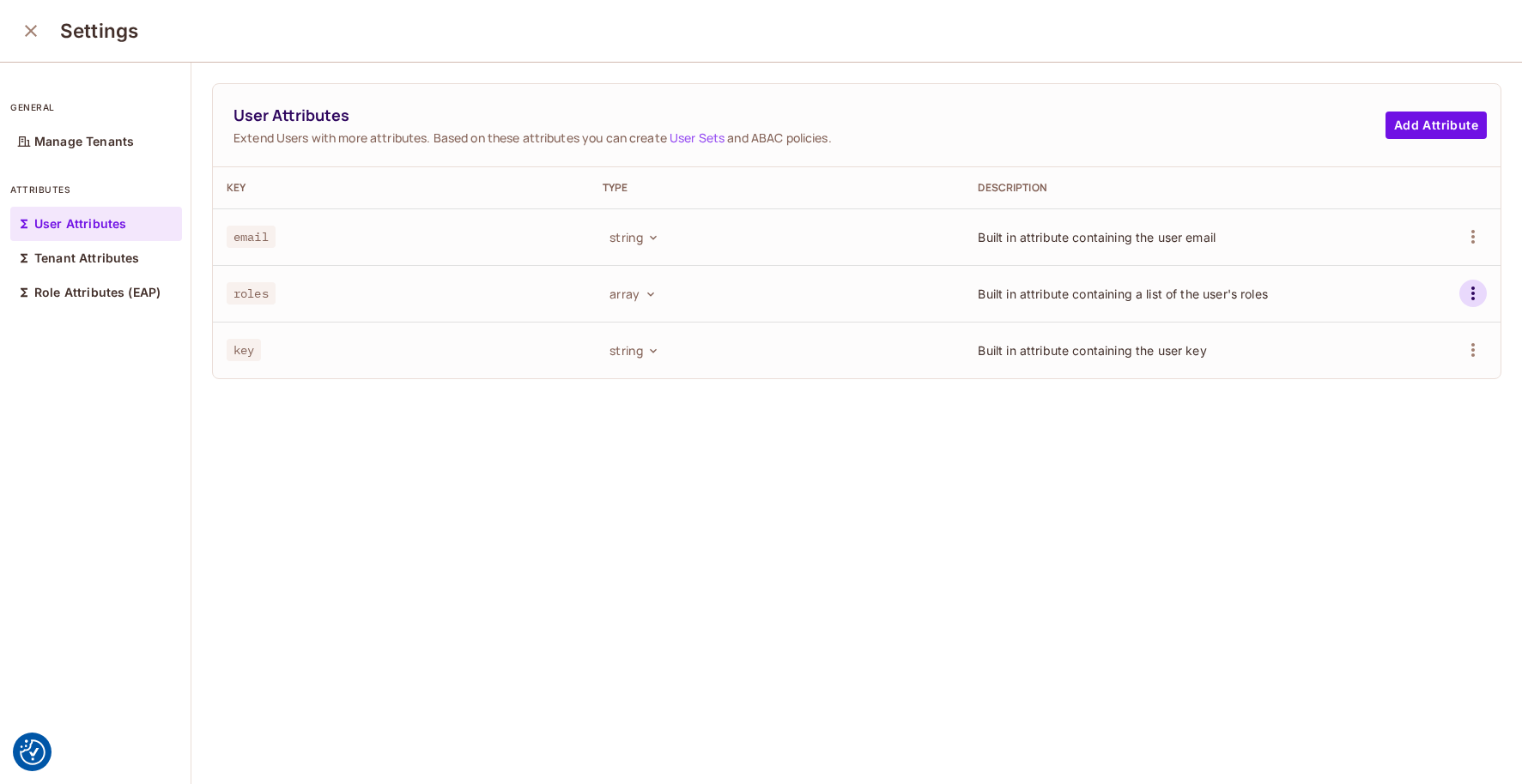
click at [1469, 297] on icon "button" at bounding box center [1472, 293] width 21 height 21
click at [804, 294] on div at bounding box center [761, 392] width 1522 height 784
click at [32, 30] on icon "close" at bounding box center [30, 29] width 12 height 12
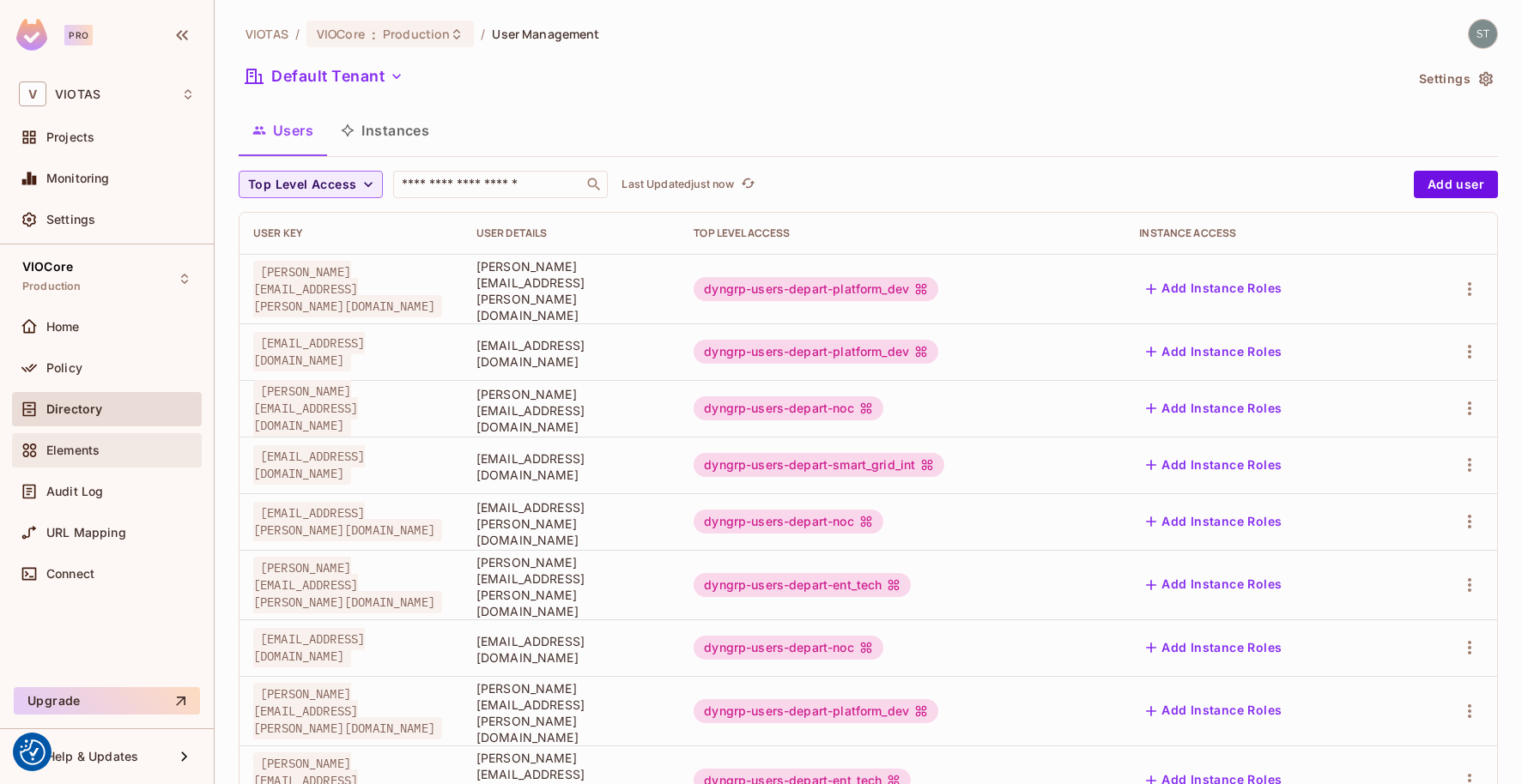
click at [80, 444] on span "Elements" at bounding box center [72, 450] width 53 height 14
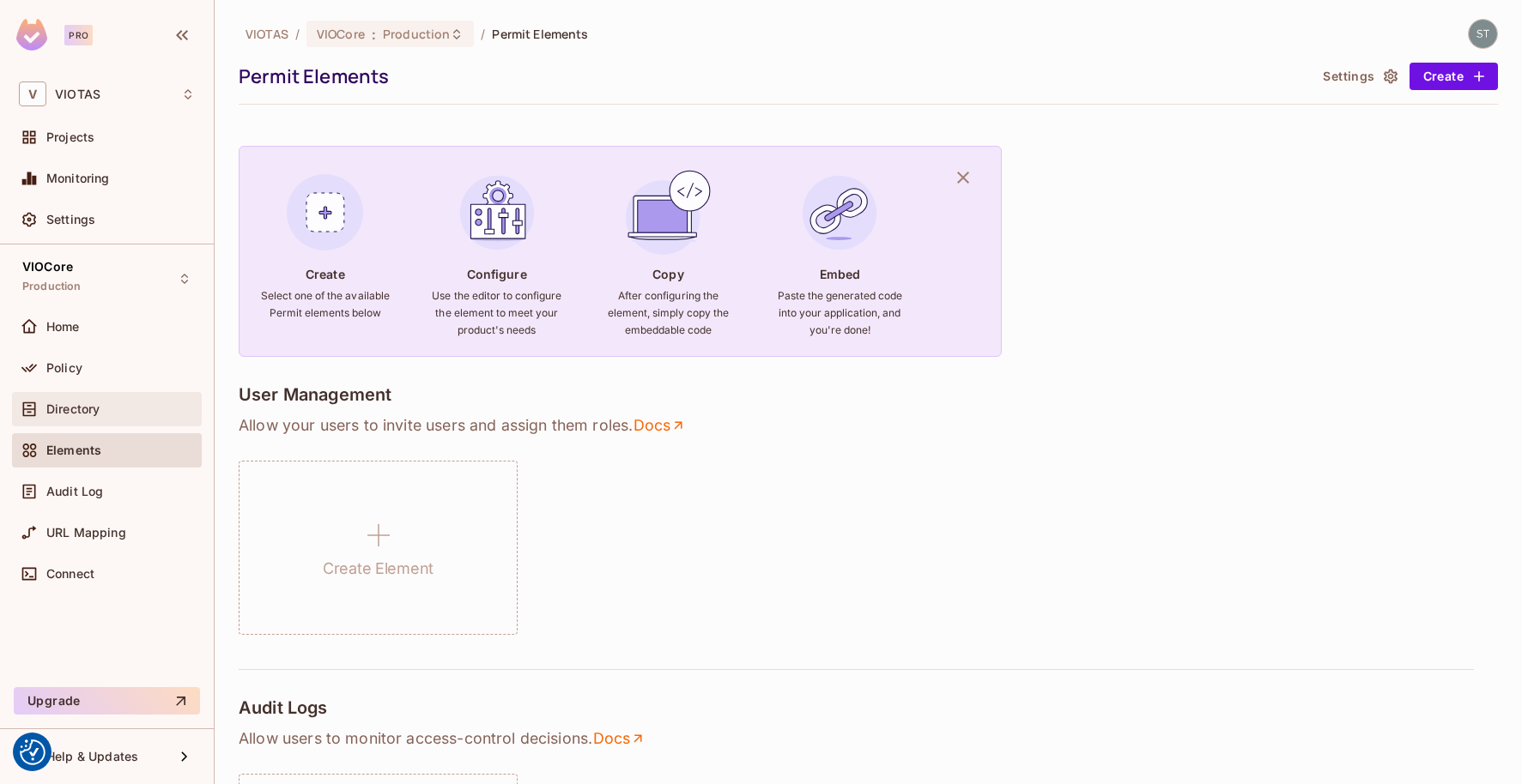
click at [84, 418] on div "Directory" at bounding box center [106, 409] width 176 height 21
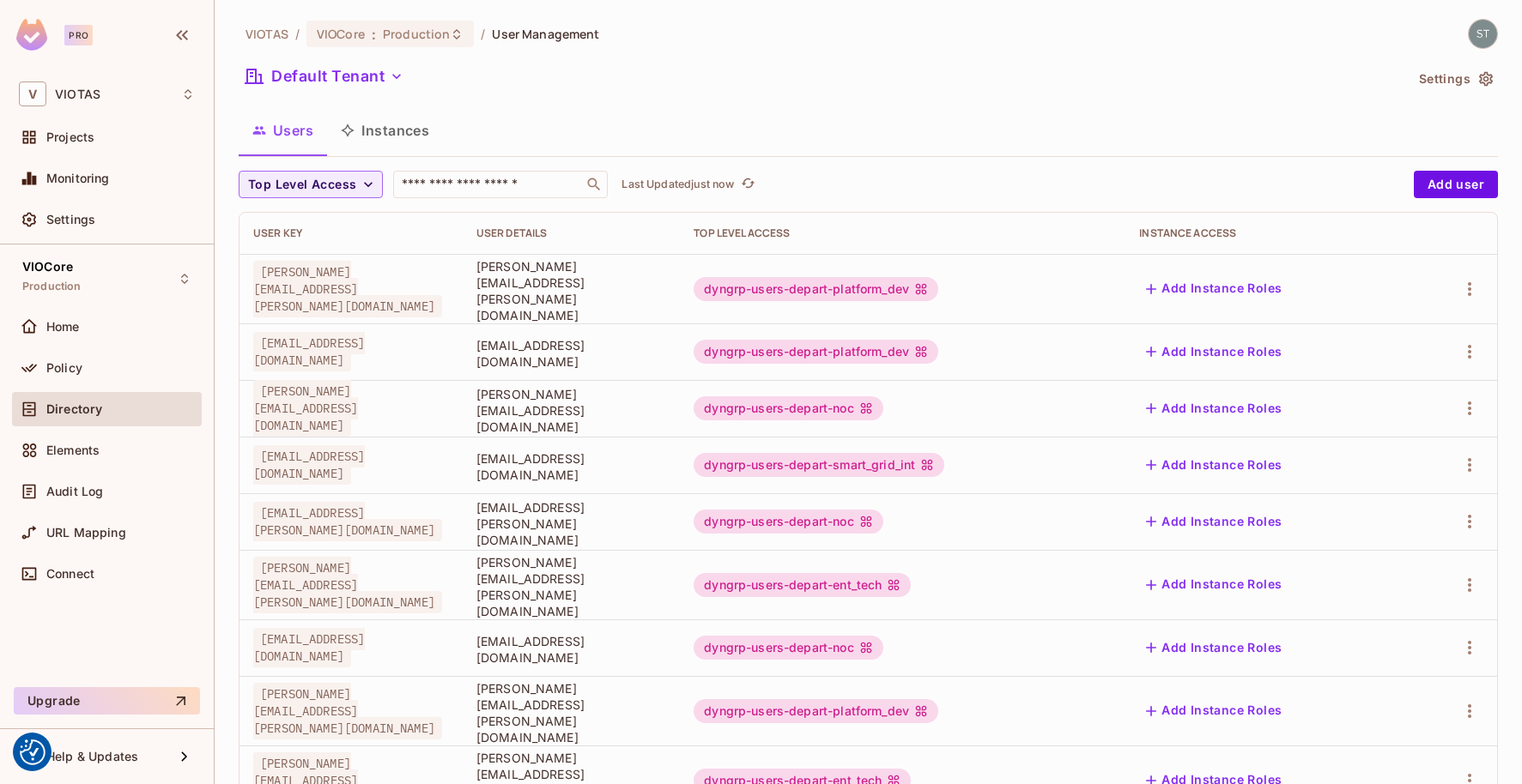
click at [938, 284] on div "dyngrp-users-depart-platform_dev" at bounding box center [816, 289] width 244 height 24
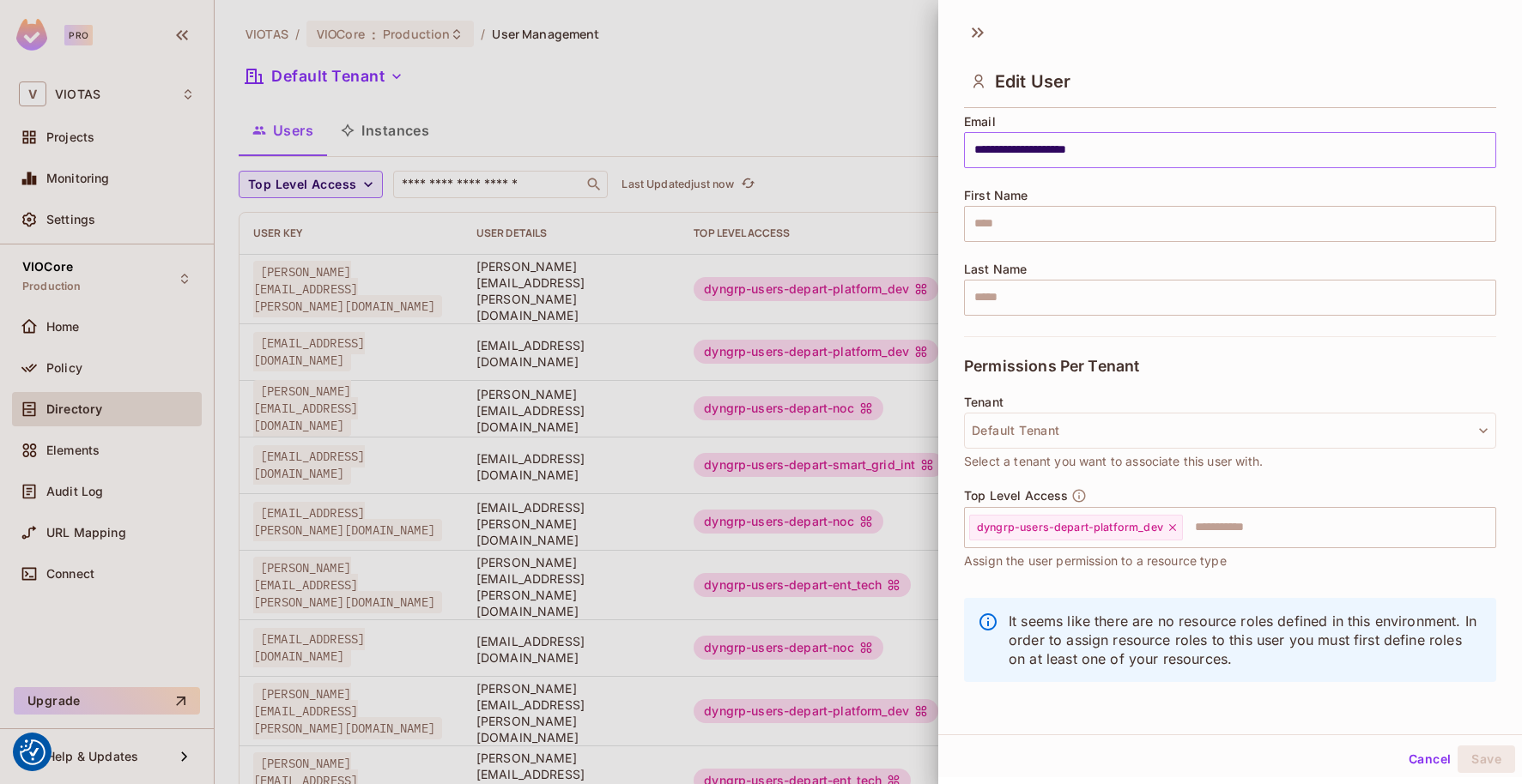
scroll to position [3, 0]
click at [390, 75] on div at bounding box center [761, 392] width 1522 height 784
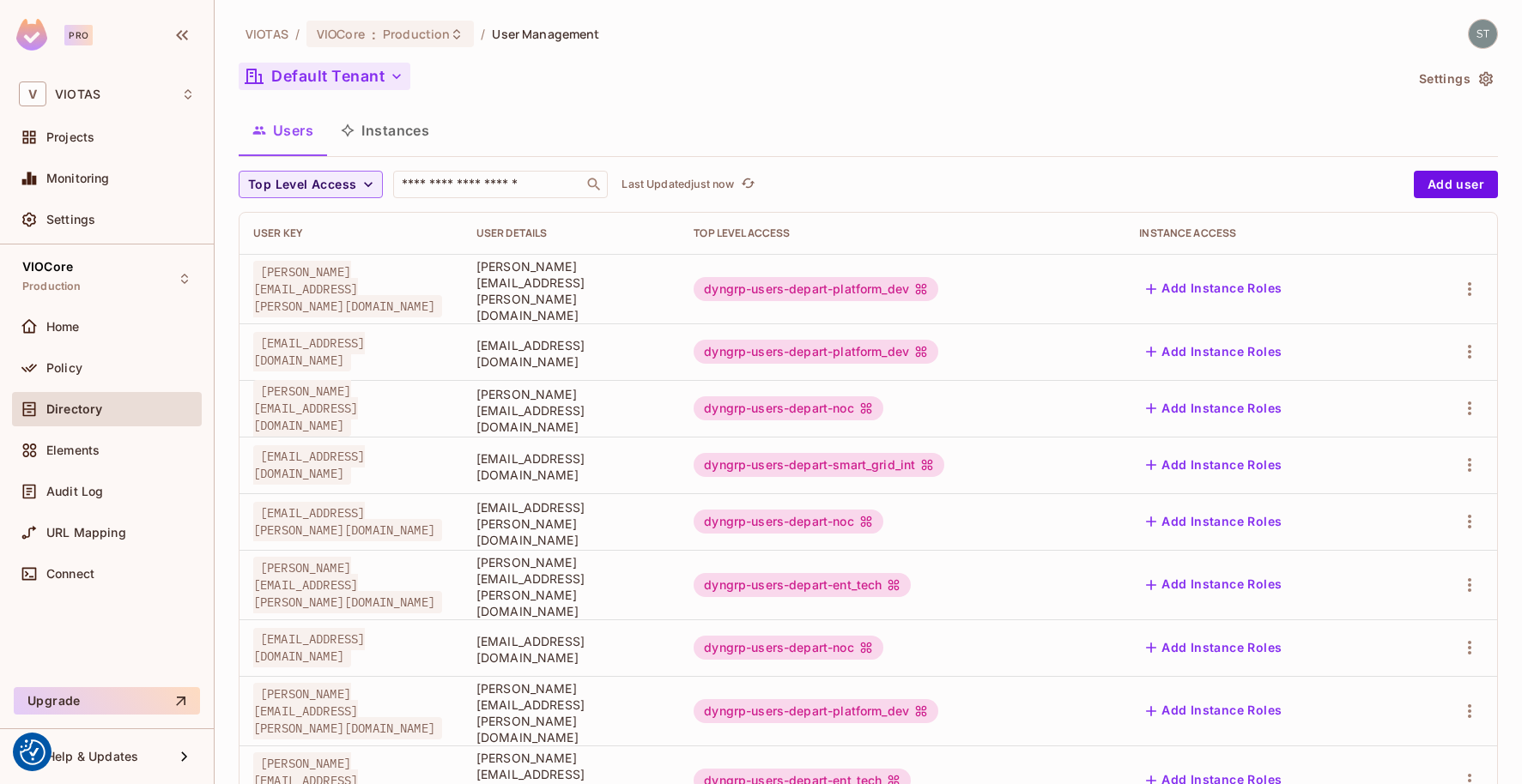
click at [399, 78] on icon "button" at bounding box center [397, 76] width 18 height 18
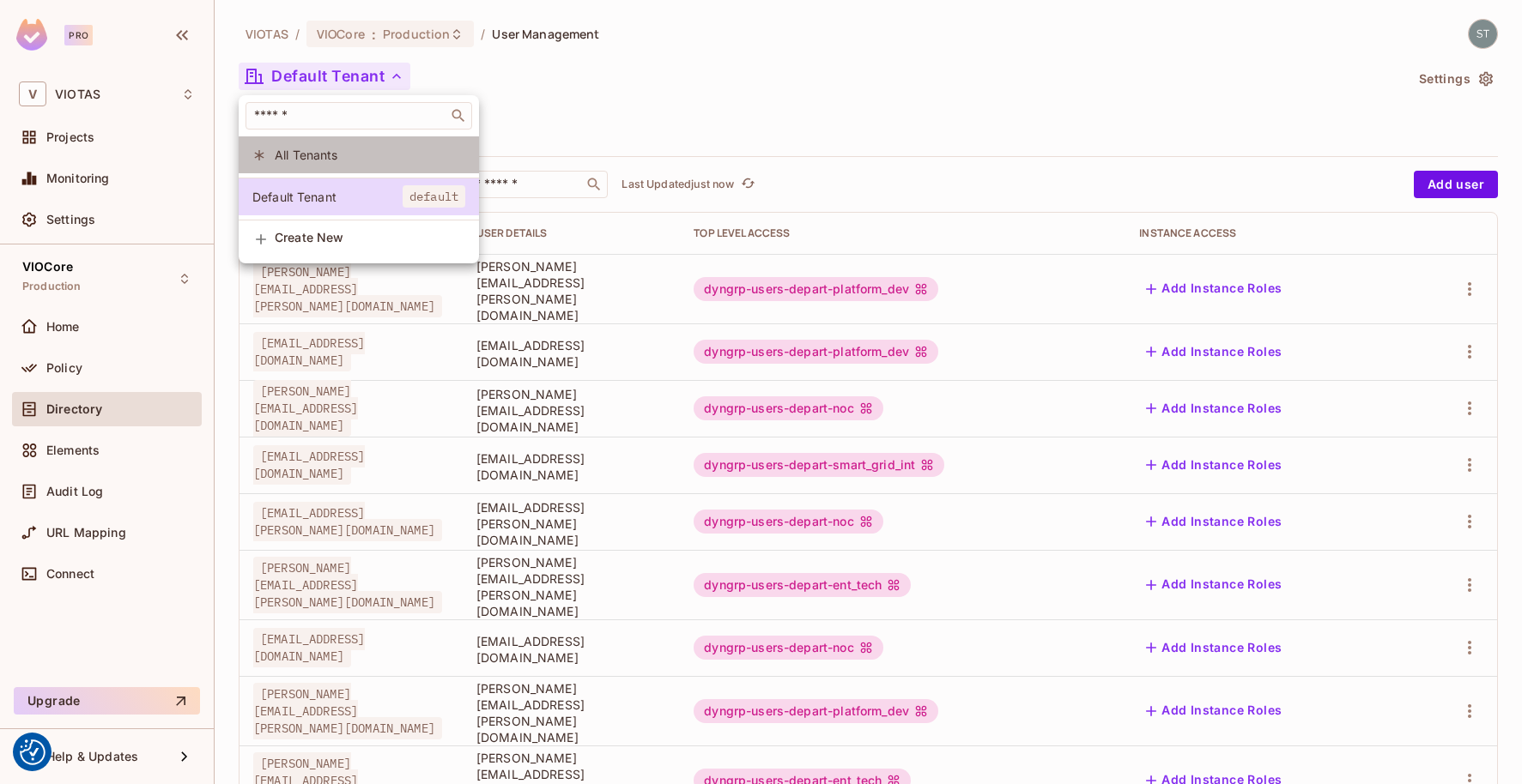
click at [314, 159] on span "All Tenants" at bounding box center [369, 154] width 190 height 17
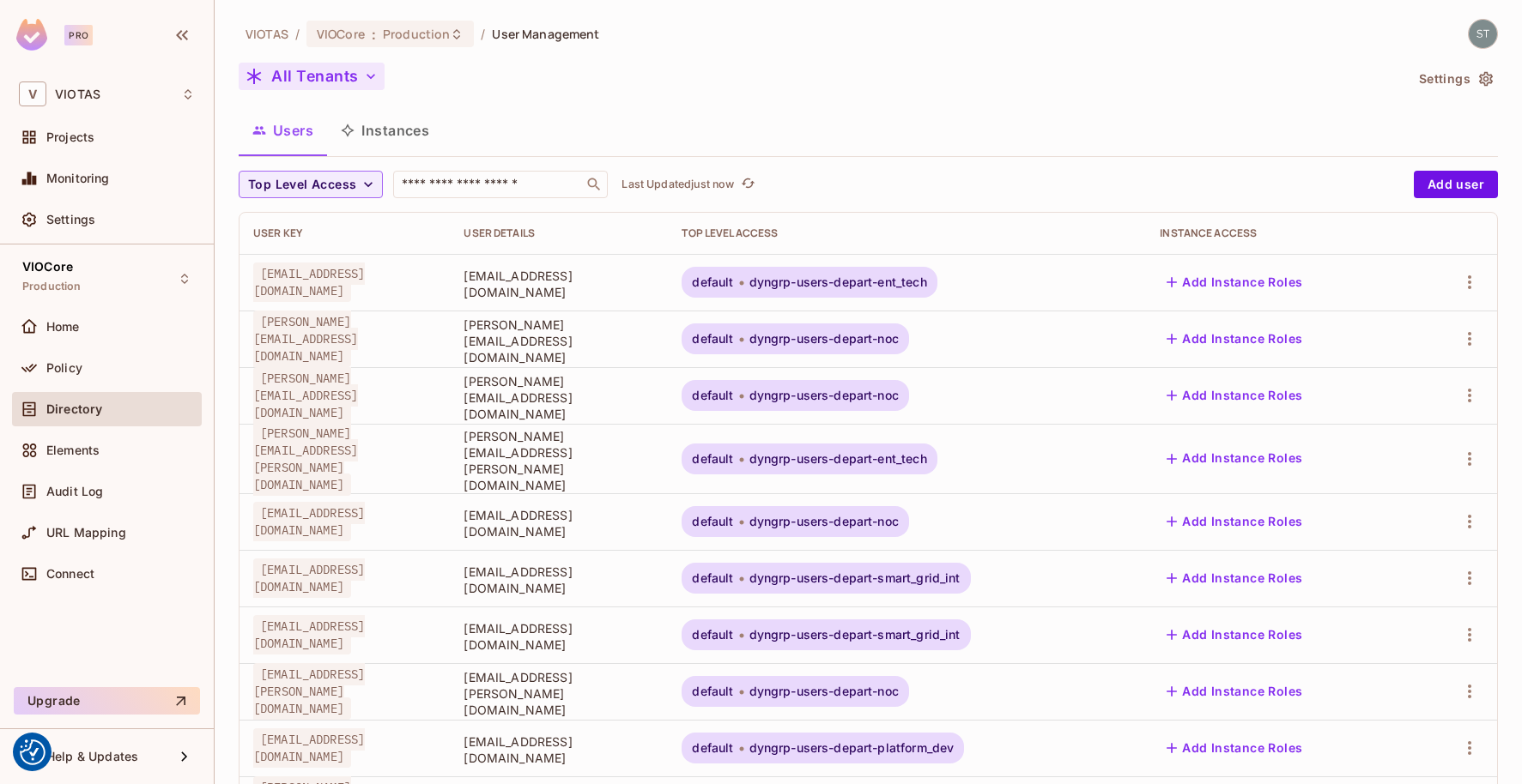
click at [371, 82] on icon "button" at bounding box center [371, 76] width 18 height 18
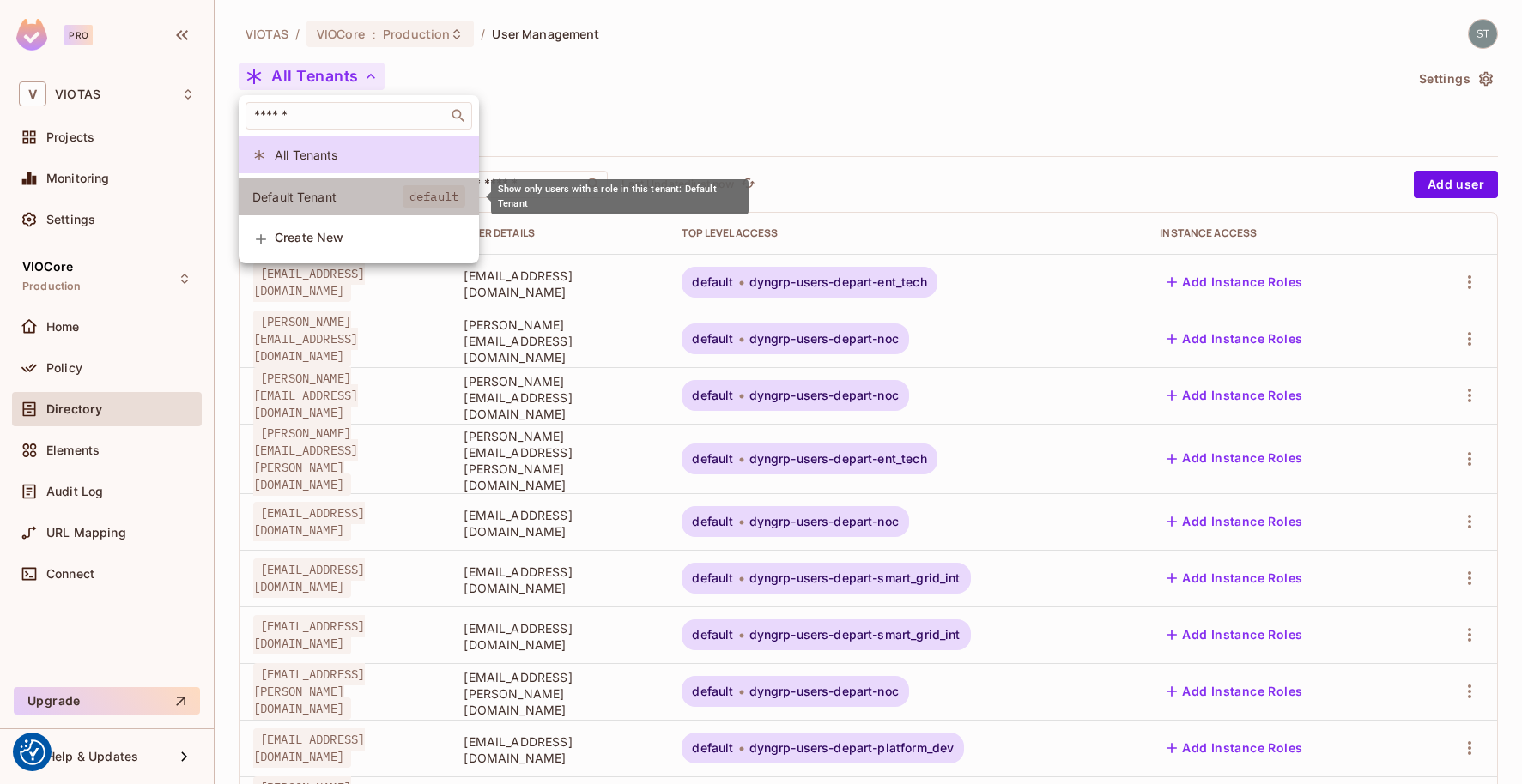
click at [310, 203] on span "Default Tenant" at bounding box center [327, 196] width 150 height 17
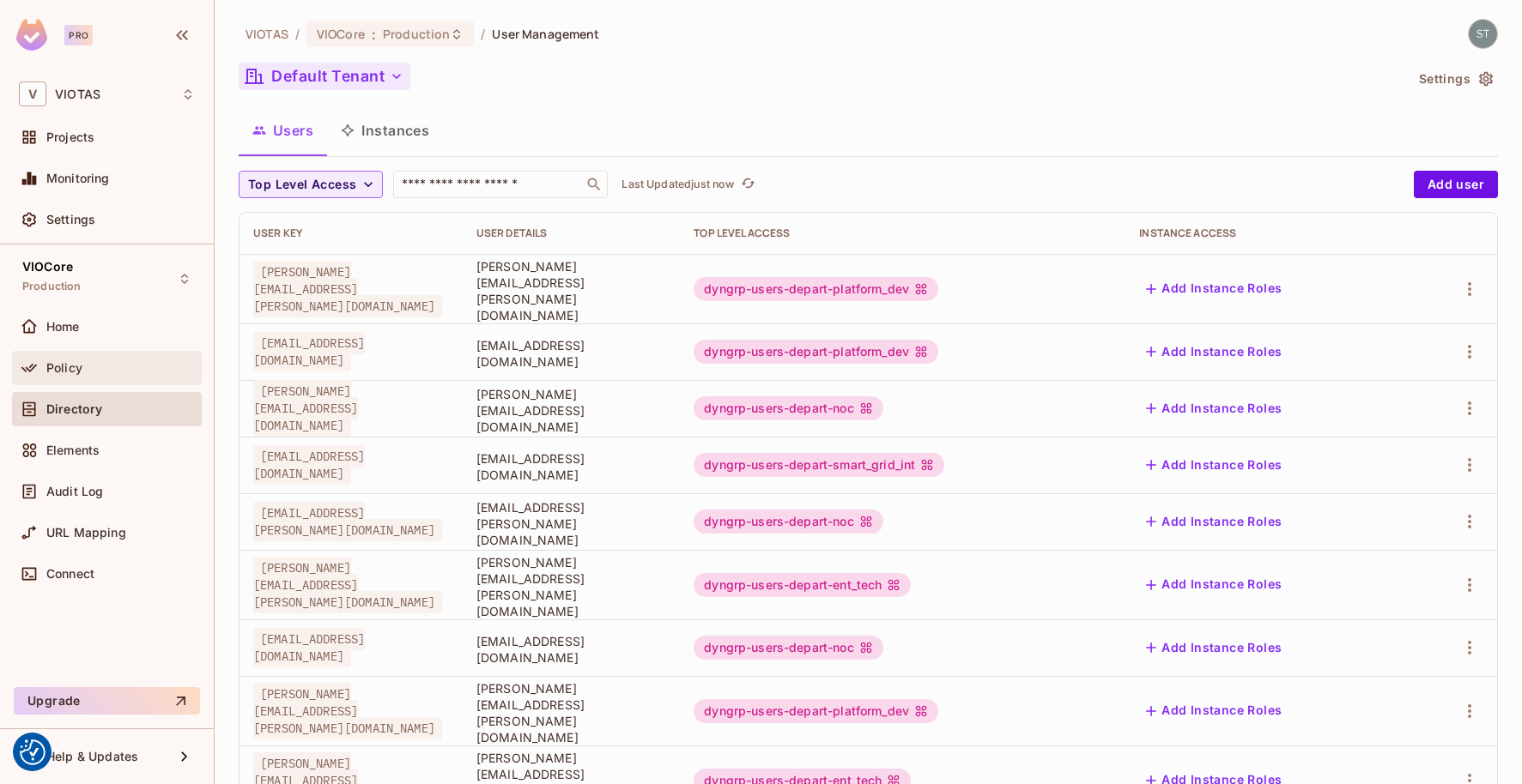
click at [66, 364] on span "Policy" at bounding box center [63, 368] width 36 height 14
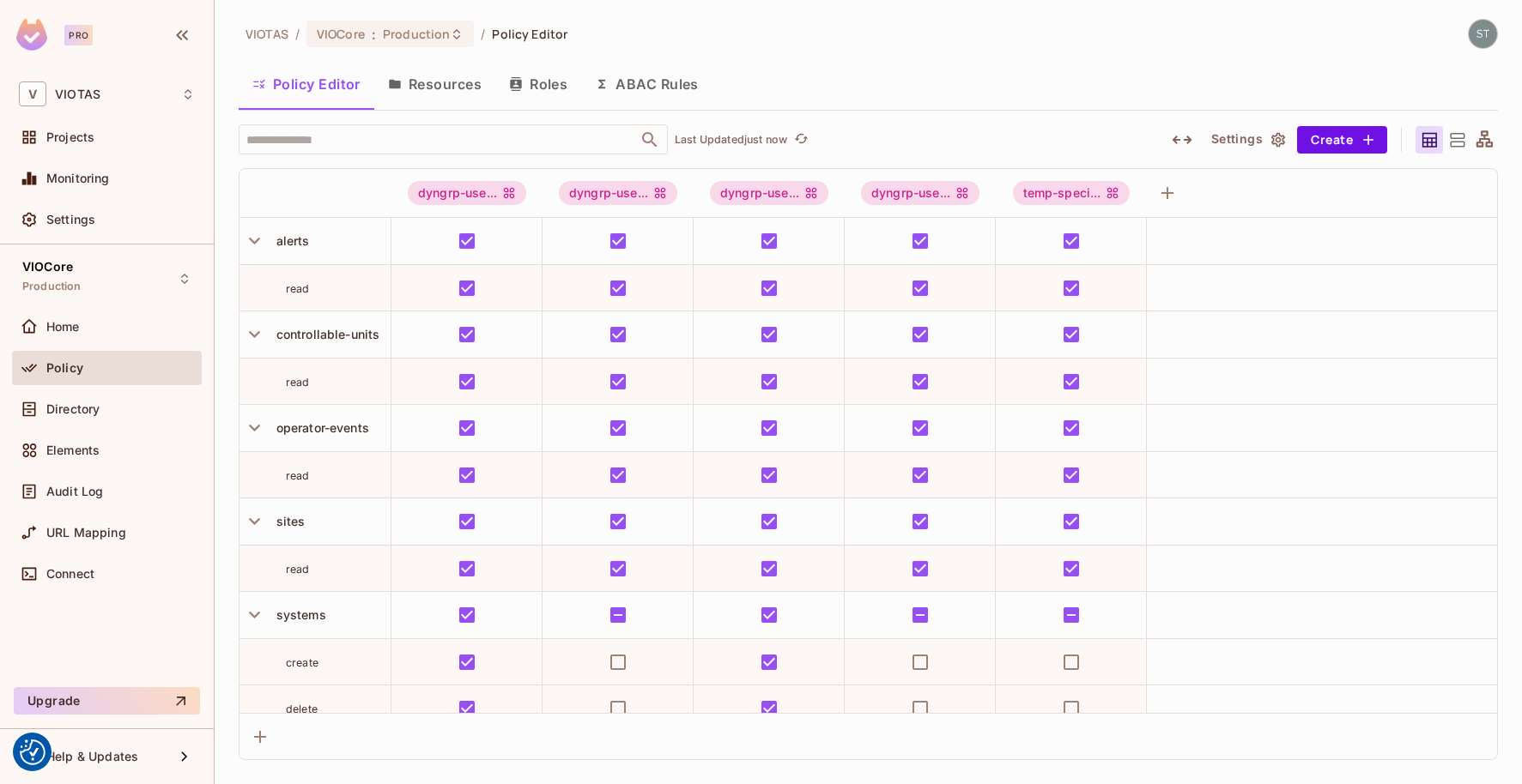
click at [524, 86] on button "Roles" at bounding box center [538, 84] width 86 height 43
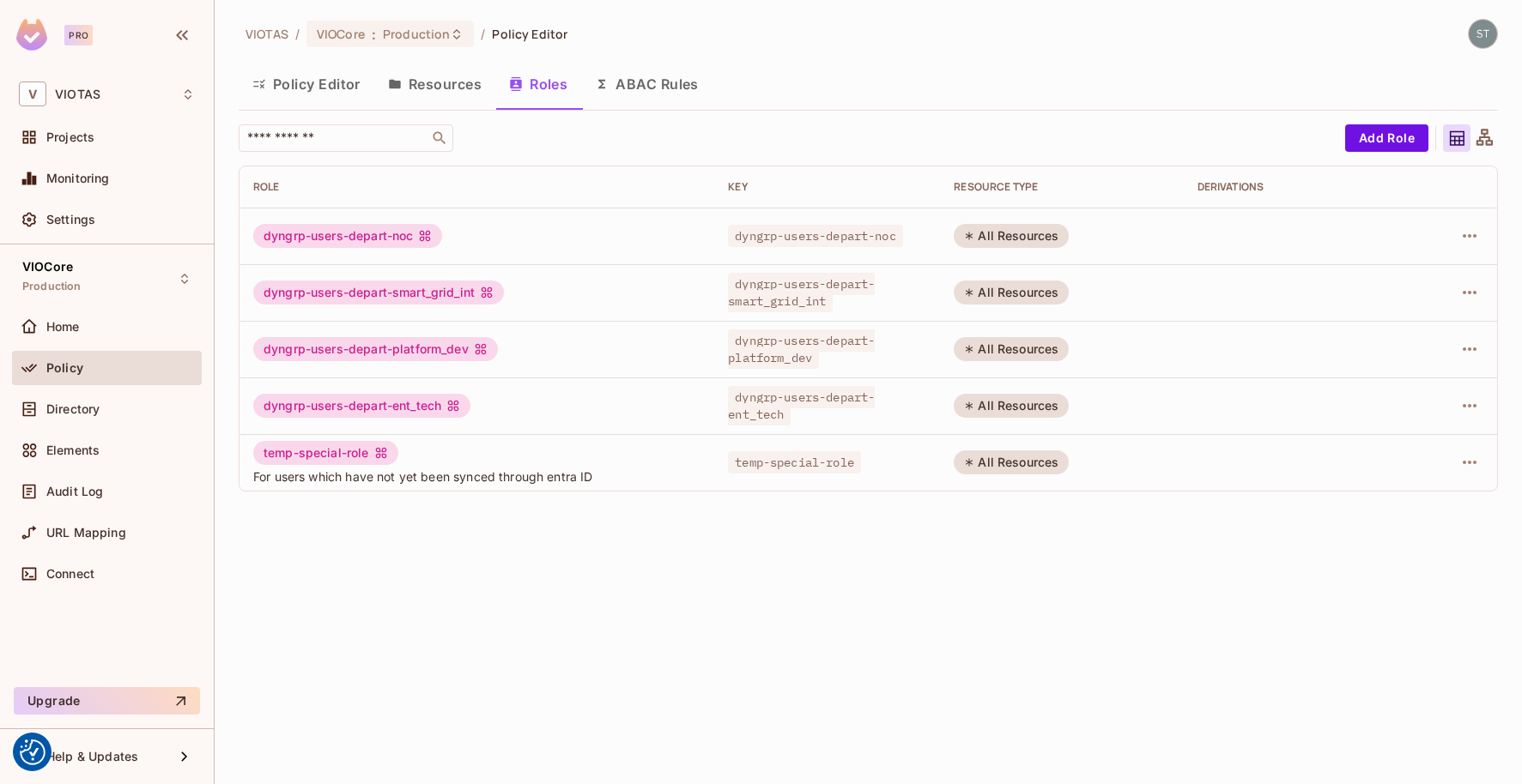
click at [659, 84] on button "ABAC Rules" at bounding box center [647, 84] width 131 height 43
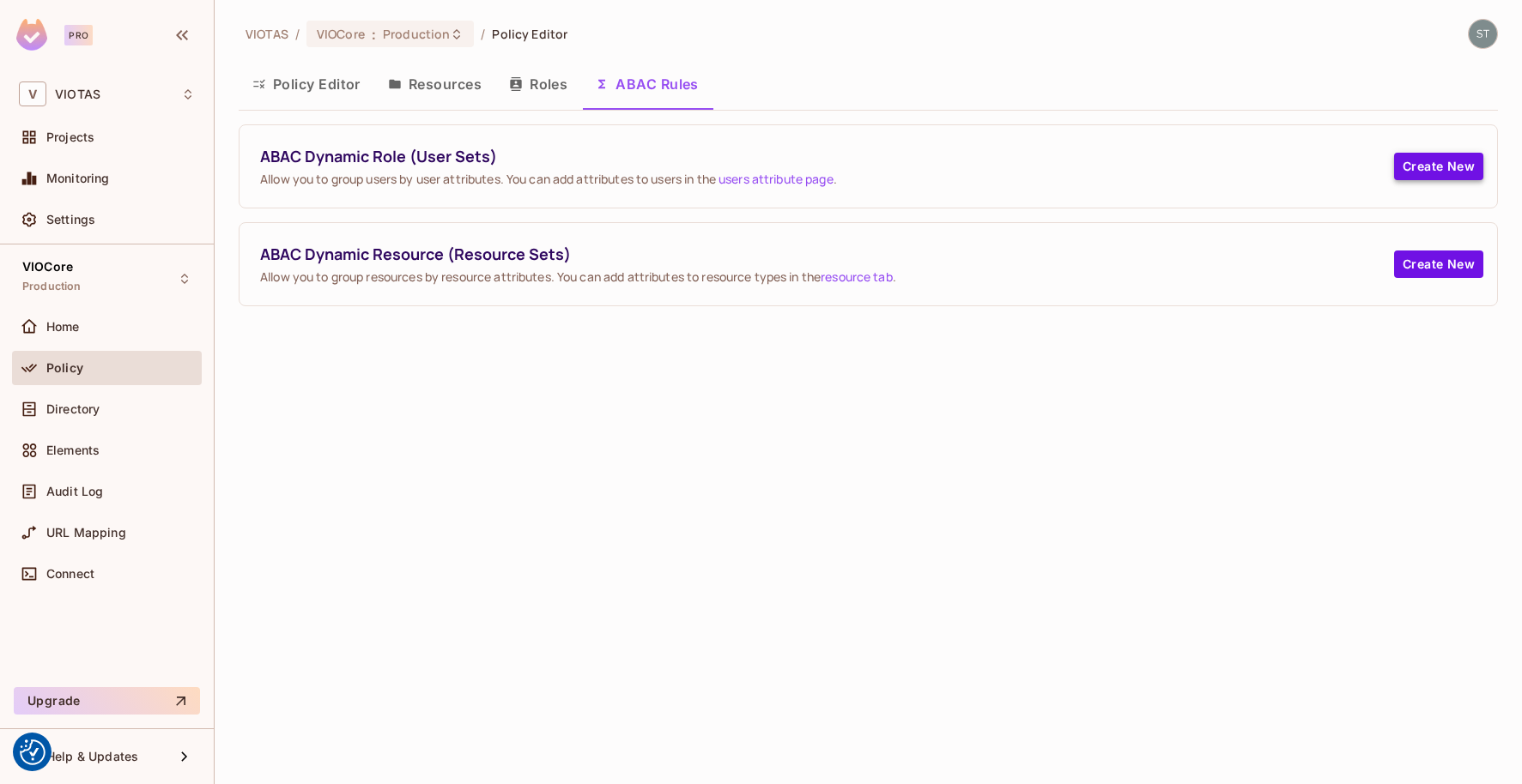
click at [1411, 162] on button "Create New" at bounding box center [1438, 166] width 89 height 27
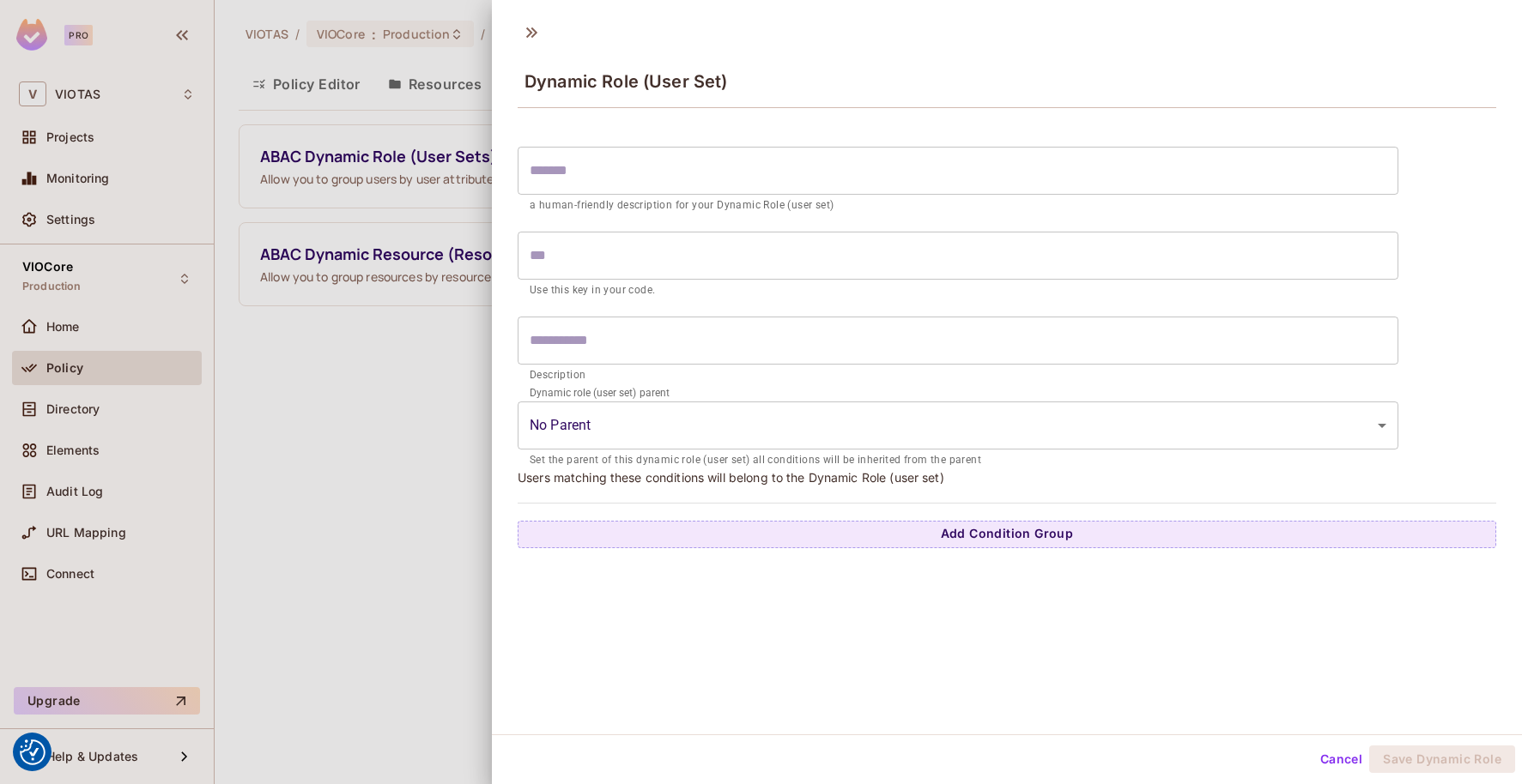
scroll to position [3, 0]
click at [377, 402] on div at bounding box center [761, 392] width 1522 height 784
